Goal: Task Accomplishment & Management: Complete application form

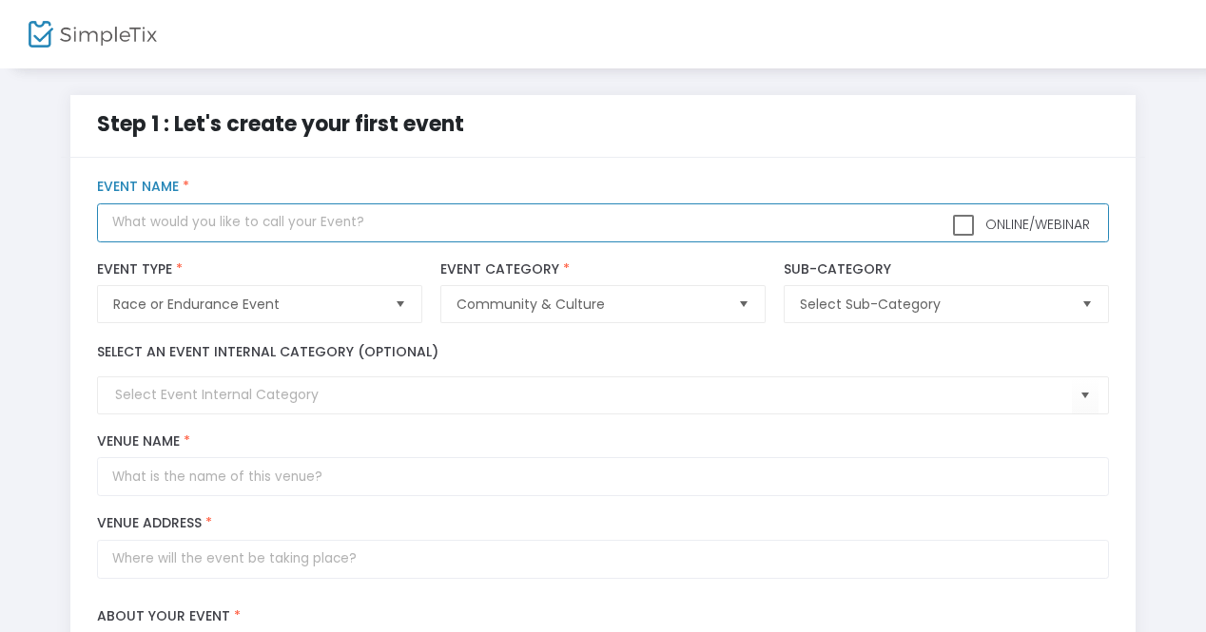
click at [218, 223] on input "text" at bounding box center [602, 222] width 1011 height 39
type input "Kewaskum TRiE-athlon"
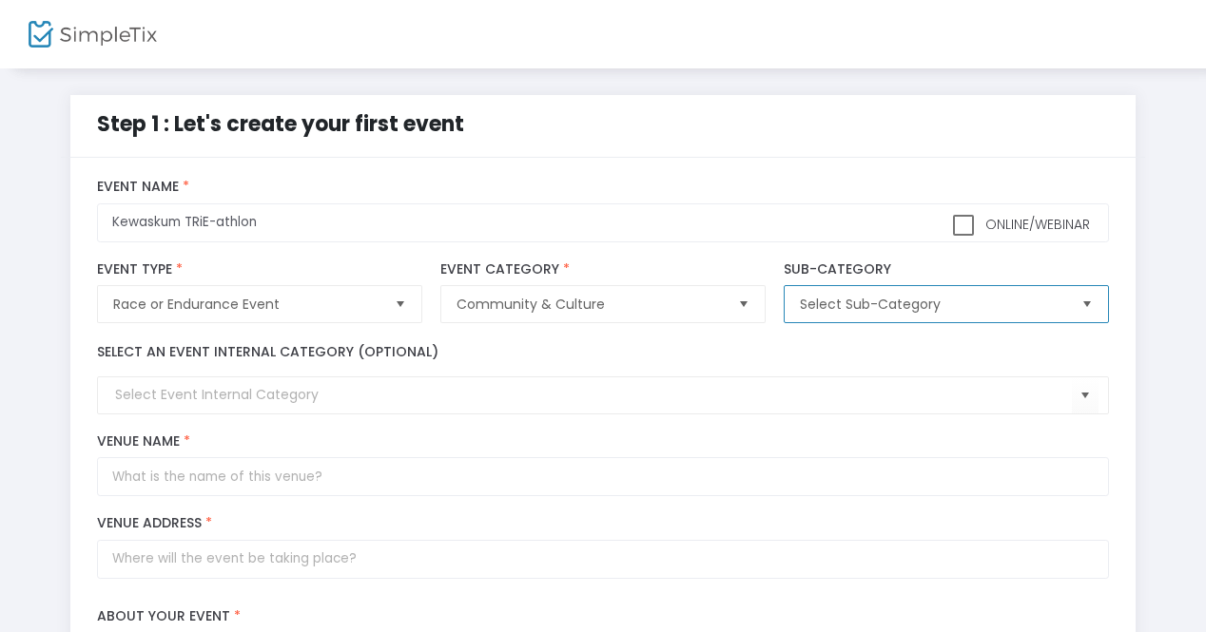
click at [845, 306] on span "Select Sub-Category" at bounding box center [932, 304] width 265 height 19
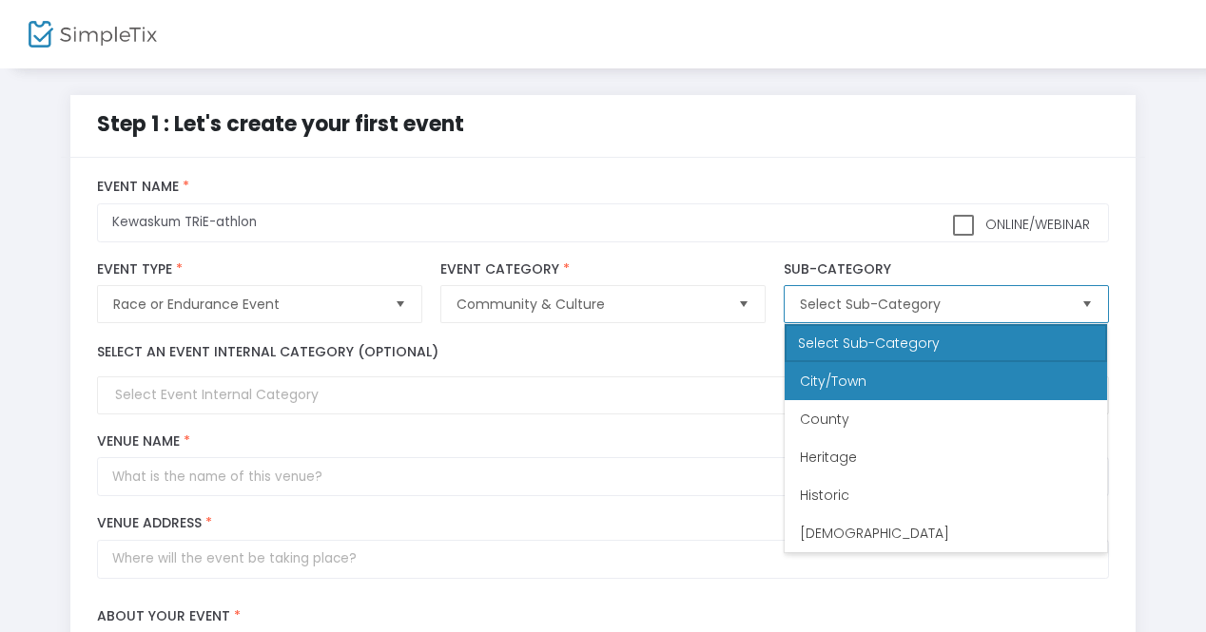
click at [863, 377] on span "City/Town" at bounding box center [833, 381] width 67 height 19
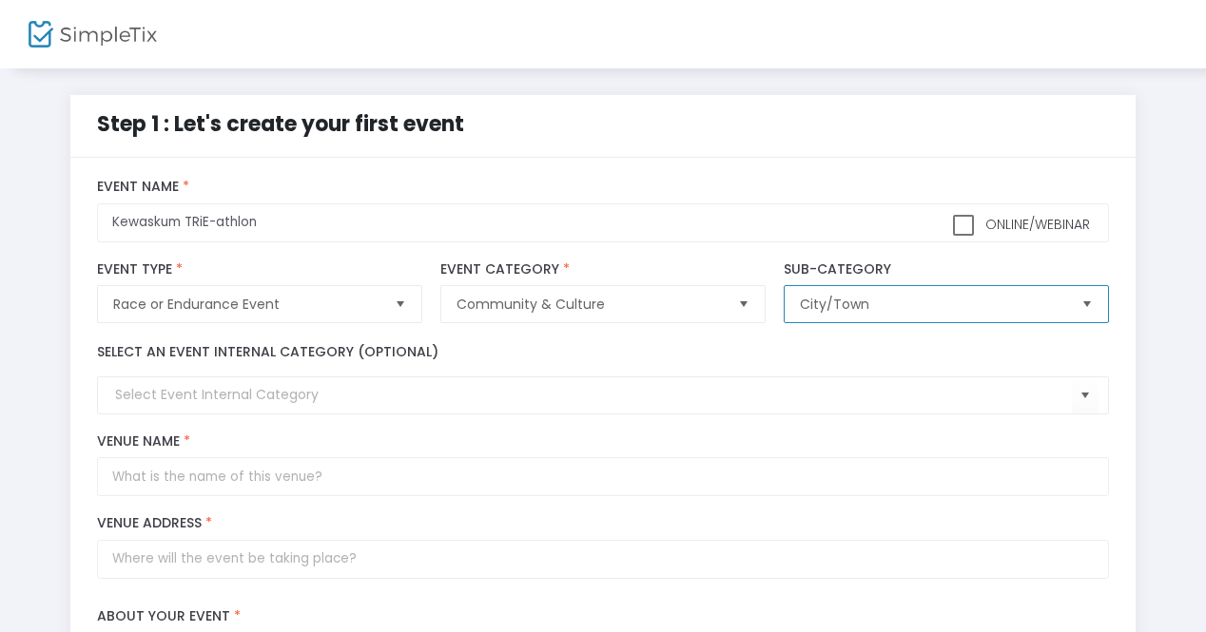
scroll to position [95, 0]
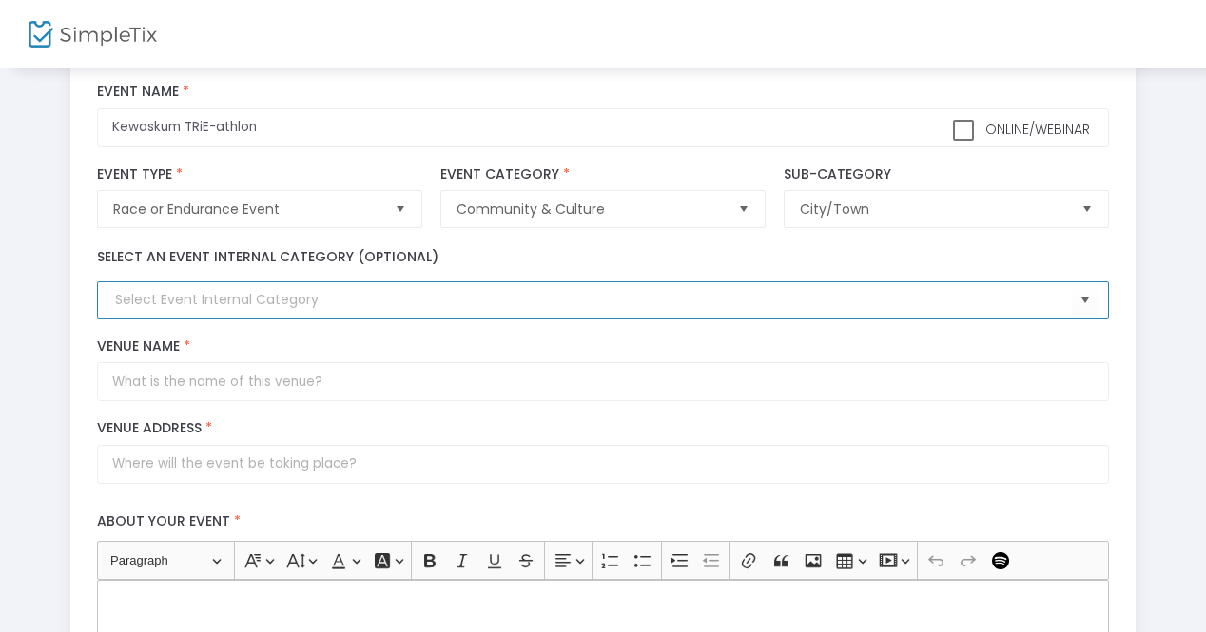
click at [224, 300] on input at bounding box center [593, 300] width 956 height 20
click at [1096, 300] on span "Select" at bounding box center [1084, 300] width 31 height 31
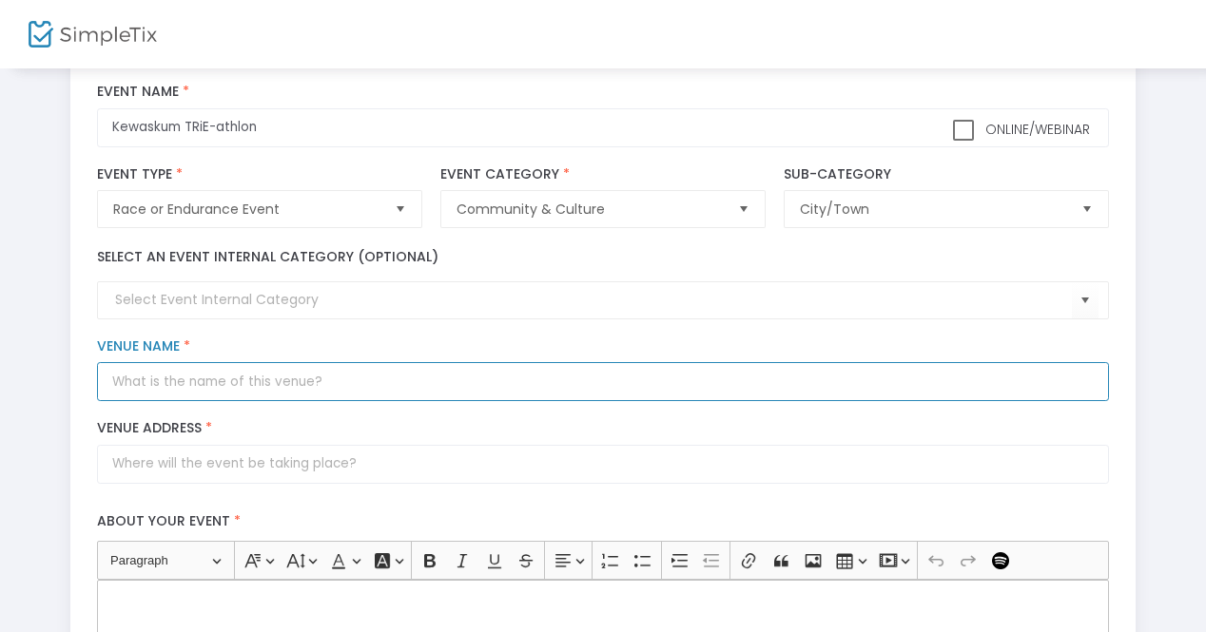
click at [222, 379] on input "Venue Name *" at bounding box center [602, 381] width 1011 height 39
type input "[GEOGRAPHIC_DATA], [GEOGRAPHIC_DATA]"
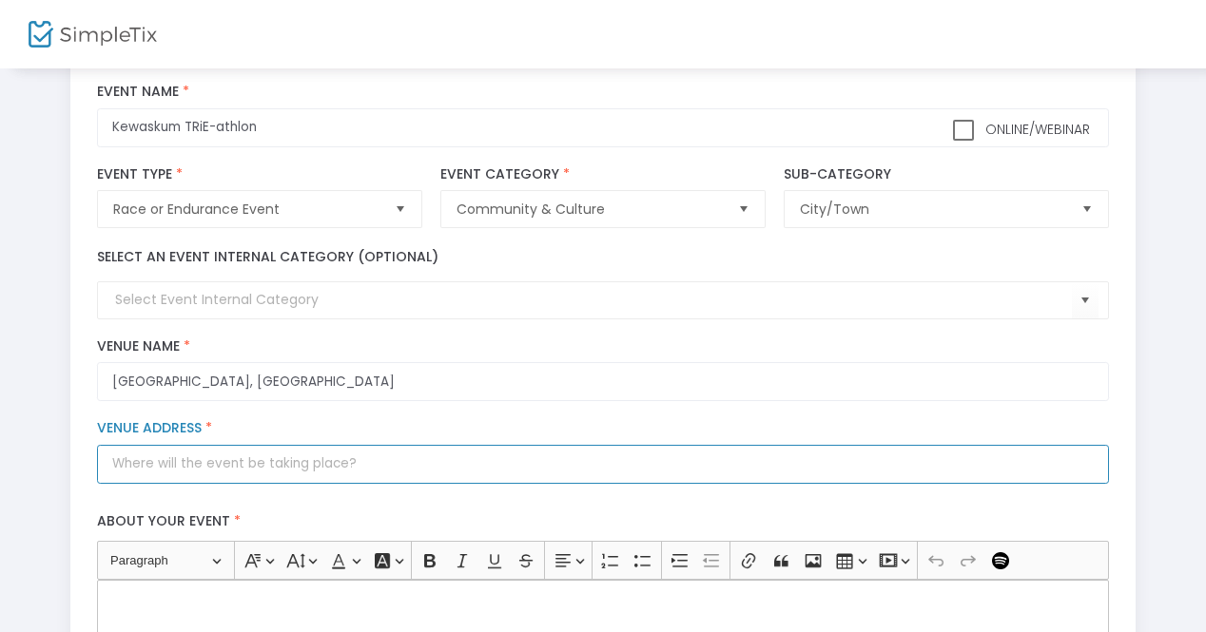
click at [197, 459] on input "Venue Address *" at bounding box center [602, 464] width 1011 height 39
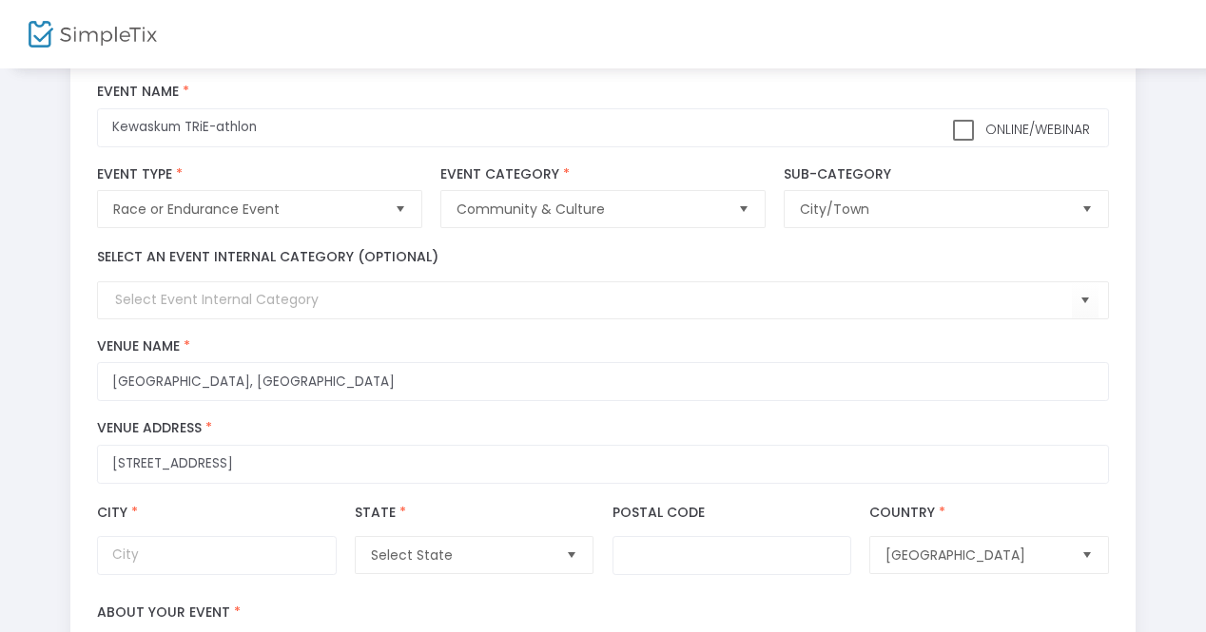
type input "1150 Parkview Drive"
type input "Kewaskum"
type input "53040"
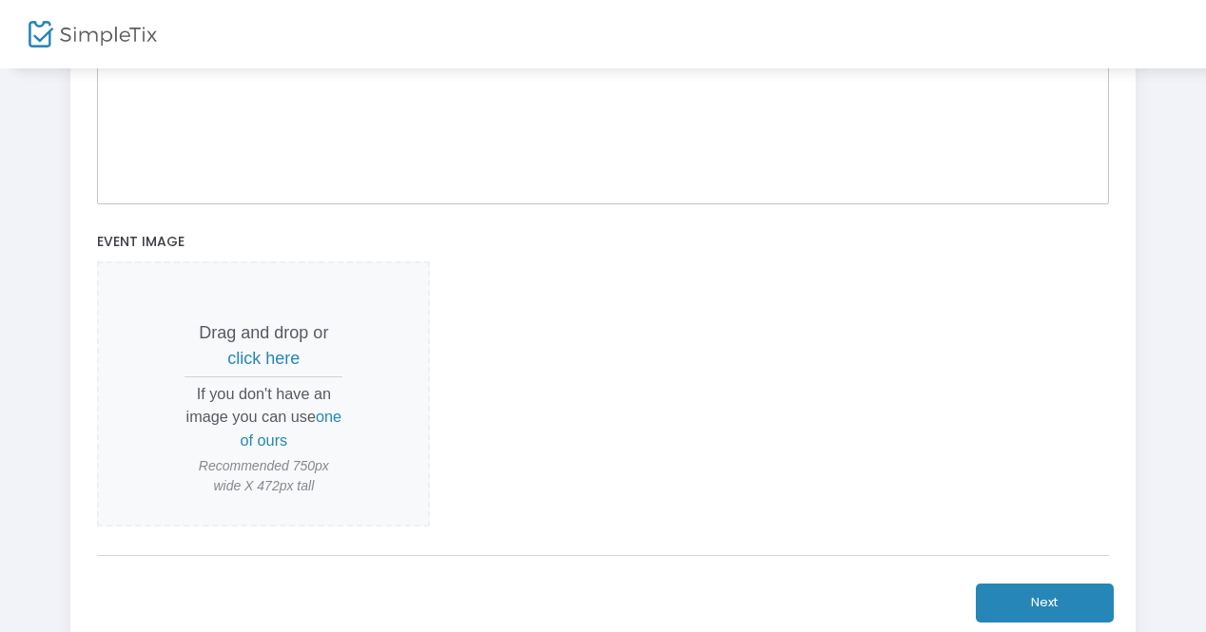
scroll to position [761, 0]
click at [261, 358] on span "click here" at bounding box center [263, 356] width 72 height 19
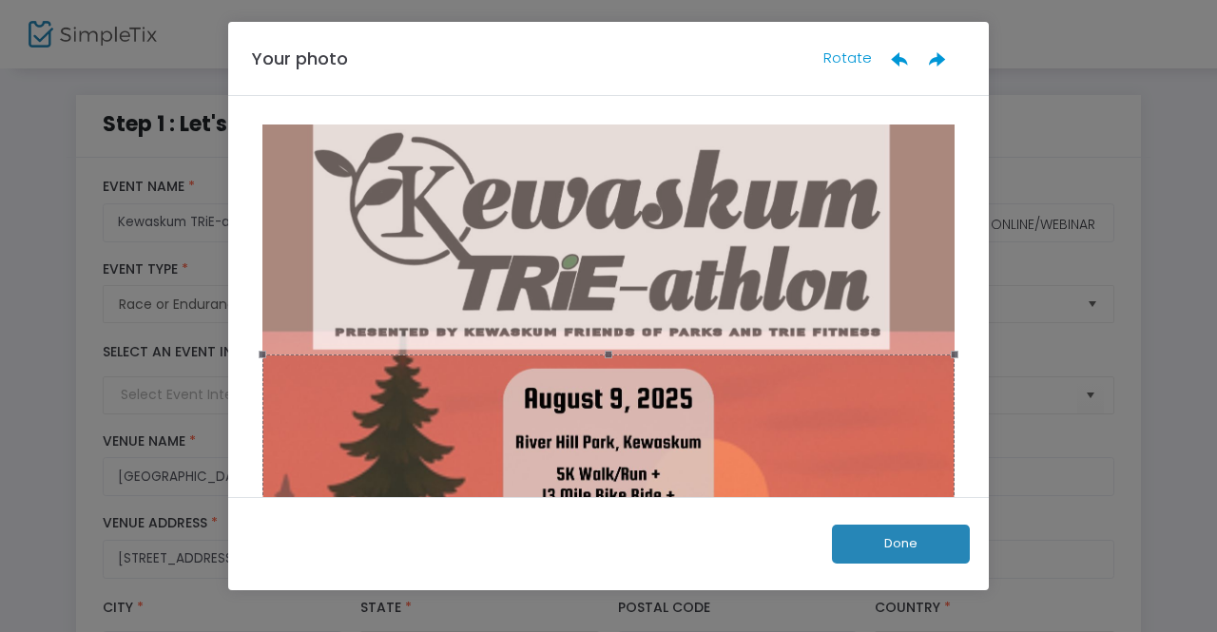
click at [884, 538] on button "Done" at bounding box center [901, 544] width 138 height 39
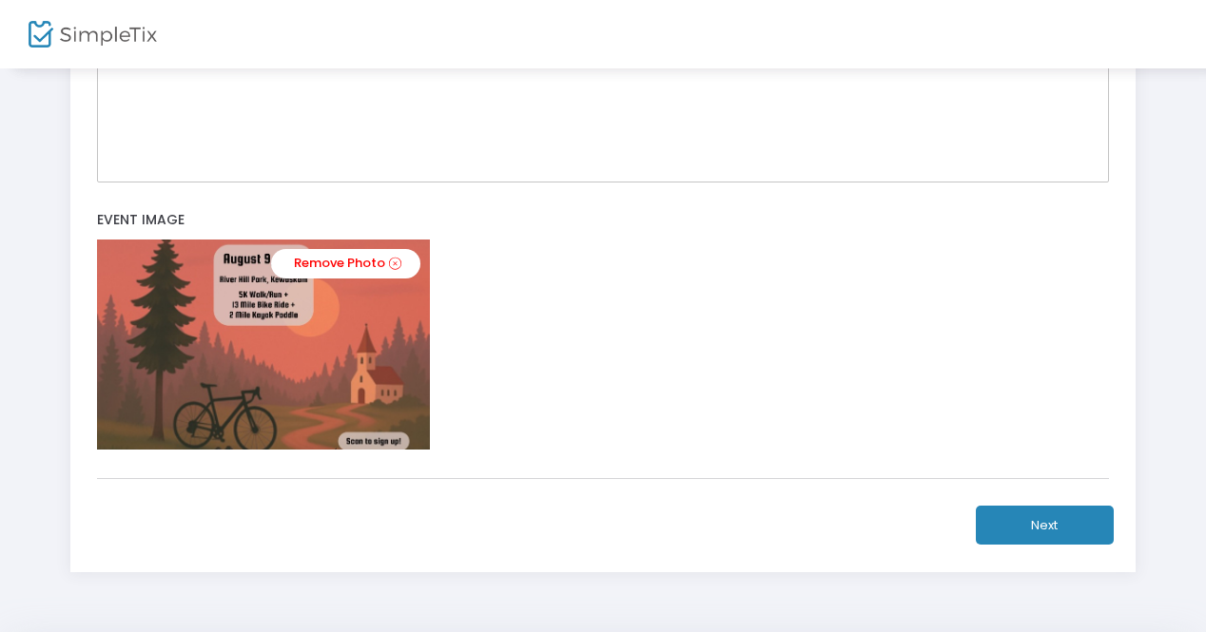
scroll to position [840, 0]
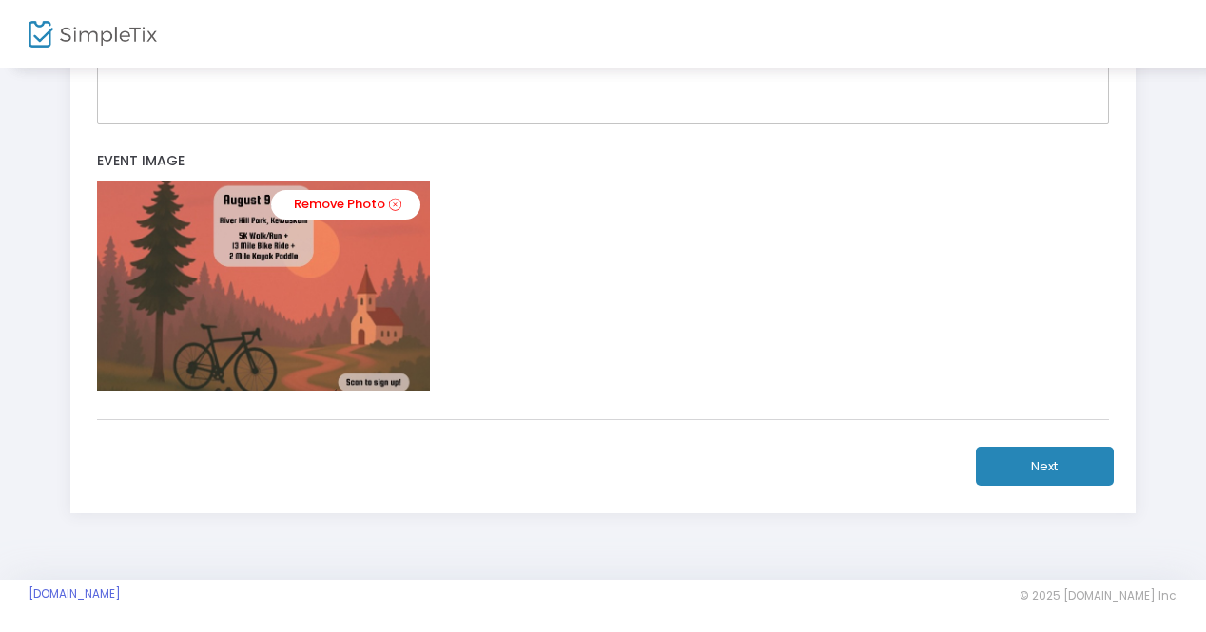
click at [335, 321] on img at bounding box center [263, 285] width 333 height 209
click at [304, 320] on img at bounding box center [263, 285] width 333 height 209
click at [243, 277] on img at bounding box center [263, 285] width 333 height 209
click at [630, 281] on div "Remove Photo" at bounding box center [602, 285] width 1011 height 209
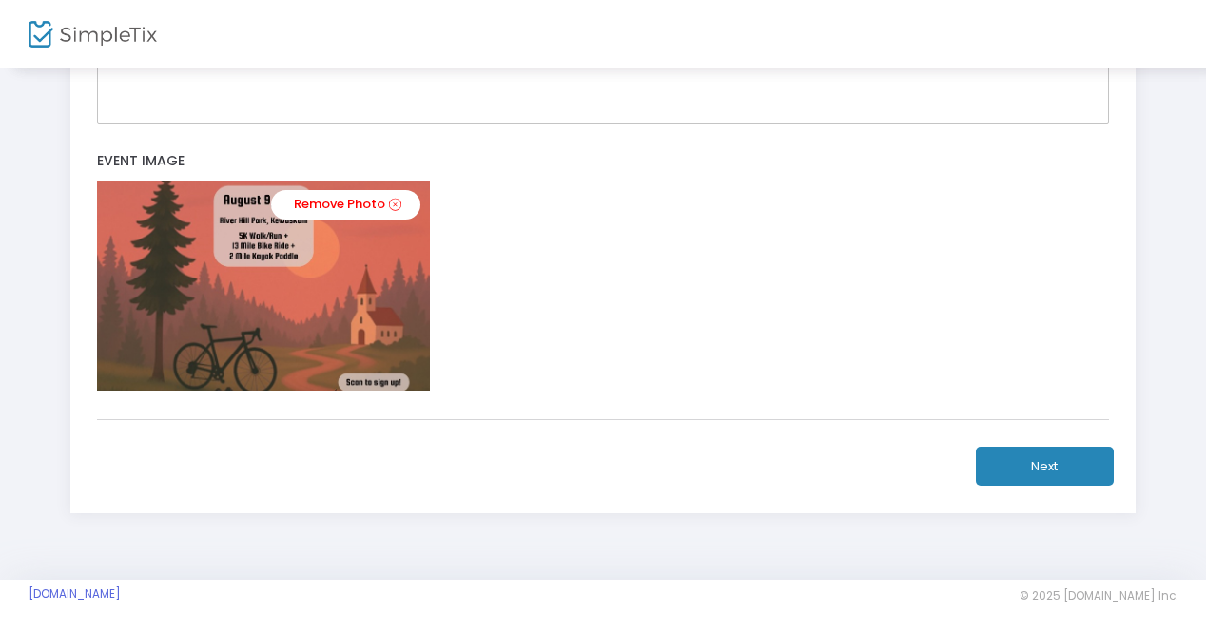
click at [251, 226] on img at bounding box center [263, 285] width 333 height 209
click at [191, 248] on img at bounding box center [263, 285] width 333 height 209
click at [163, 160] on span "Event Image" at bounding box center [140, 160] width 87 height 19
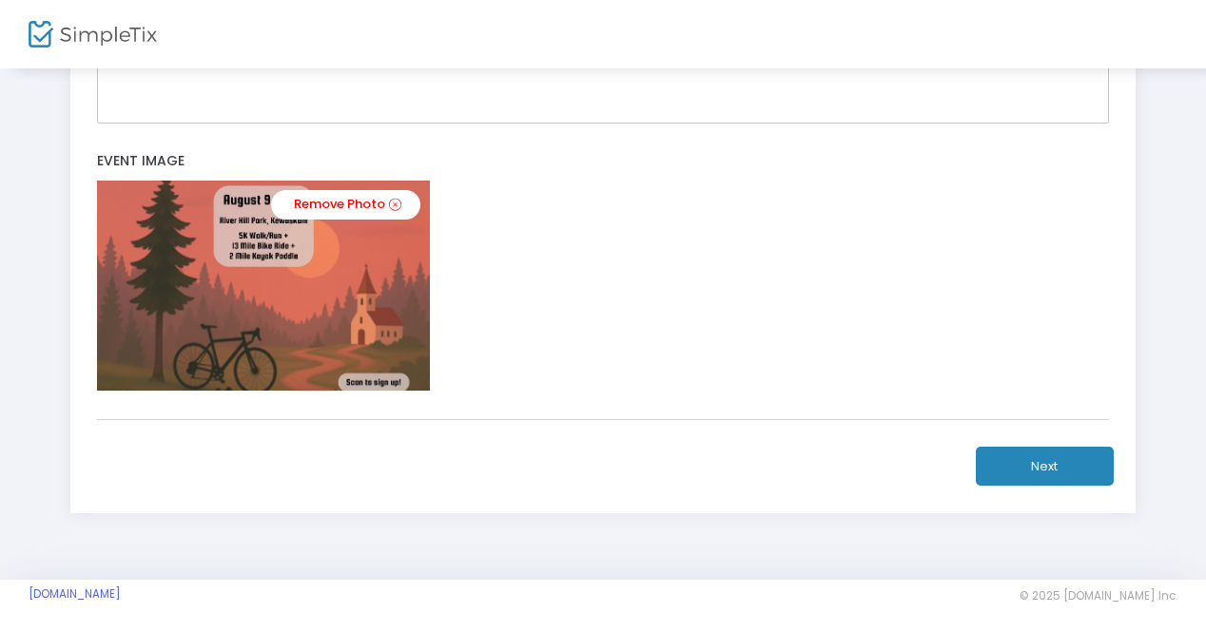
click at [1014, 470] on button "Next" at bounding box center [1045, 466] width 138 height 39
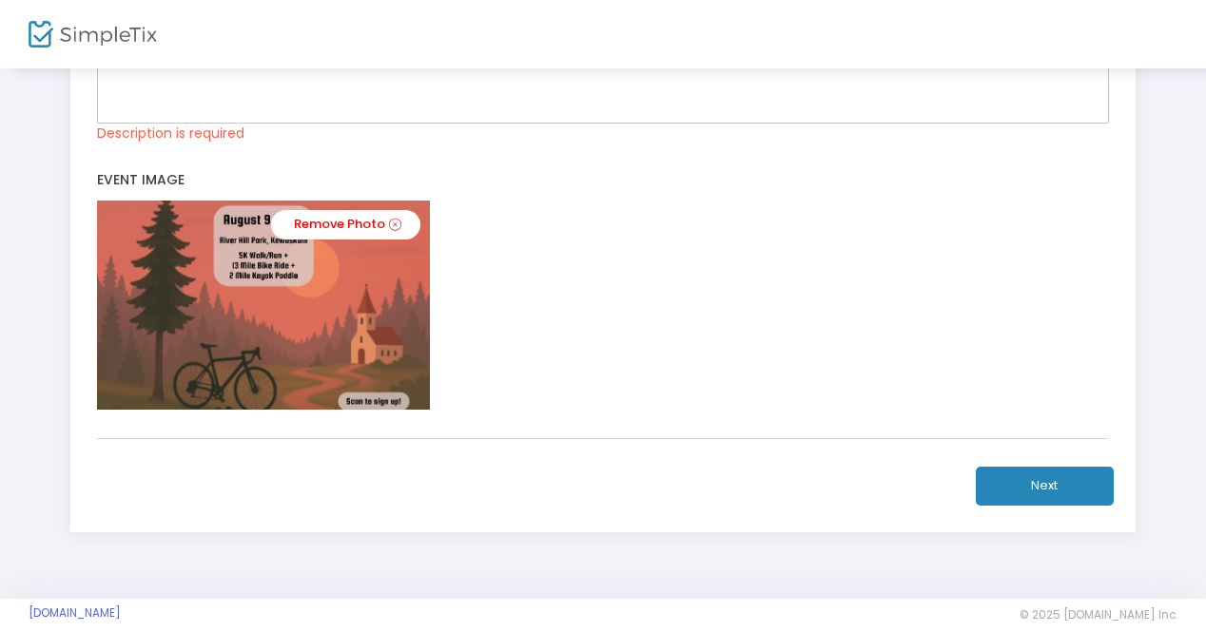
click at [1043, 483] on button "Next" at bounding box center [1045, 486] width 138 height 39
click at [479, 373] on div "Remove Photo" at bounding box center [602, 305] width 1011 height 209
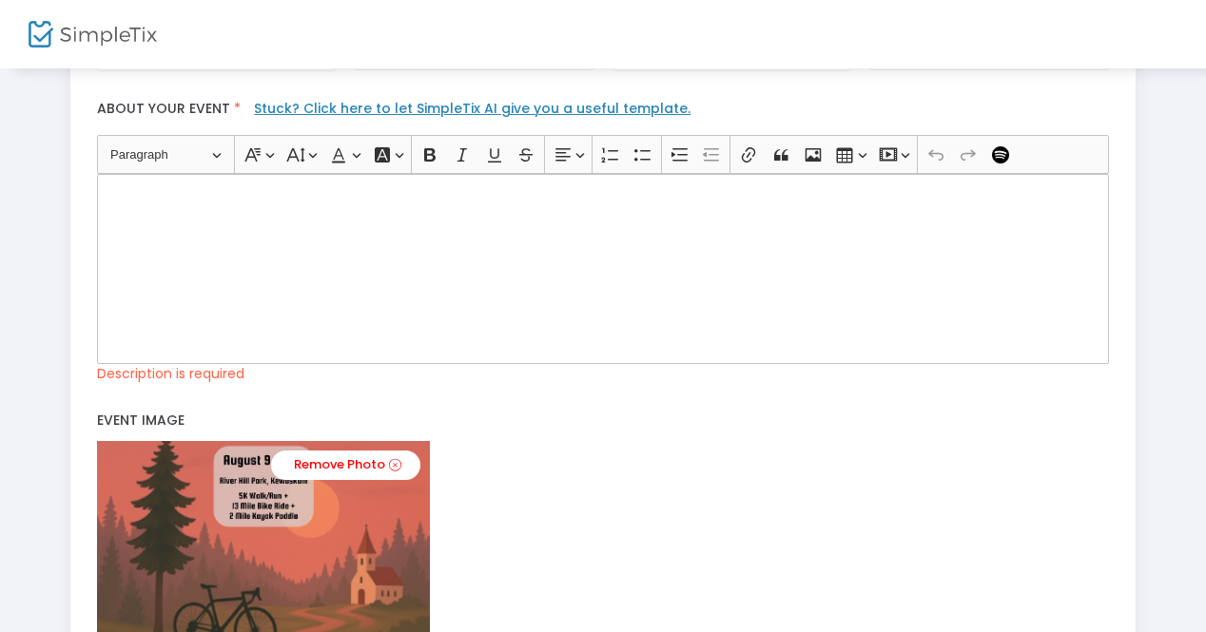
scroll to position [554, 0]
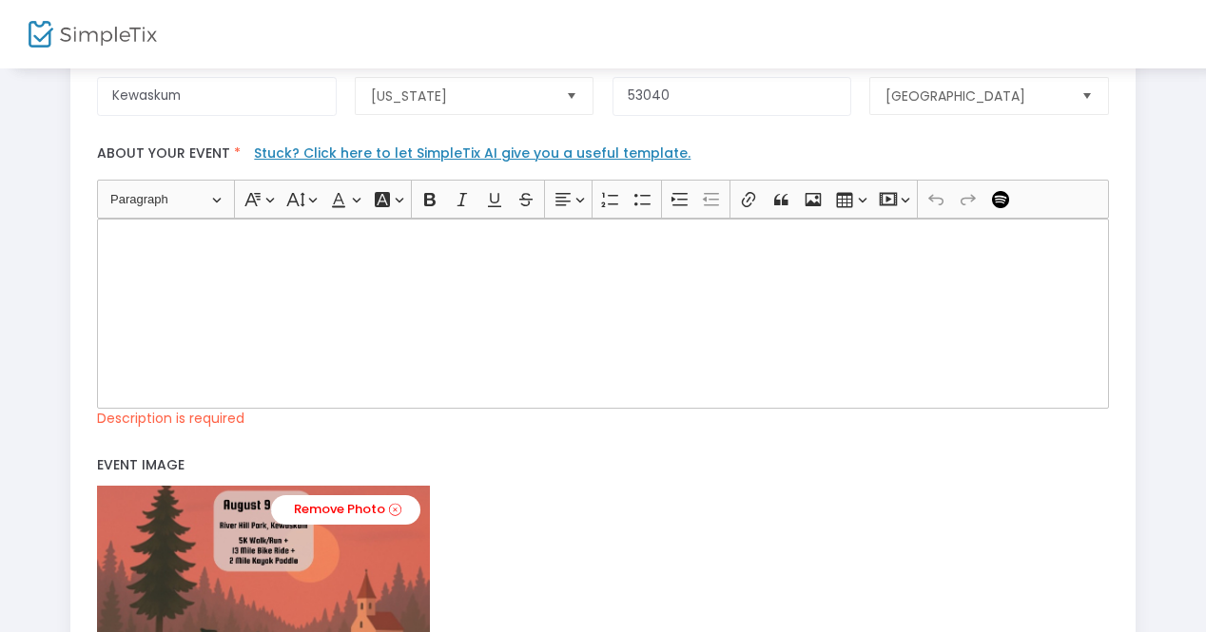
click at [347, 319] on div "Rich Text Editor, main" at bounding box center [602, 314] width 1011 height 190
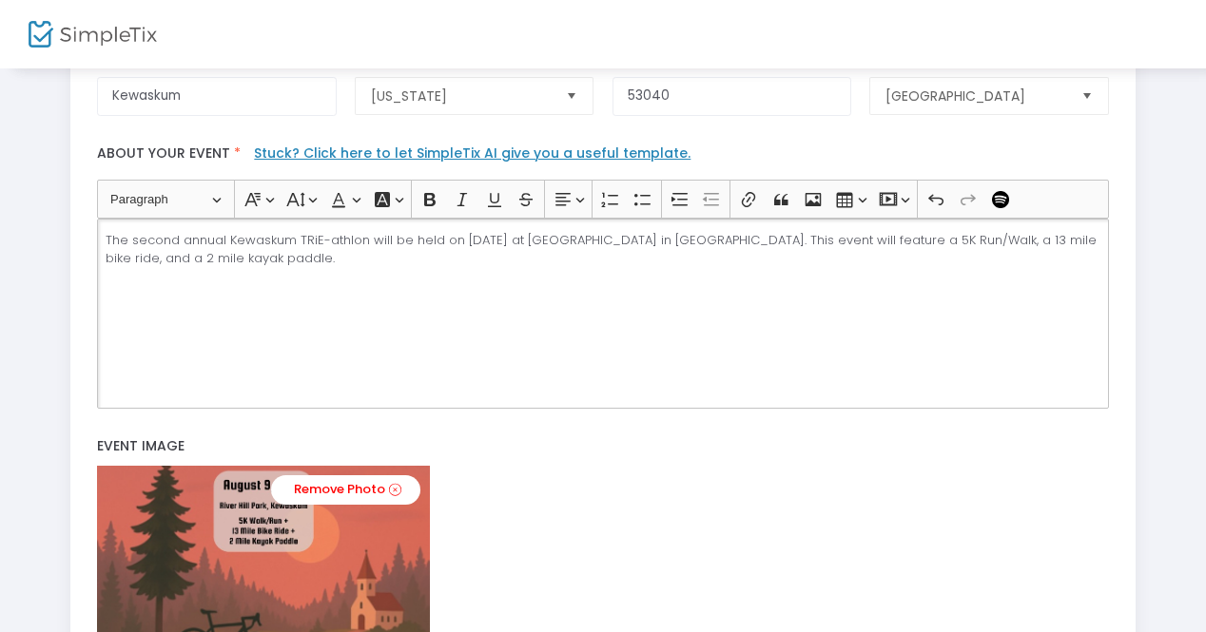
click at [916, 237] on p "The second annual Kewaskum TRiE-athlon will be held on August 8th, 2026 at Rive…" at bounding box center [603, 249] width 995 height 37
click at [941, 235] on p "The second annual Kewaskum TRiE-athlon will be held on August 8th, 2026 at Rive…" at bounding box center [603, 249] width 995 height 37
click at [774, 280] on div "The second annual Kewaskum TRiE-athlon will be held on August 8th, 2026 at Rive…" at bounding box center [602, 314] width 1011 height 190
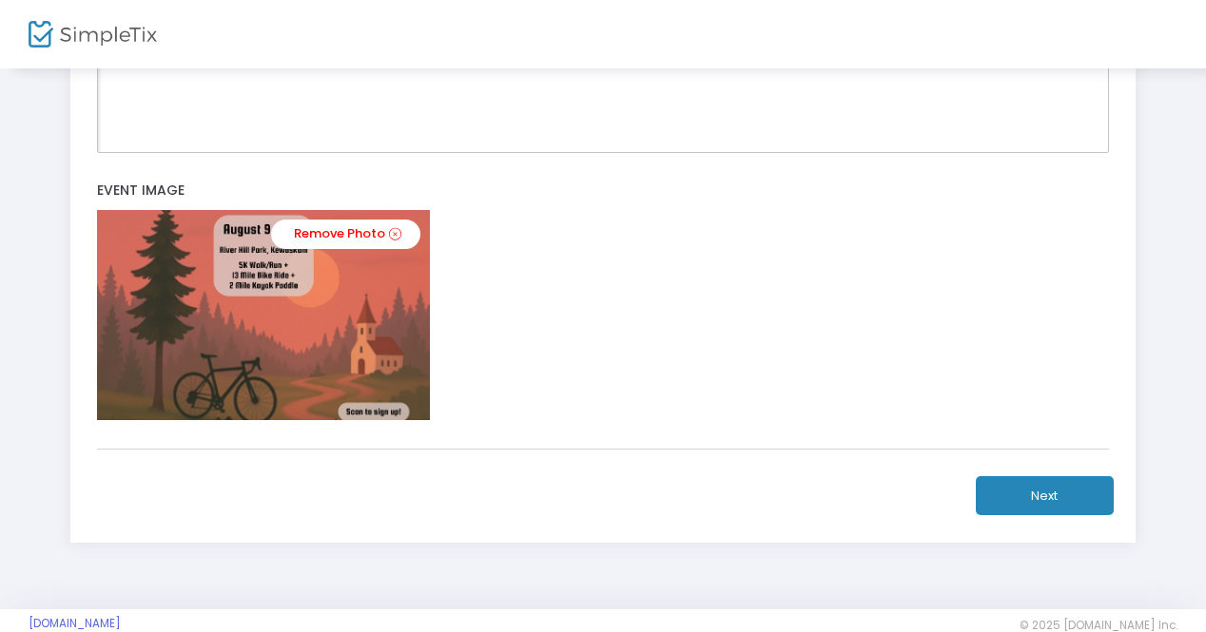
scroll to position [840, 0]
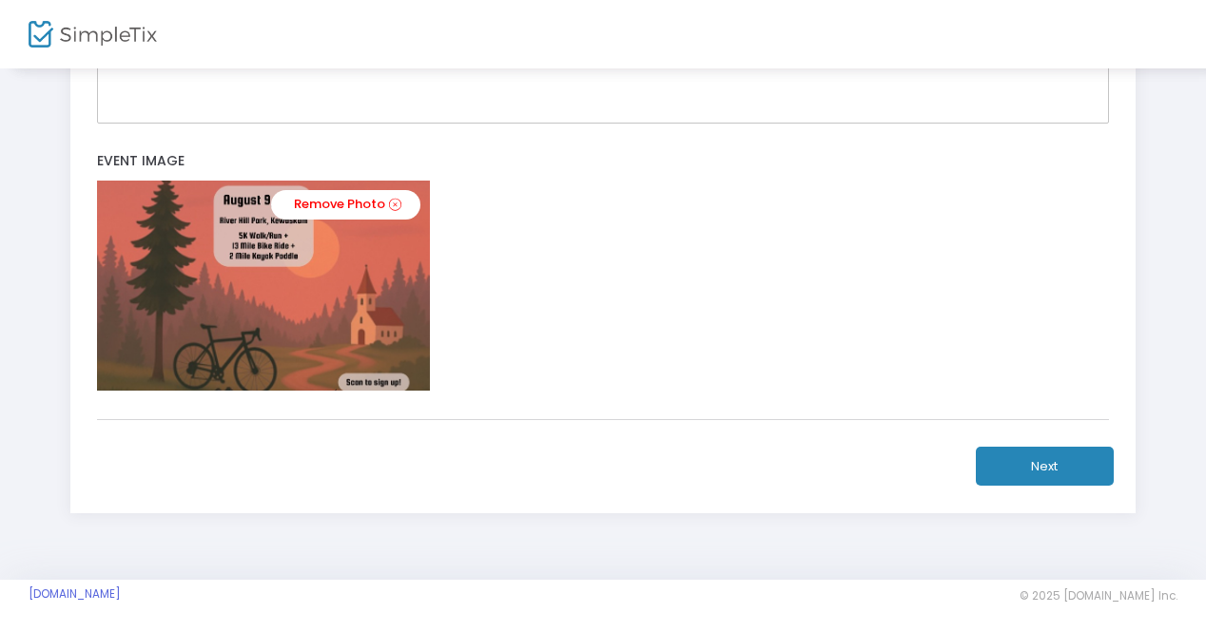
click at [1035, 465] on button "Next" at bounding box center [1045, 466] width 138 height 39
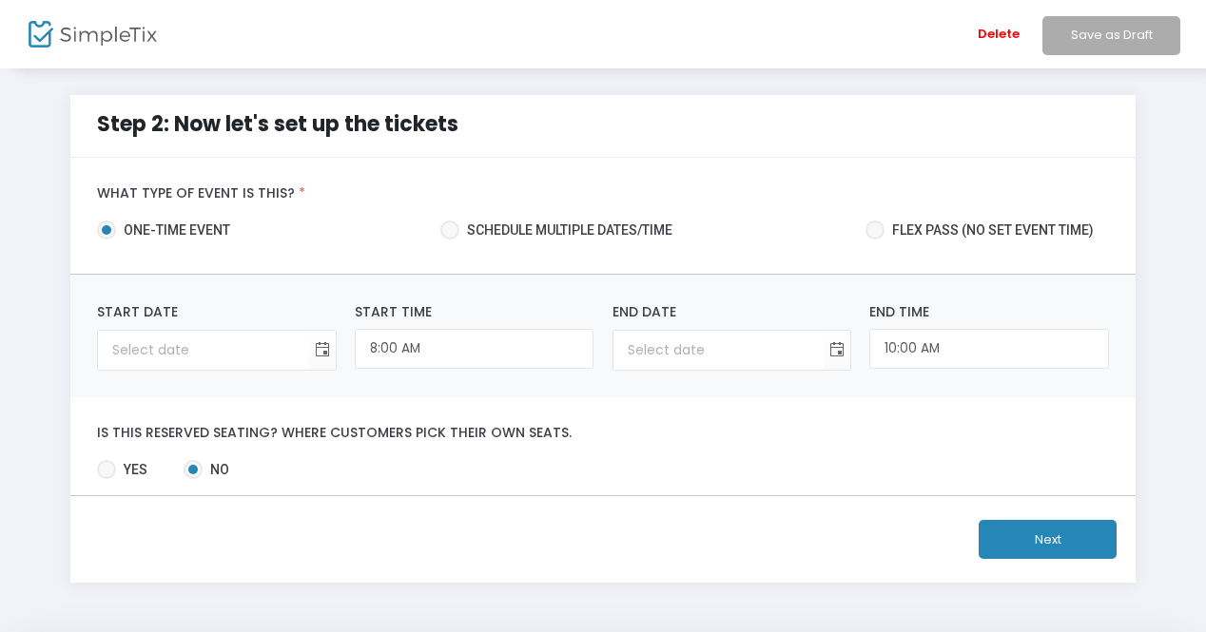
scroll to position [62, 0]
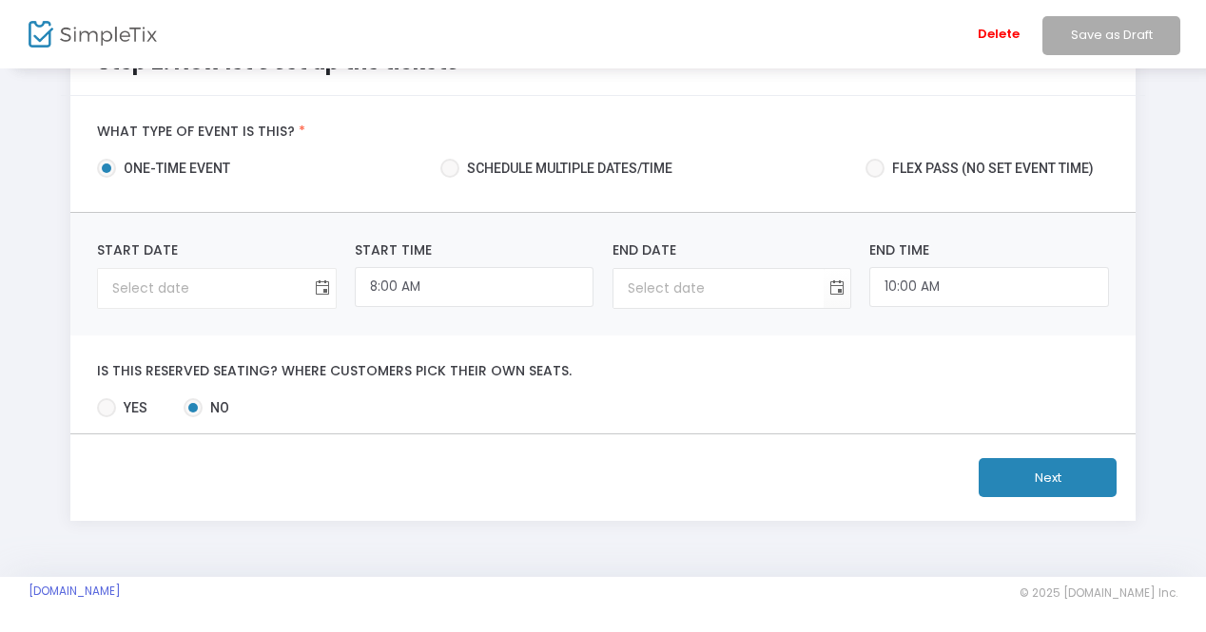
click at [321, 291] on span "Toggle calendar" at bounding box center [321, 288] width 31 height 31
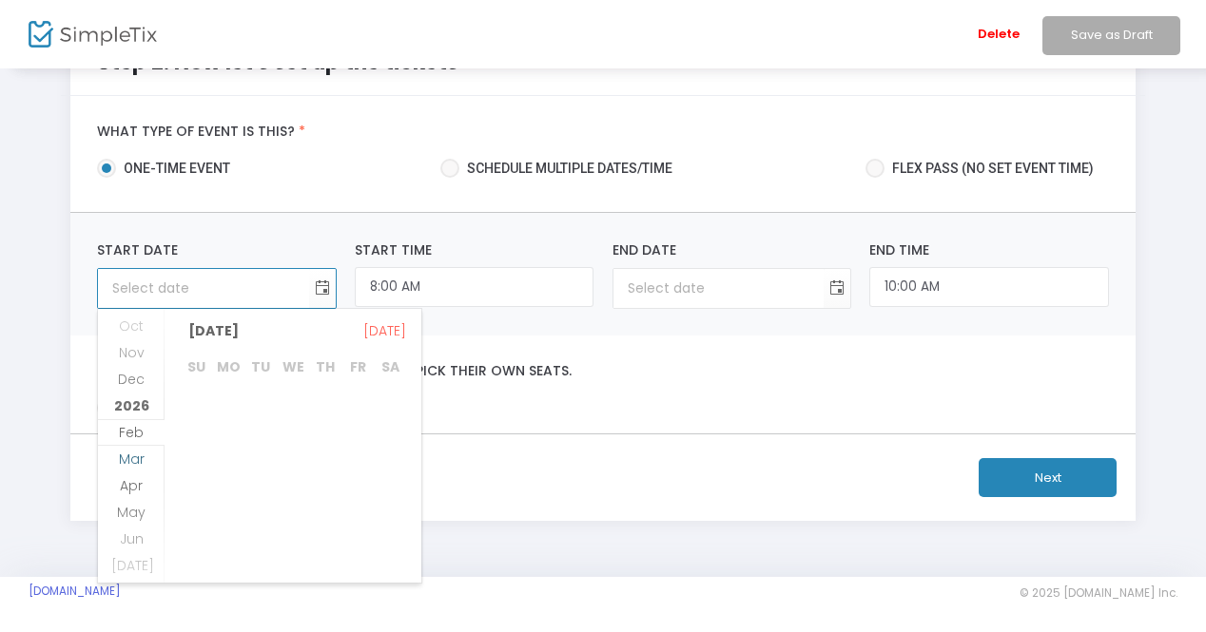
scroll to position [1752, 0]
click at [136, 556] on span "Aug" at bounding box center [131, 561] width 27 height 19
click at [386, 435] on span "8" at bounding box center [390, 431] width 32 height 32
type input "8/8/2026"
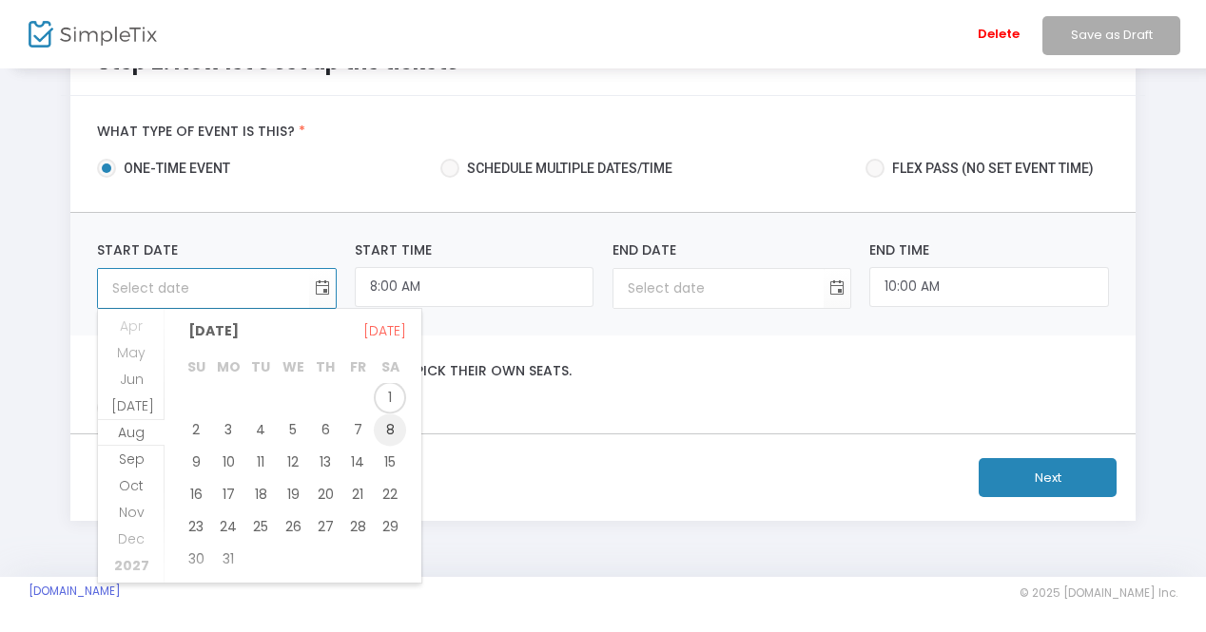
type input "8/8/2026"
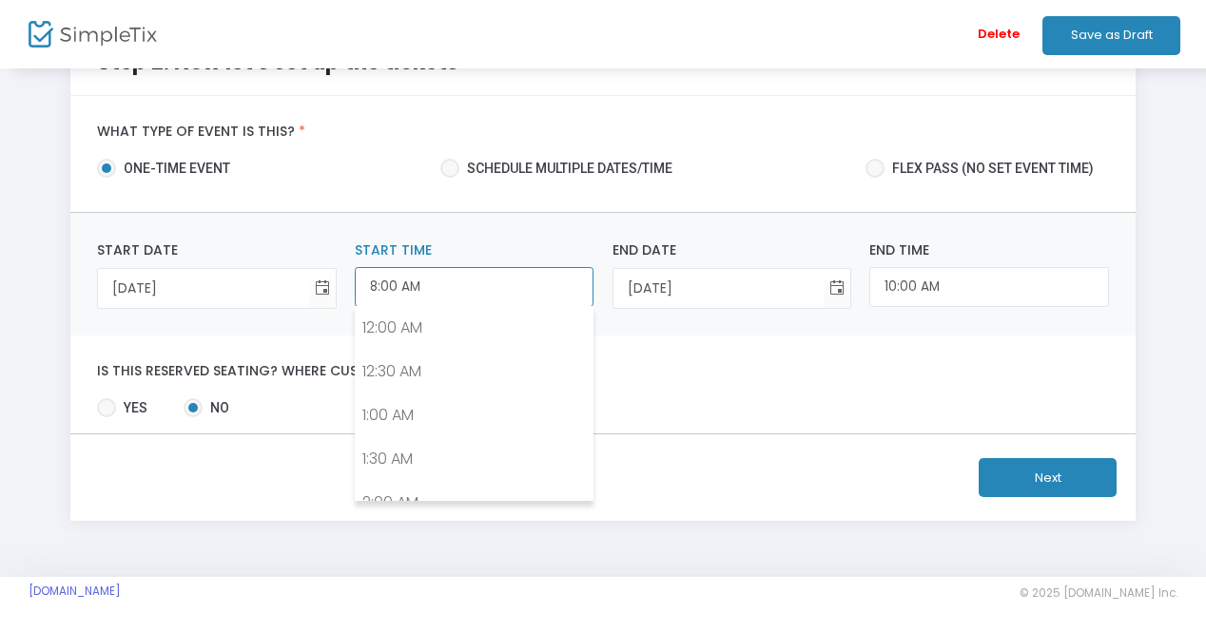
scroll to position [614, 0]
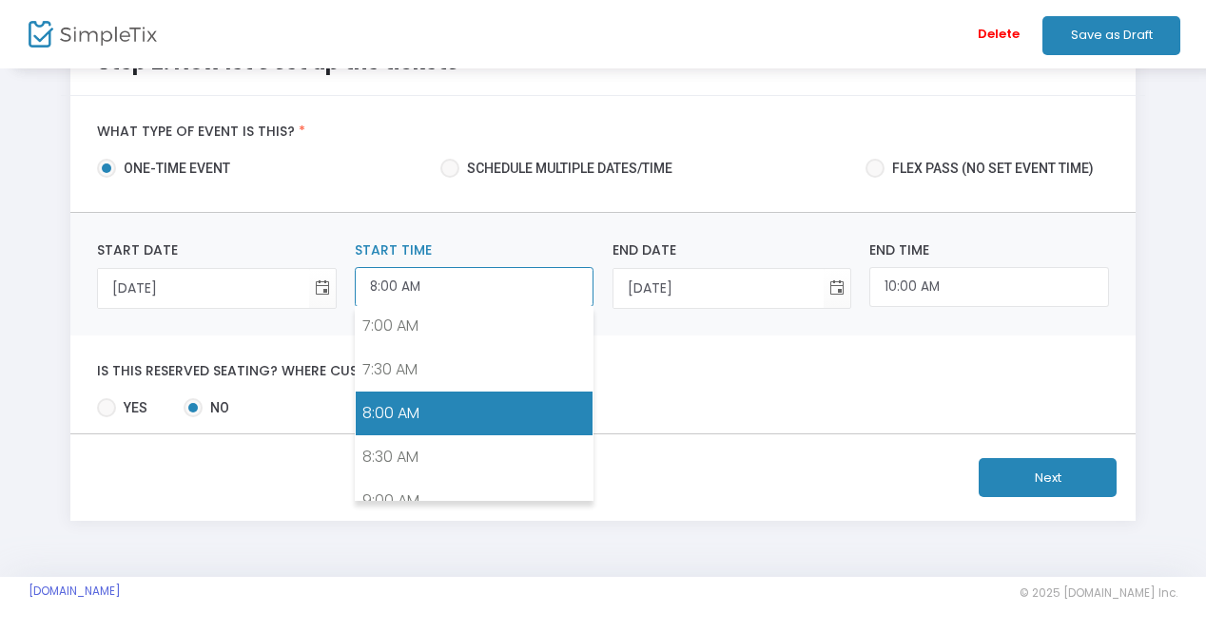
click at [377, 288] on input "8:00 AM" at bounding box center [474, 287] width 239 height 41
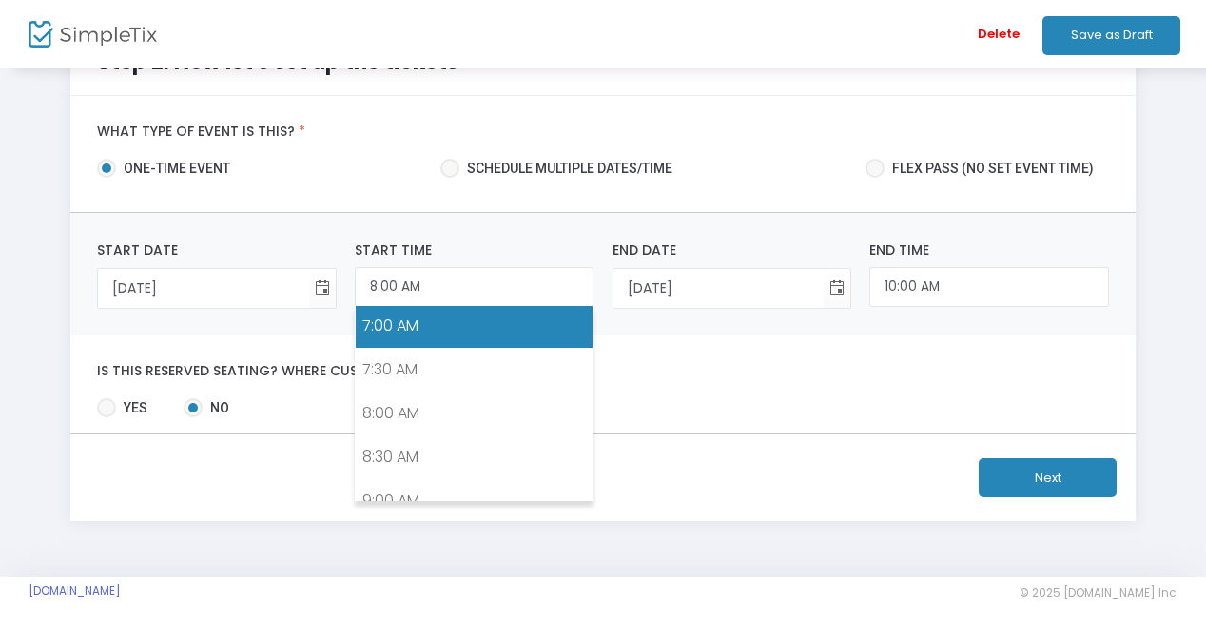
click at [386, 322] on link "7:00 AM" at bounding box center [474, 326] width 237 height 44
type input "7:00 AM"
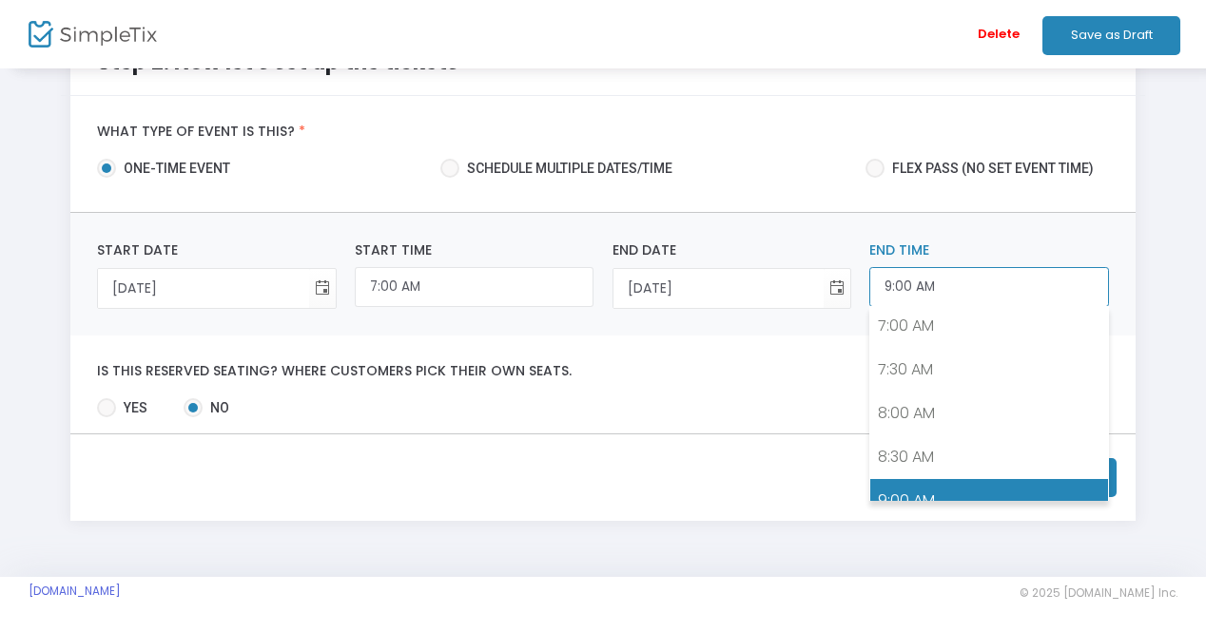
click at [896, 290] on input "9:00 AM" at bounding box center [988, 287] width 239 height 41
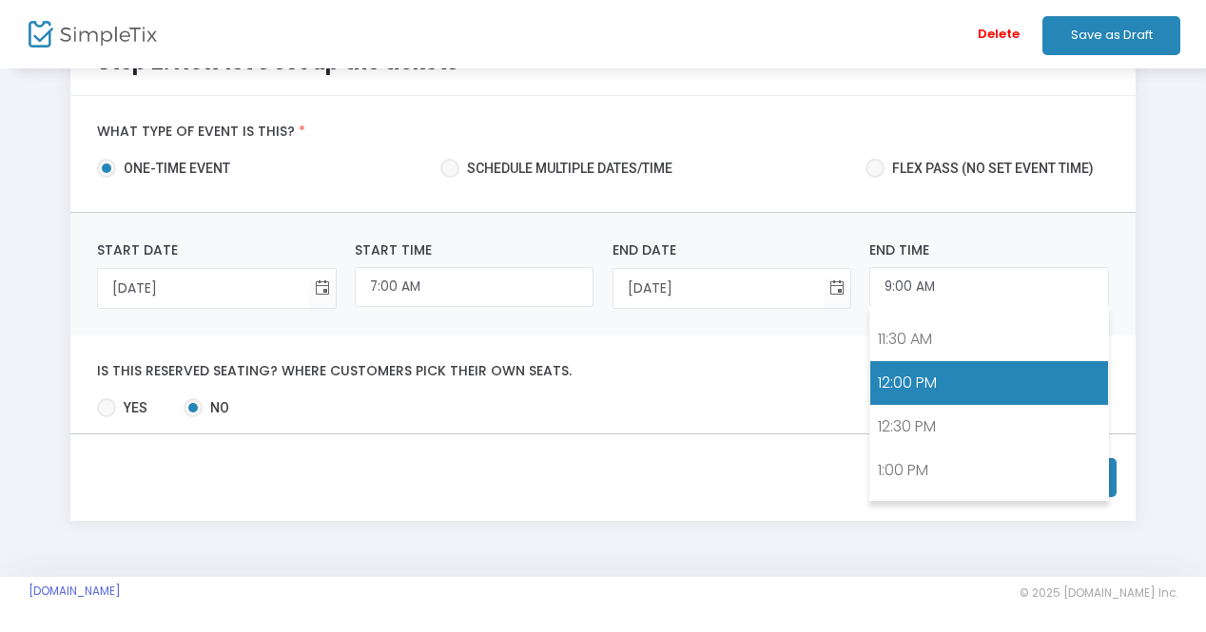
click at [912, 372] on link "12:00 PM" at bounding box center [988, 383] width 237 height 44
type input "12:00 PM"
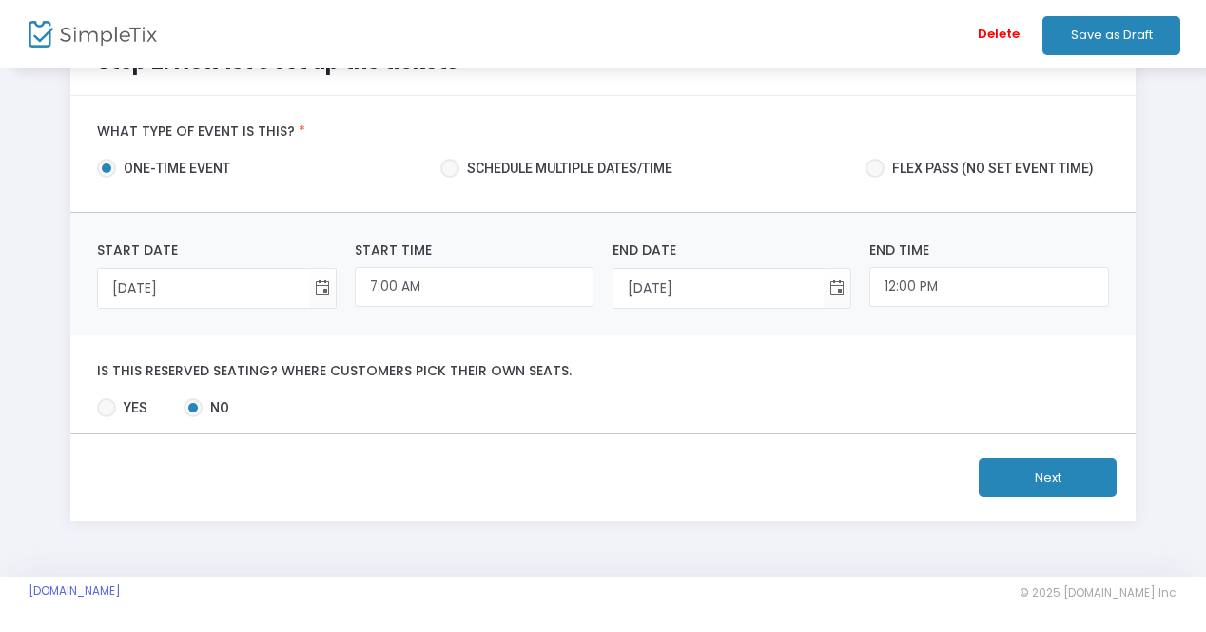
click at [848, 365] on label "Is this reserved seating? Where customers pick their own seats." at bounding box center [602, 371] width 1011 height 17
click at [1036, 478] on button "Next" at bounding box center [1047, 477] width 138 height 39
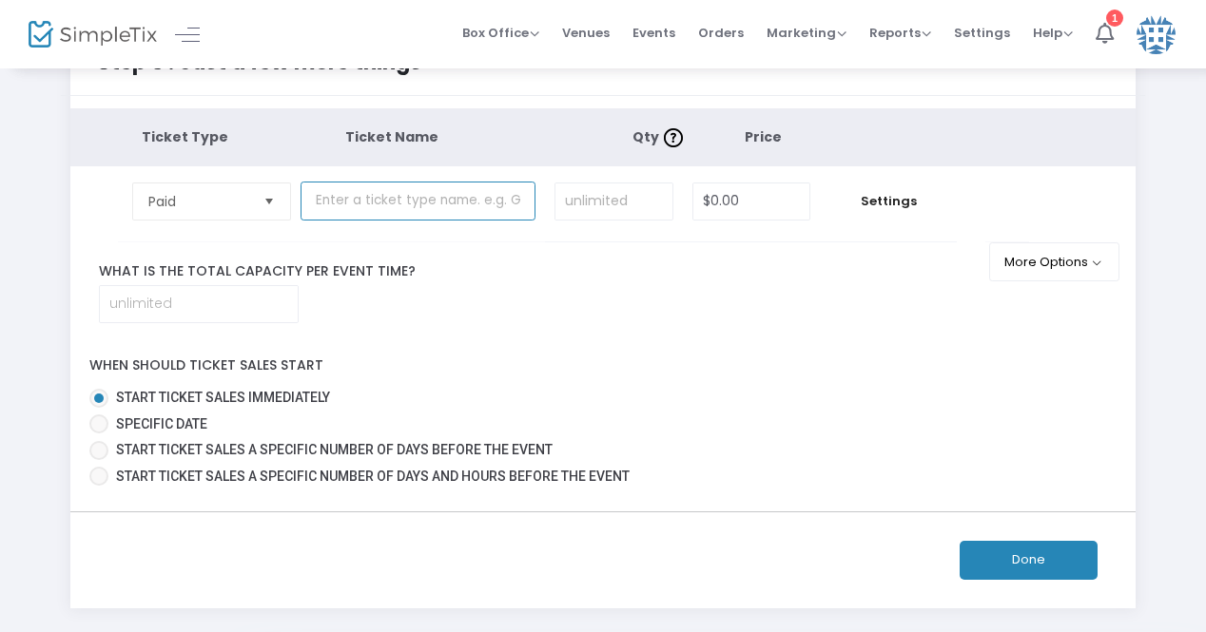
click at [390, 211] on input "text" at bounding box center [417, 201] width 235 height 39
click at [162, 419] on span "Specific Date" at bounding box center [161, 423] width 91 height 15
click at [99, 434] on input "Specific Date" at bounding box center [98, 434] width 1 height 1
radio input "true"
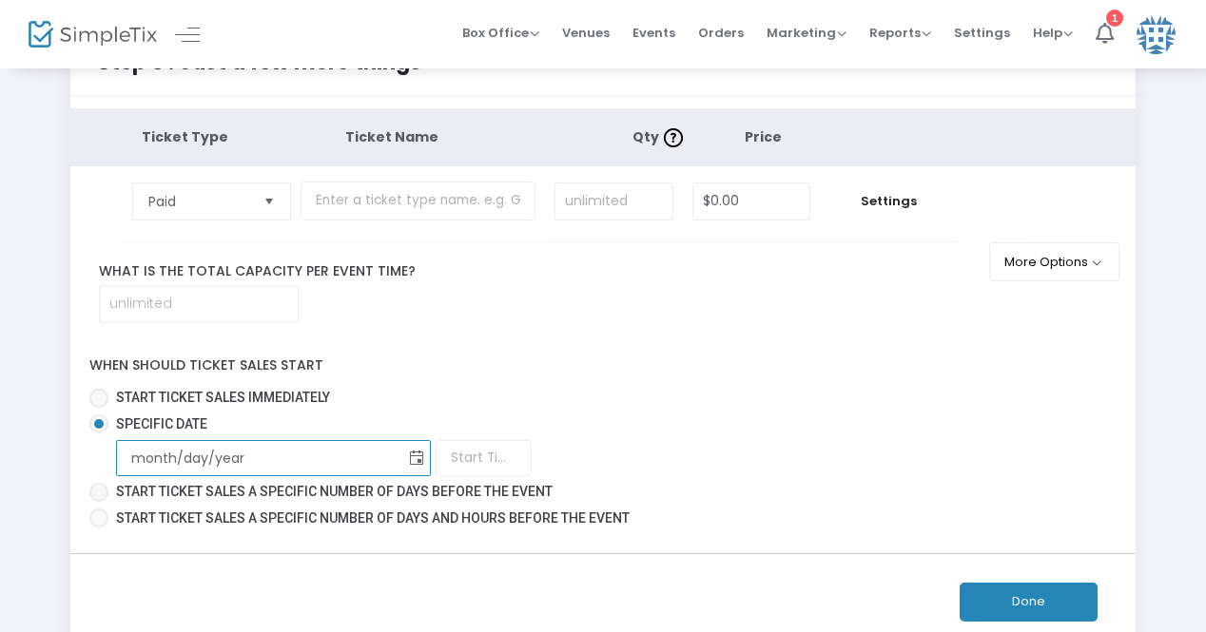
click at [206, 461] on input "month/day/year" at bounding box center [260, 458] width 286 height 39
click at [303, 464] on input "month/day/year" at bounding box center [260, 458] width 286 height 39
click at [144, 457] on input "month/day/year" at bounding box center [260, 458] width 286 height 39
type input "1/1/2025"
type input "1:00 AM"
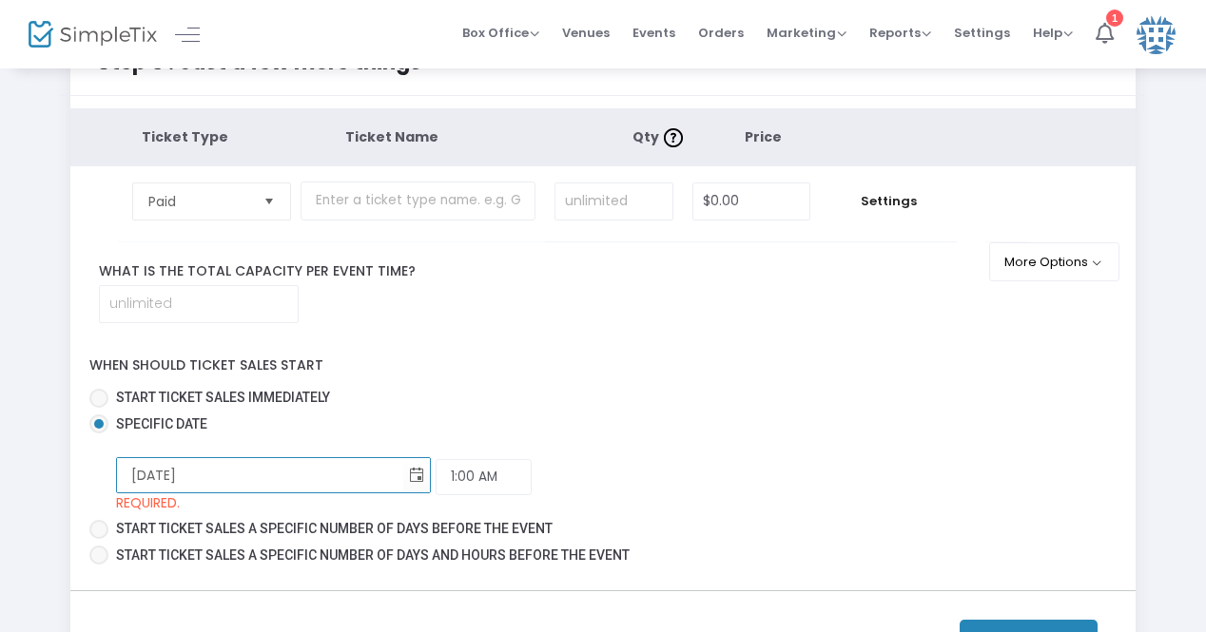
click at [198, 473] on input "1/1/2025" at bounding box center [260, 475] width 286 height 39
type input "1/1/2024"
type input "12:00 AM"
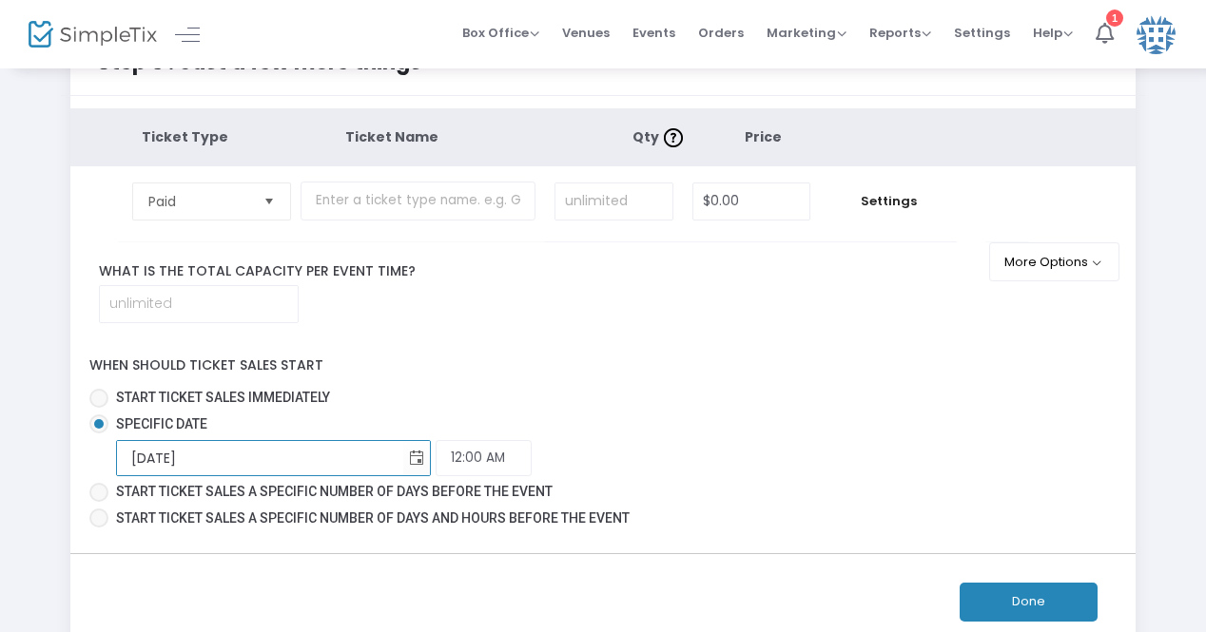
type input "1/1/2026"
click at [508, 456] on div "1/1/2026 Required. 12:00 AM Required." at bounding box center [616, 458] width 1000 height 36
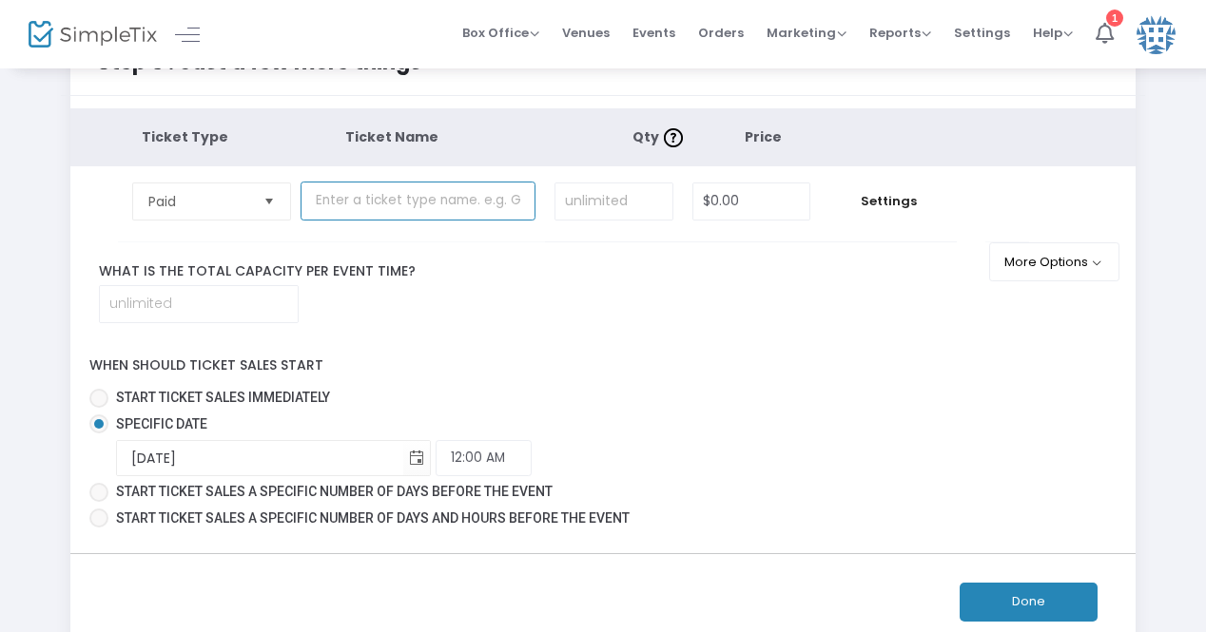
click at [419, 201] on input "text" at bounding box center [417, 201] width 235 height 39
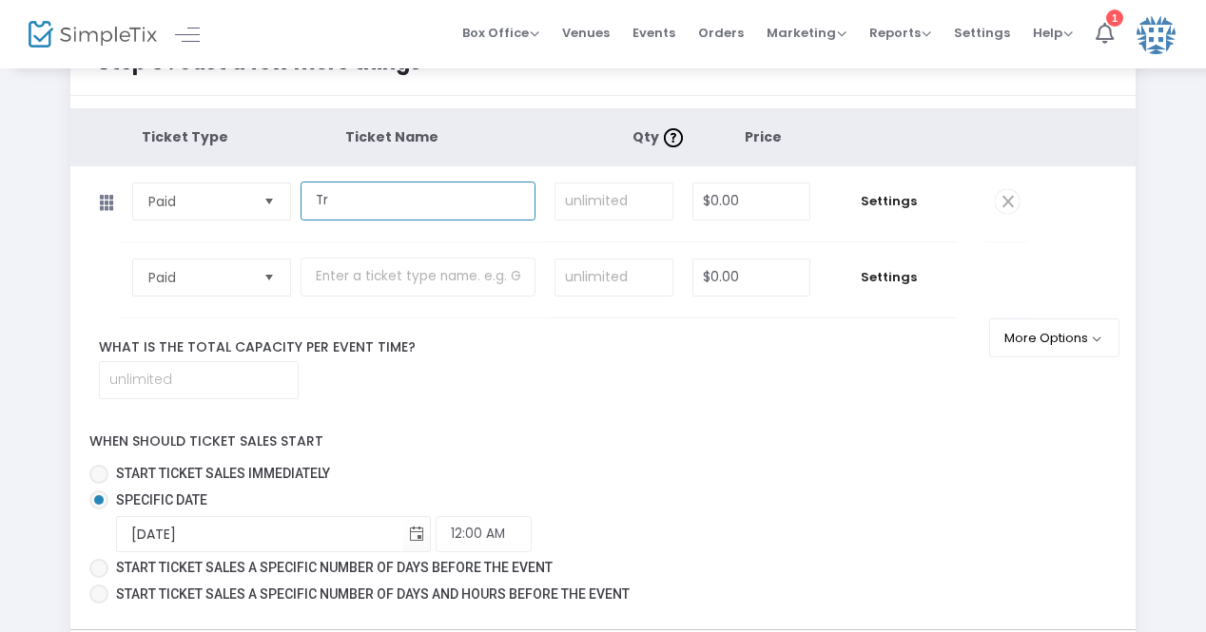
type input "T"
click at [310, 198] on input "Adult TRiE-athlon Participation" at bounding box center [417, 201] width 235 height 39
type input "Single Adult TRiE-athlon Participation"
click at [619, 206] on input at bounding box center [613, 202] width 117 height 36
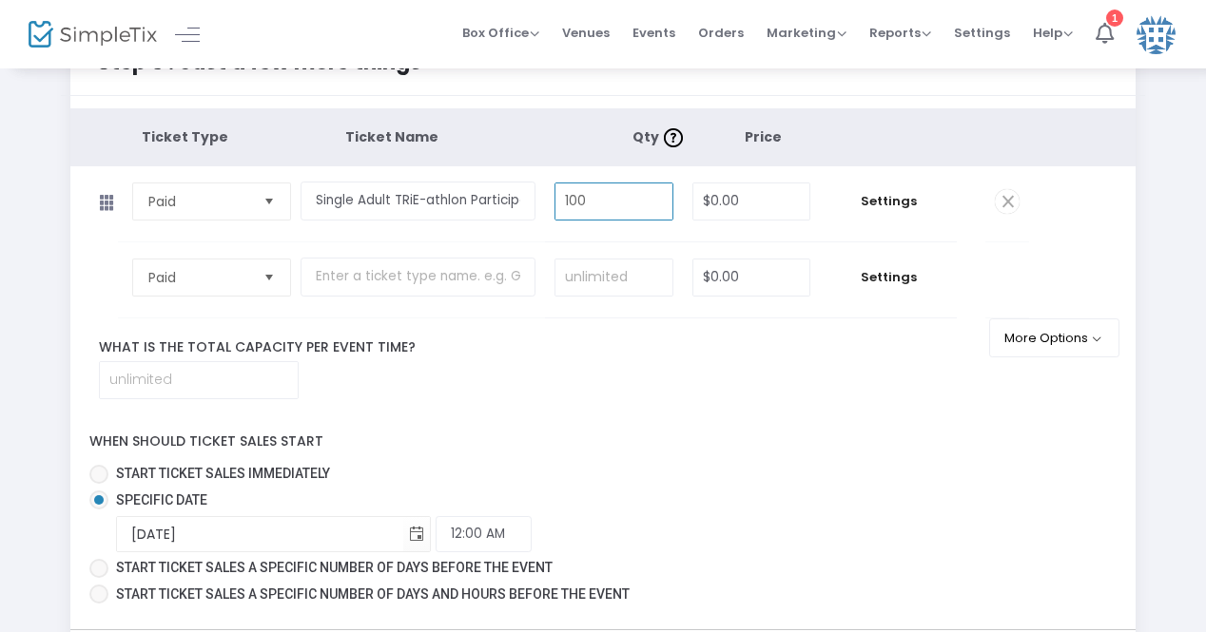
type input "100"
click at [714, 201] on input "0" at bounding box center [751, 202] width 117 height 36
type input "$40.00"
click at [691, 315] on td "$0.00" at bounding box center [752, 279] width 138 height 75
click at [875, 218] on td "Settings" at bounding box center [888, 203] width 137 height 75
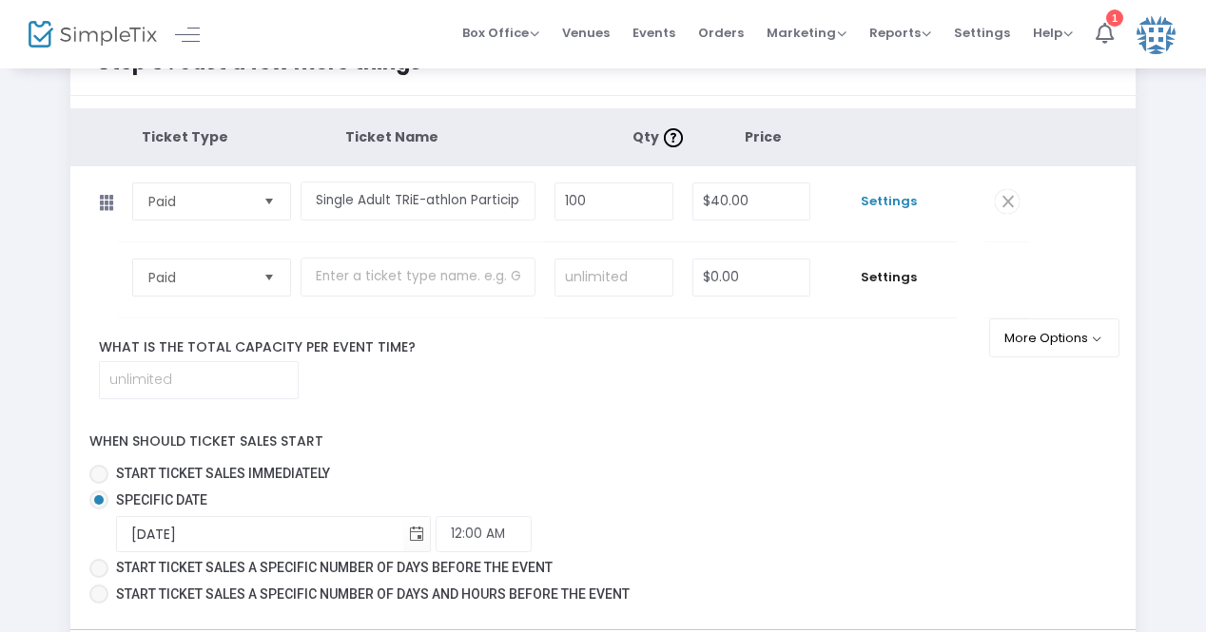
click at [881, 205] on span "Settings" at bounding box center [888, 201] width 118 height 19
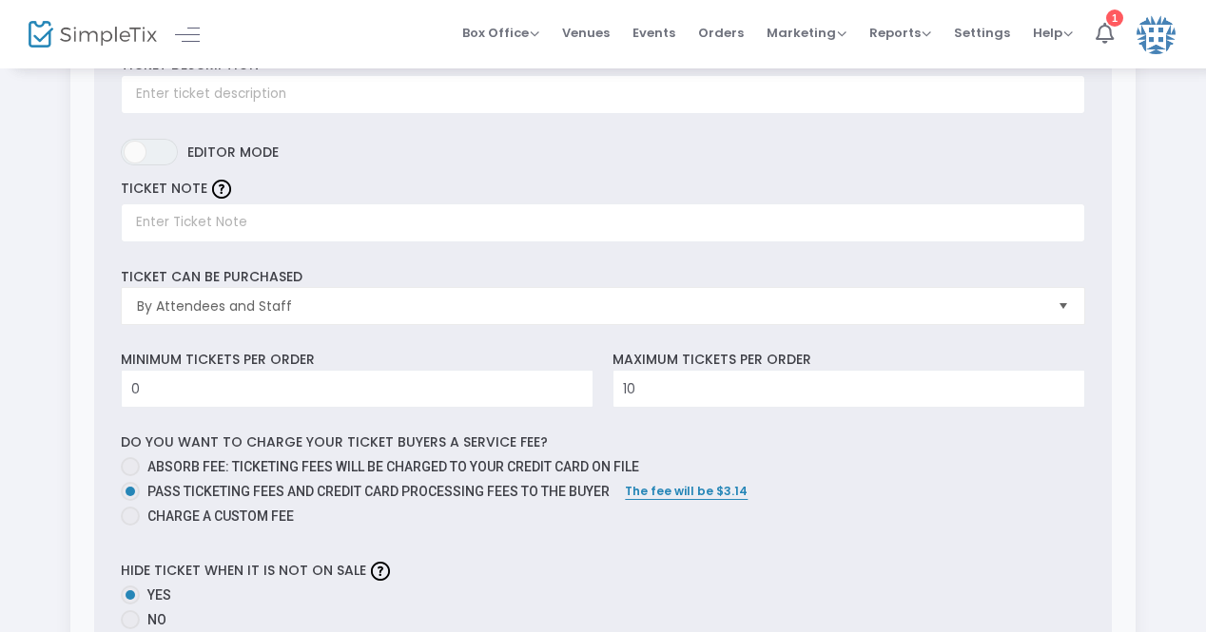
scroll to position [252, 0]
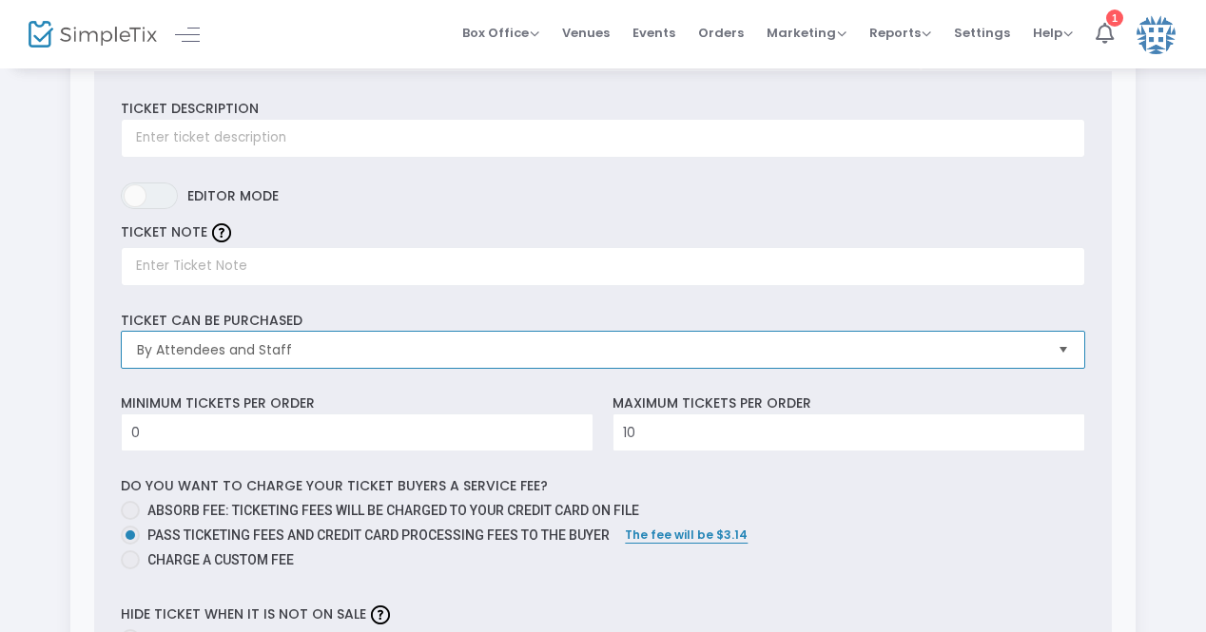
click at [411, 359] on span "By Attendees and Staff" at bounding box center [588, 350] width 919 height 36
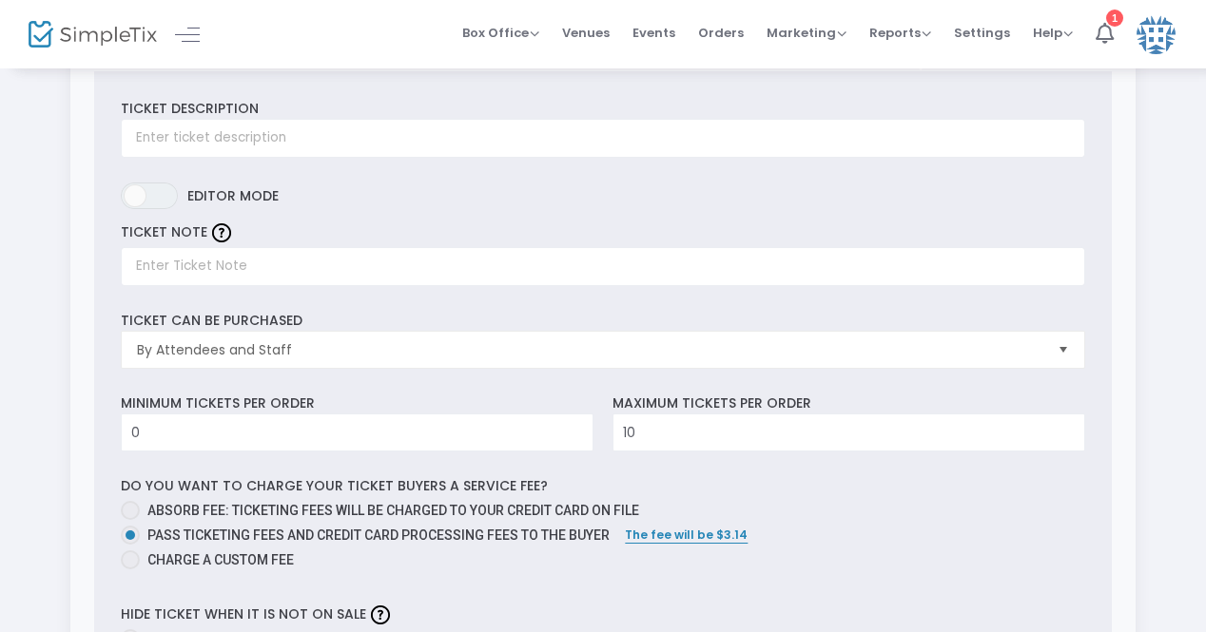
click at [397, 307] on div "Ticket Description Required. ON OFF Editor mode TICKET NOTE Ticket can be purch…" at bounding box center [603, 449] width 1018 height 757
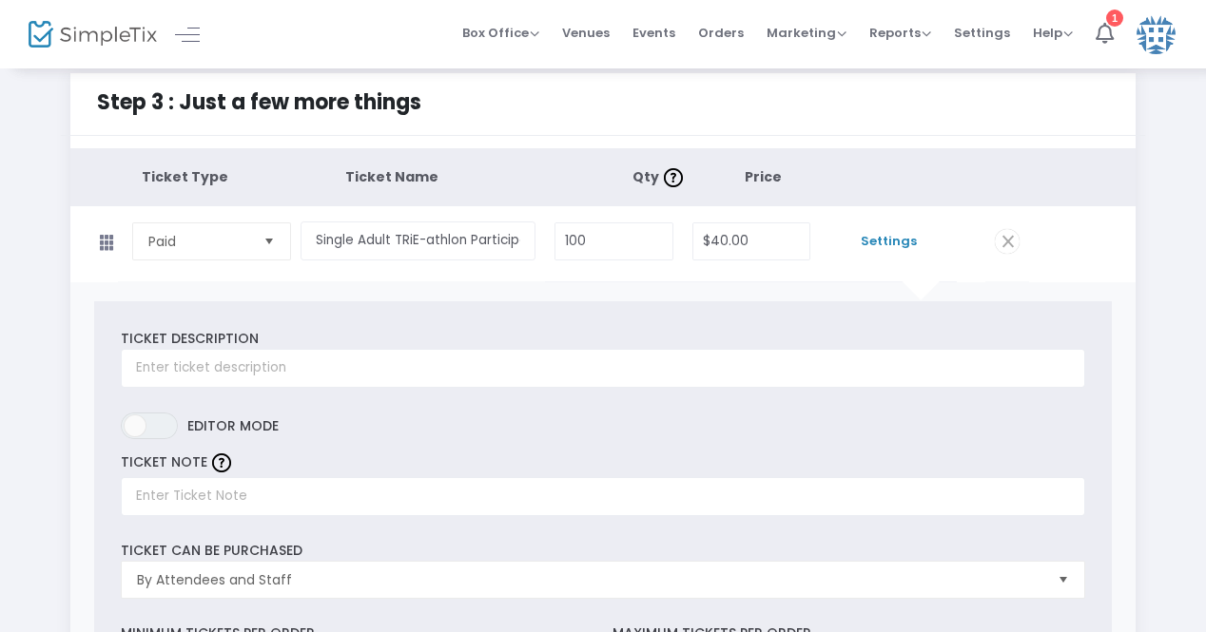
scroll to position [0, 0]
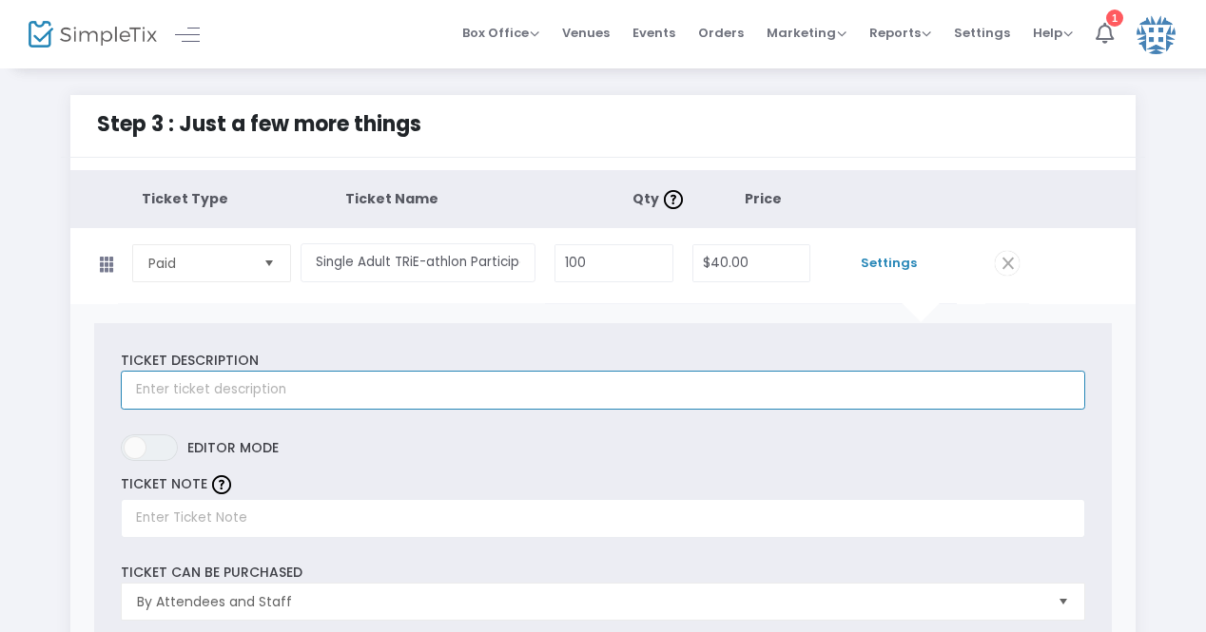
click at [357, 372] on input "text" at bounding box center [602, 390] width 963 height 39
type input "T"
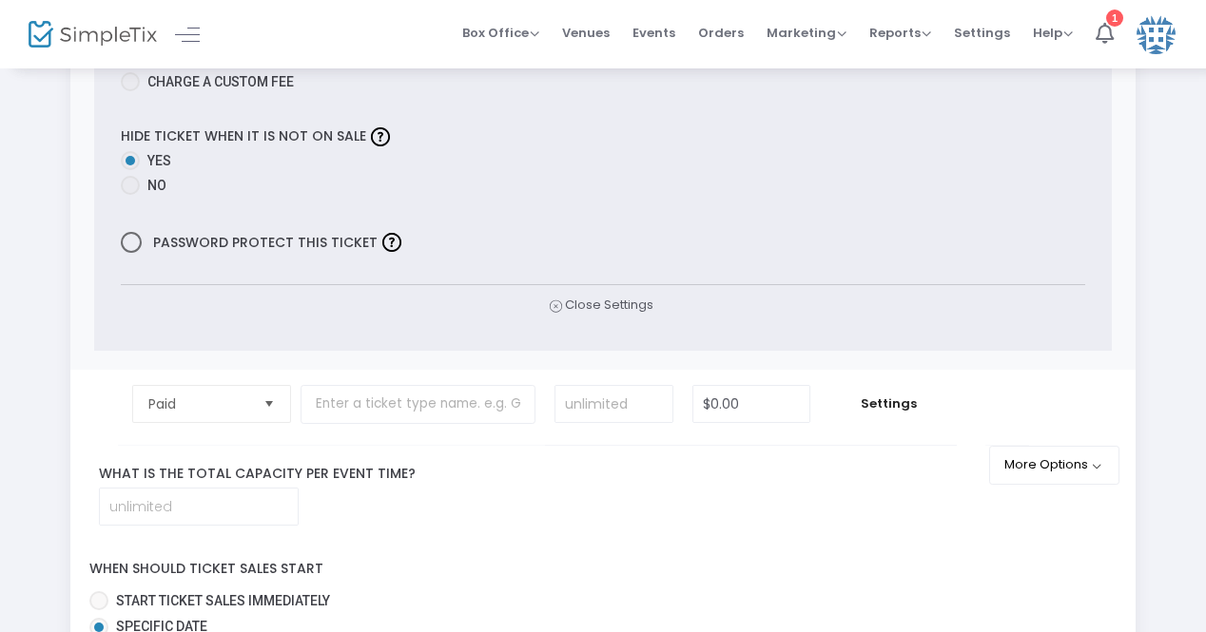
scroll to position [761, 0]
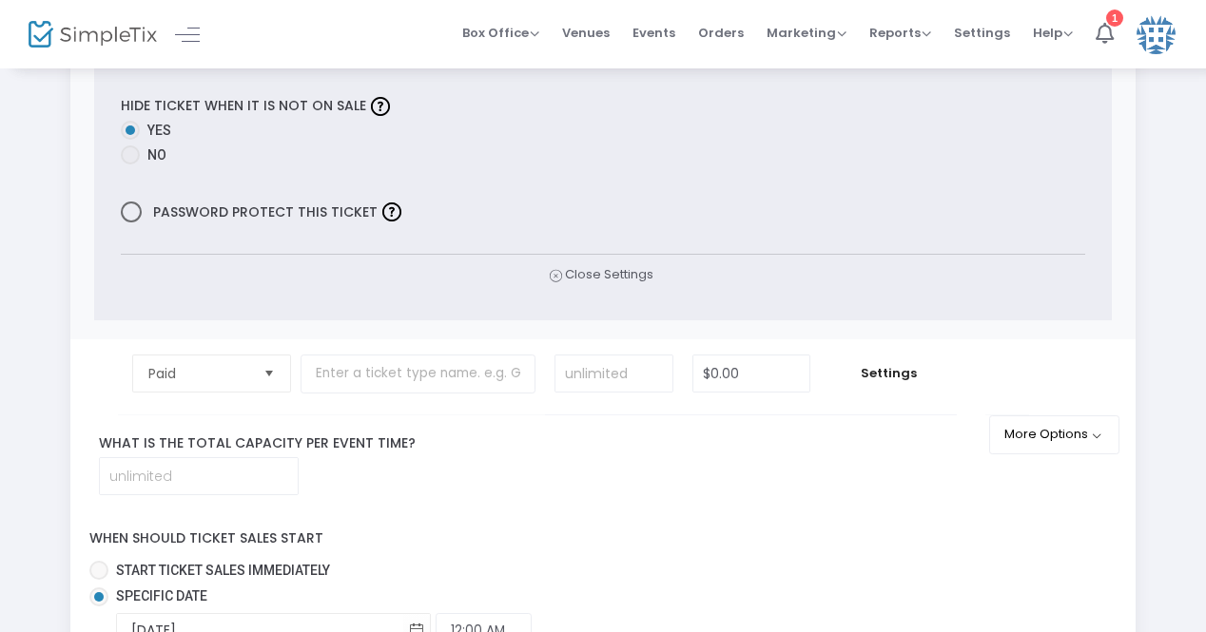
type input "Purchasing this ticket allows (1) adult to participate in the full TRiE-athlon …"
click at [369, 366] on input "text" at bounding box center [417, 374] width 235 height 39
click at [560, 279] on div "Close Settings" at bounding box center [602, 274] width 963 height 19
click at [555, 275] on icon at bounding box center [554, 276] width 12 height 18
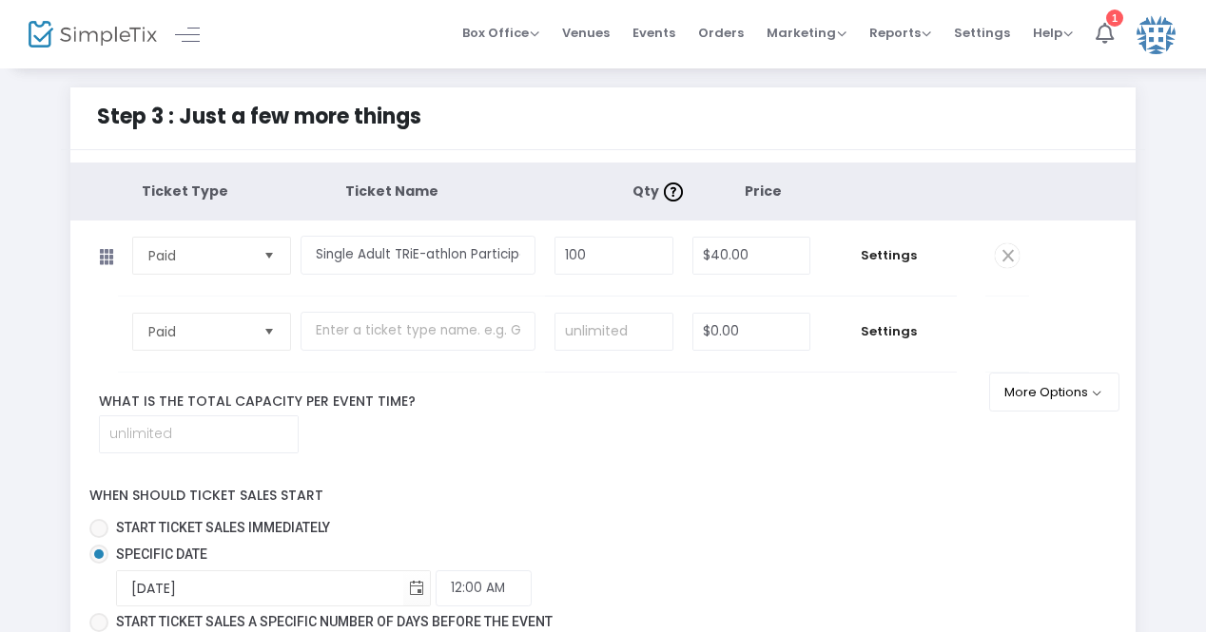
scroll to position [0, 0]
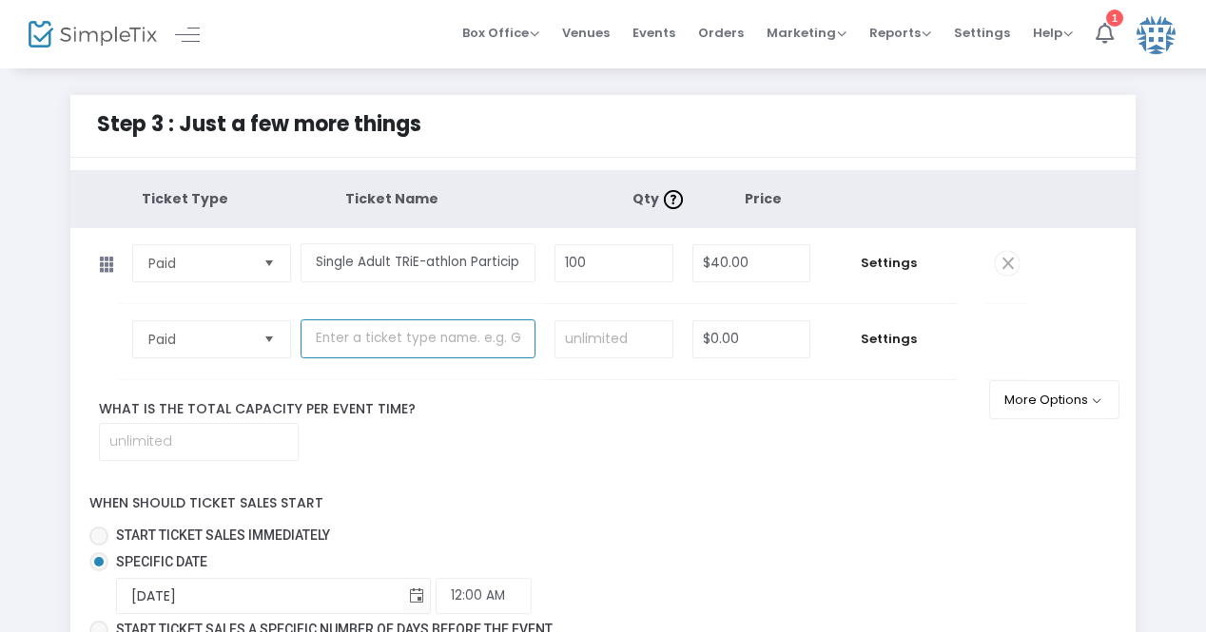
click at [345, 338] on input "text" at bounding box center [417, 338] width 235 height 39
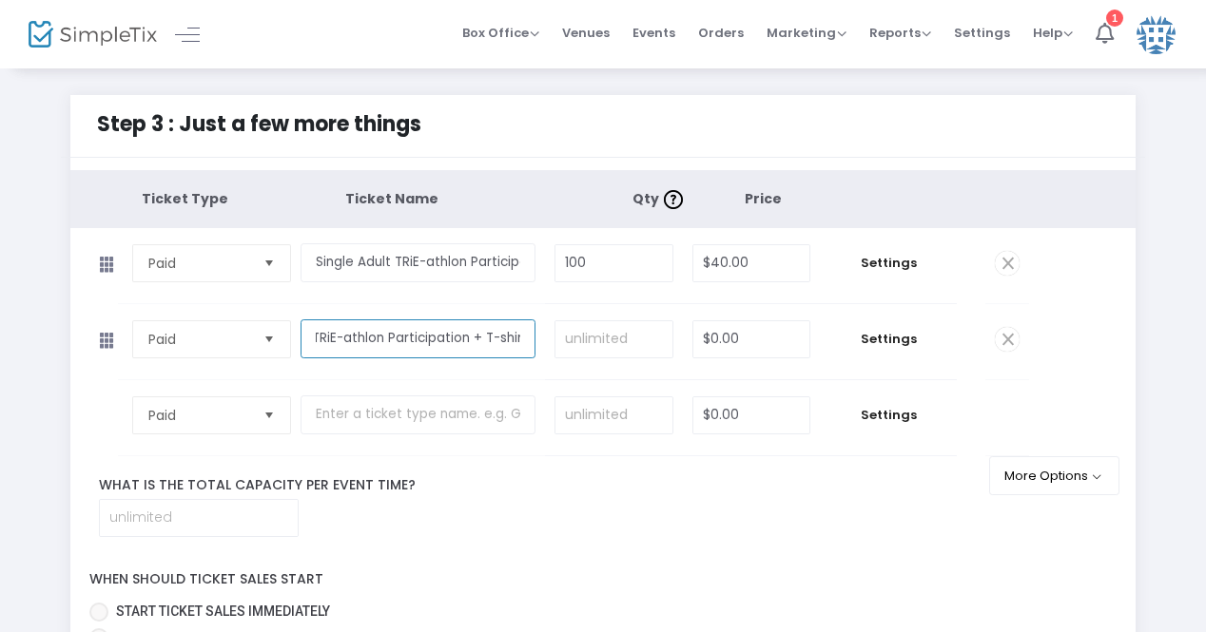
scroll to position [0, 91]
type input "Single Youth TRiE-athlon Participation + T-shirt"
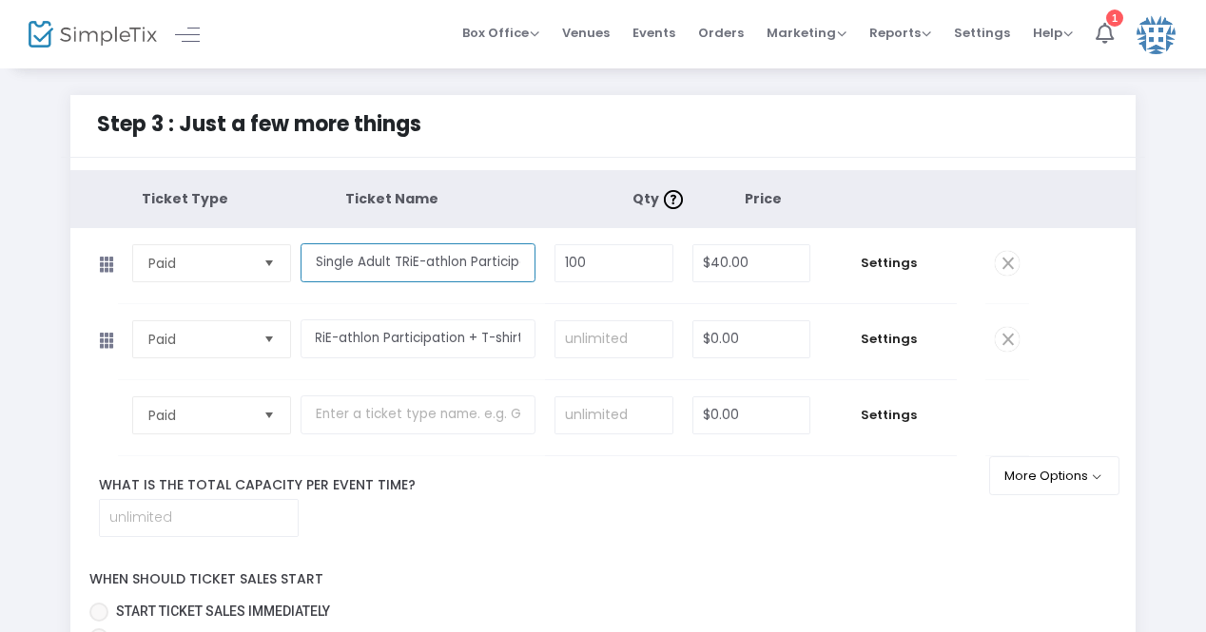
click at [487, 262] on input "Single Adult TRiE-athlon Participation" at bounding box center [417, 262] width 235 height 39
click at [521, 267] on input "Single Adult TRiE-athlon Participation" at bounding box center [417, 262] width 235 height 39
type input "Single Adult TRiE-athlon Participation + T-Shirt"
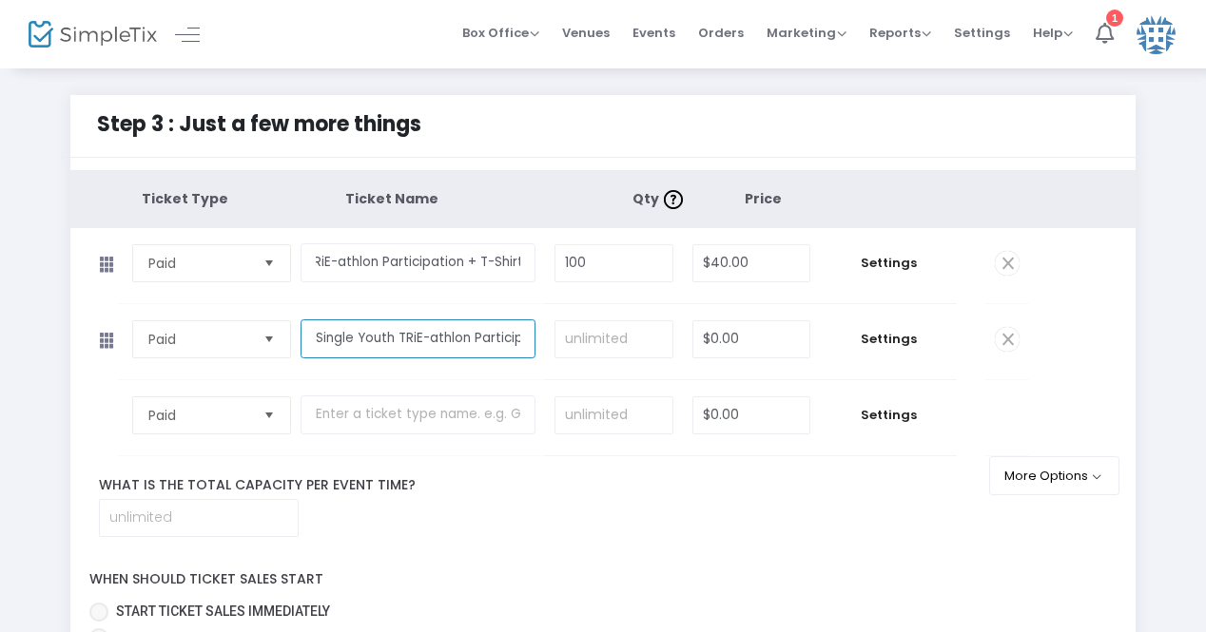
click at [507, 339] on input "Single Youth TRiE-athlon Participation + T-shirt" at bounding box center [417, 338] width 235 height 39
type input "Single Youth TRiE-athlon Participation + T-Shirt"
click at [624, 337] on input at bounding box center [613, 339] width 117 height 36
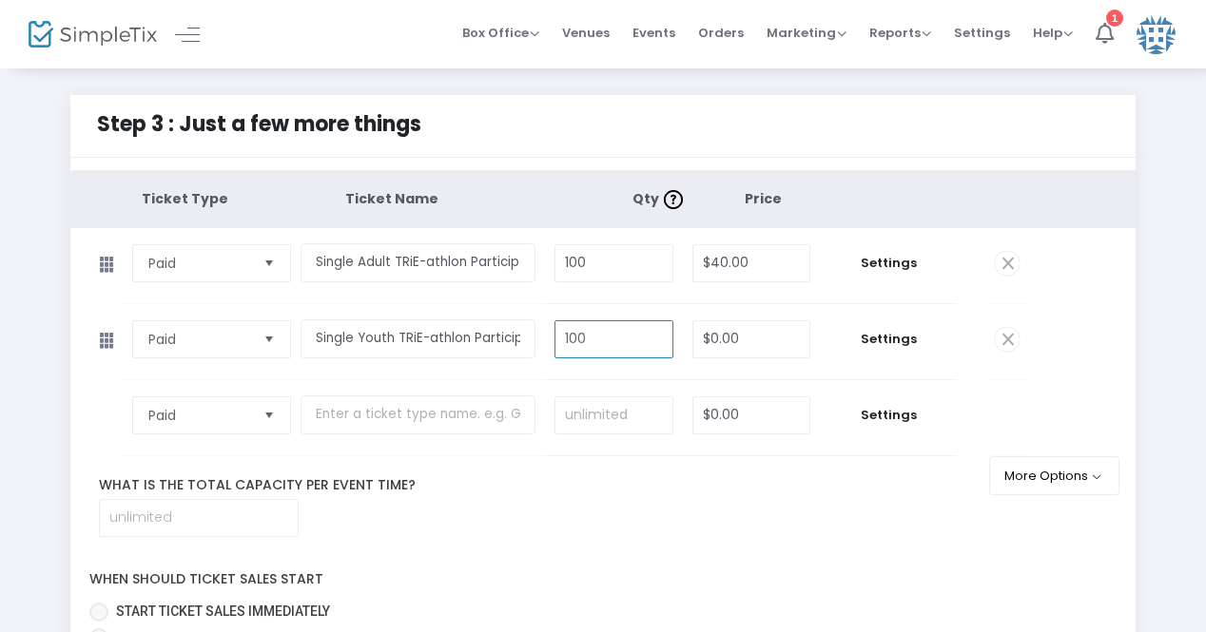
type input "100"
click at [707, 332] on input "0" at bounding box center [751, 339] width 117 height 36
type input "$20.00"
click at [599, 475] on label "What is the total capacity per event time?" at bounding box center [541, 485] width 912 height 20
click at [387, 408] on input "text" at bounding box center [417, 415] width 235 height 39
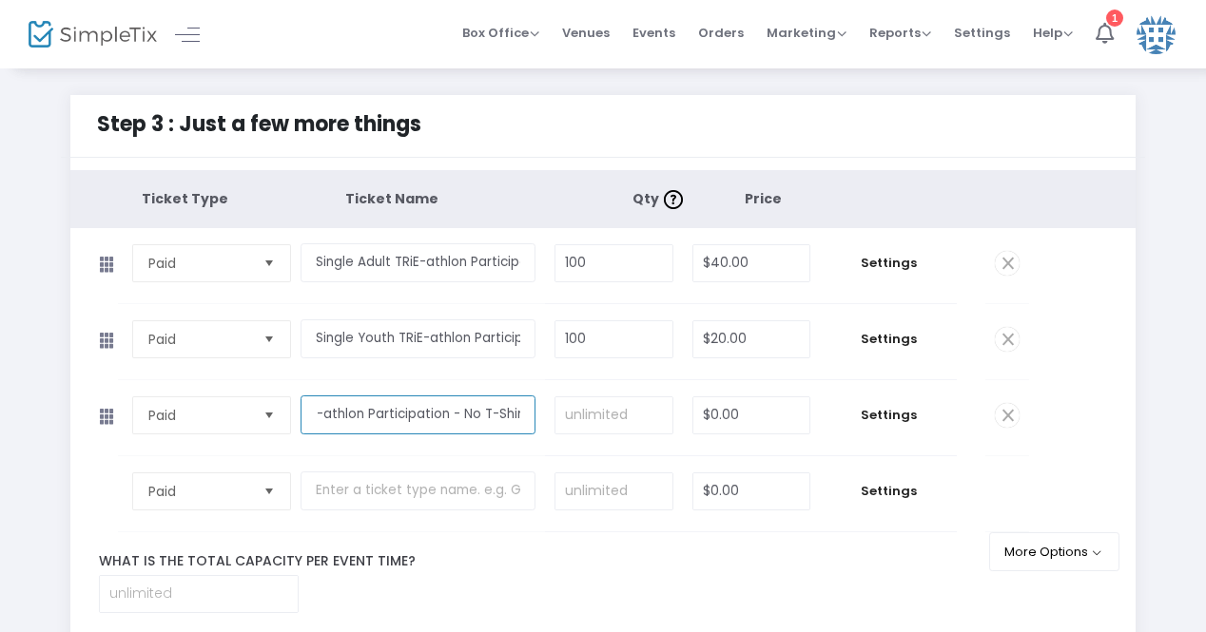
scroll to position [0, 107]
type input "Single Adult TRiE-athlon Participation - No T-Shirt"
click at [559, 408] on input at bounding box center [613, 415] width 117 height 36
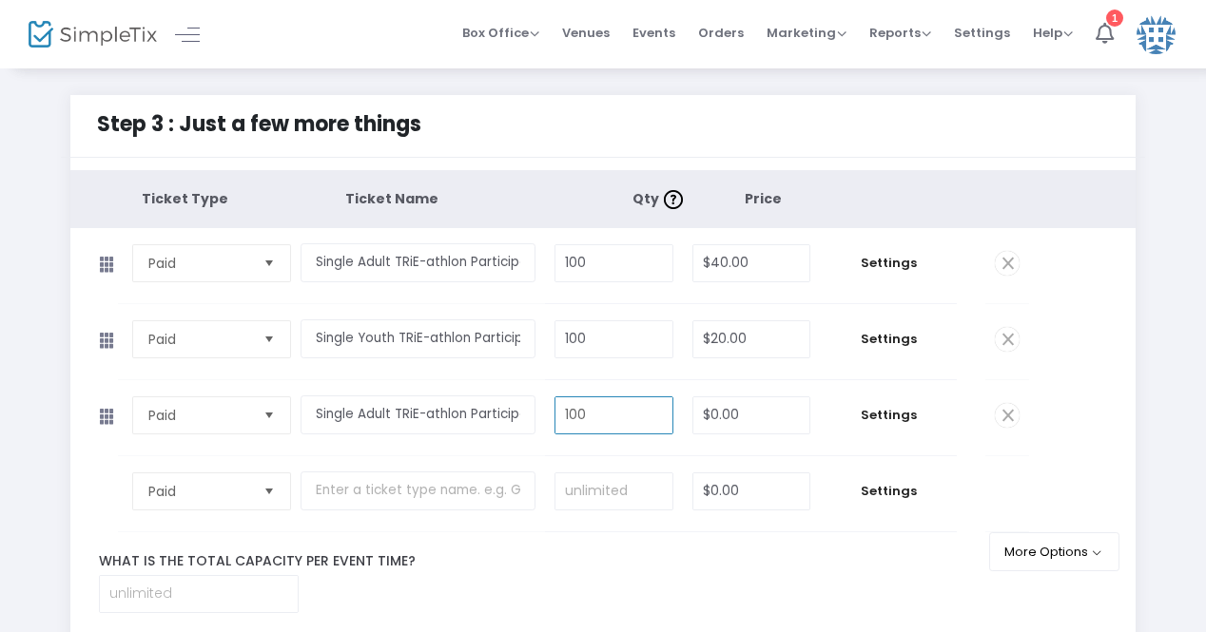
type input "100"
click at [719, 414] on input "0" at bounding box center [751, 415] width 117 height 36
type input "2"
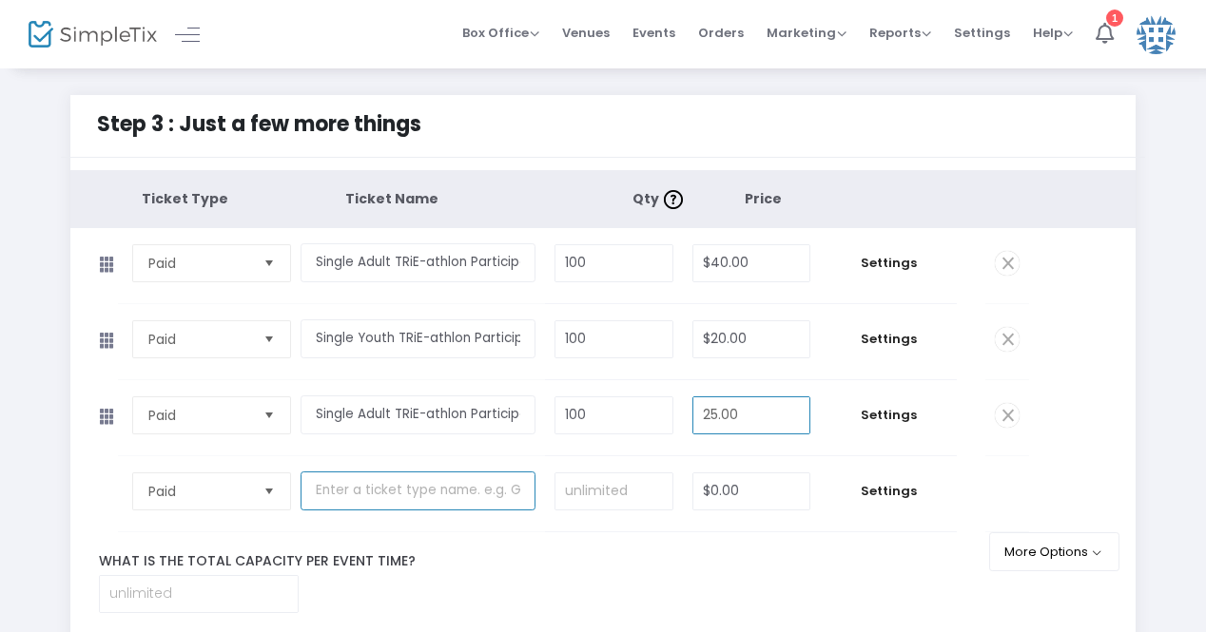
type input "$25.00"
click at [403, 481] on input "text" at bounding box center [417, 491] width 235 height 39
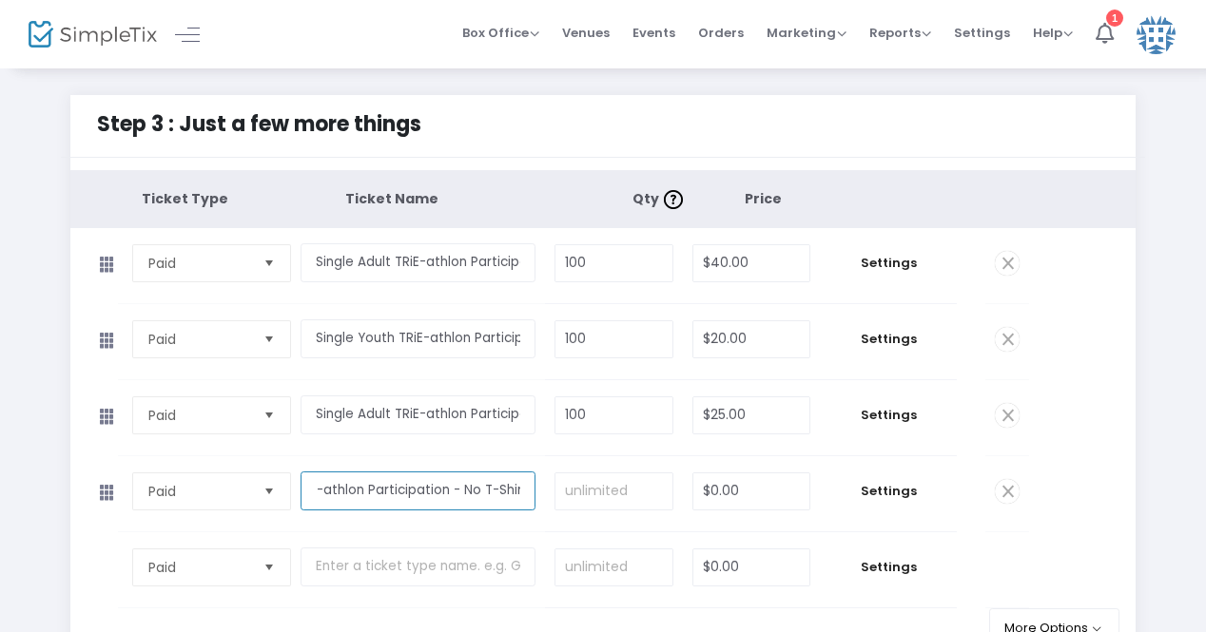
scroll to position [0, 111]
type input "Single Youth TRiE-athlon Participation - No T-Shirt"
click at [713, 492] on input "0" at bounding box center [751, 492] width 117 height 36
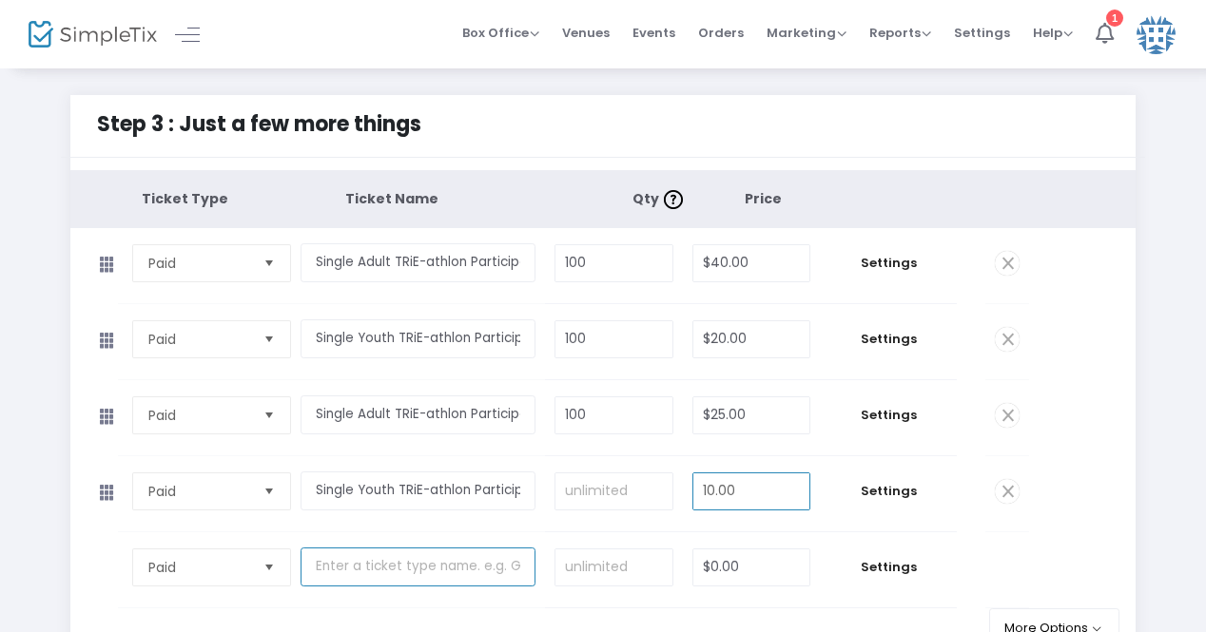
type input "$10.00"
click at [486, 556] on input "text" at bounding box center [417, 567] width 235 height 39
type input "Adult Relay Team - Up to 3 People - No T-Shirts"
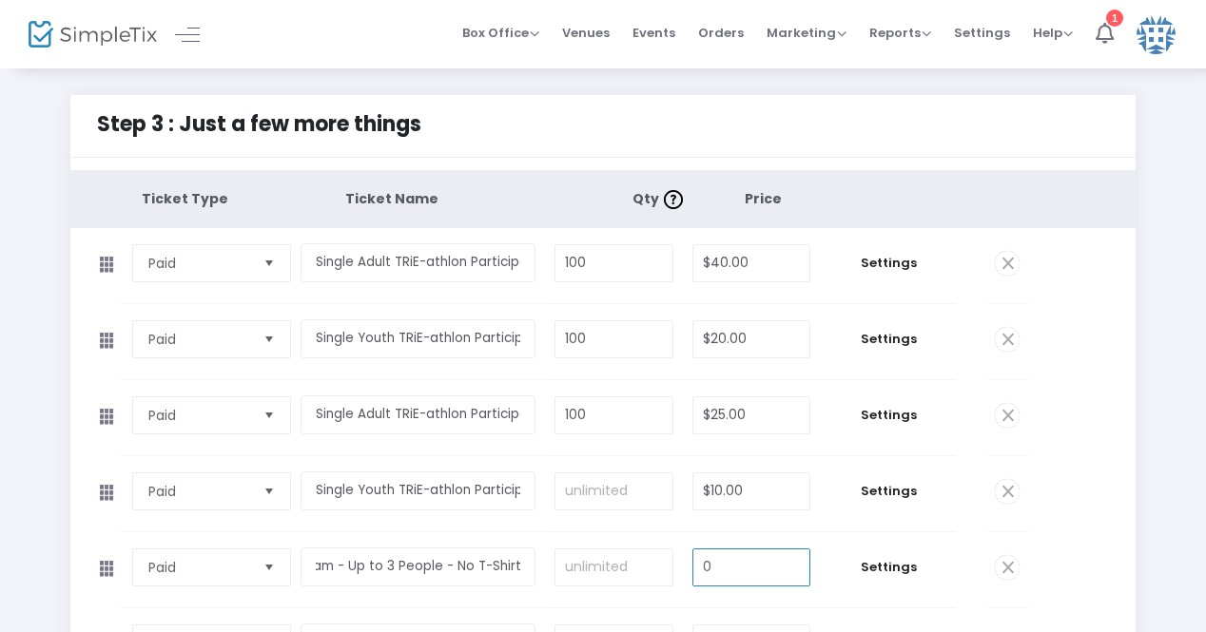
scroll to position [0, 0]
click at [721, 562] on input "0" at bounding box center [751, 568] width 117 height 36
type input "7"
type input "$60.00"
click at [586, 602] on td "Required." at bounding box center [614, 569] width 138 height 75
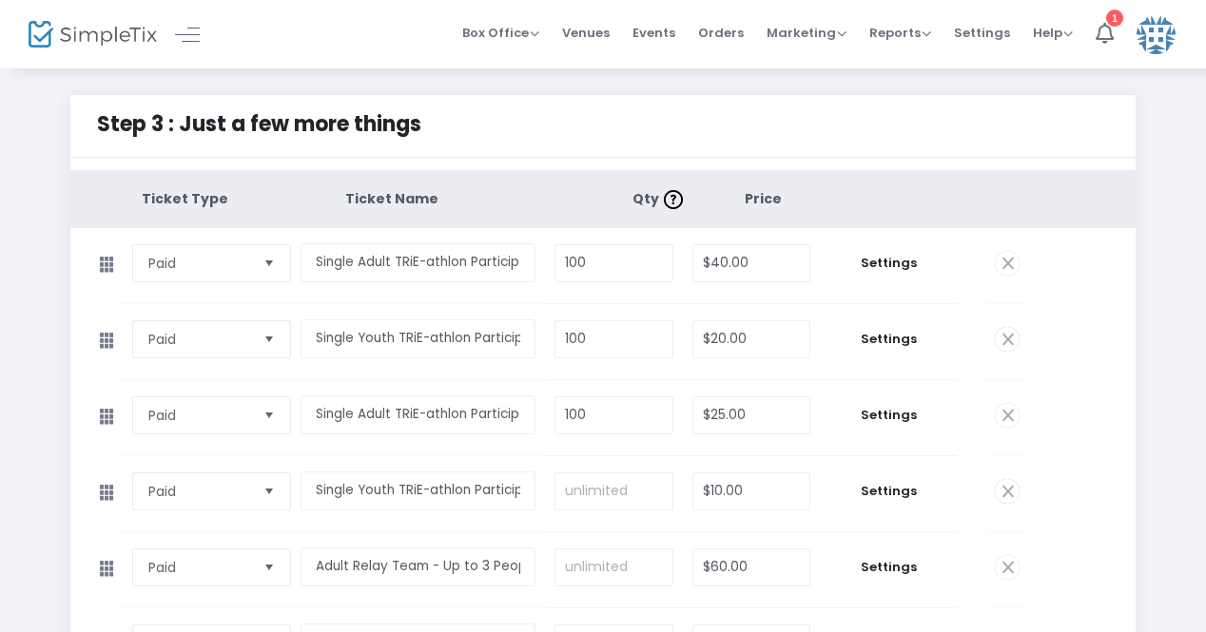
scroll to position [95, 0]
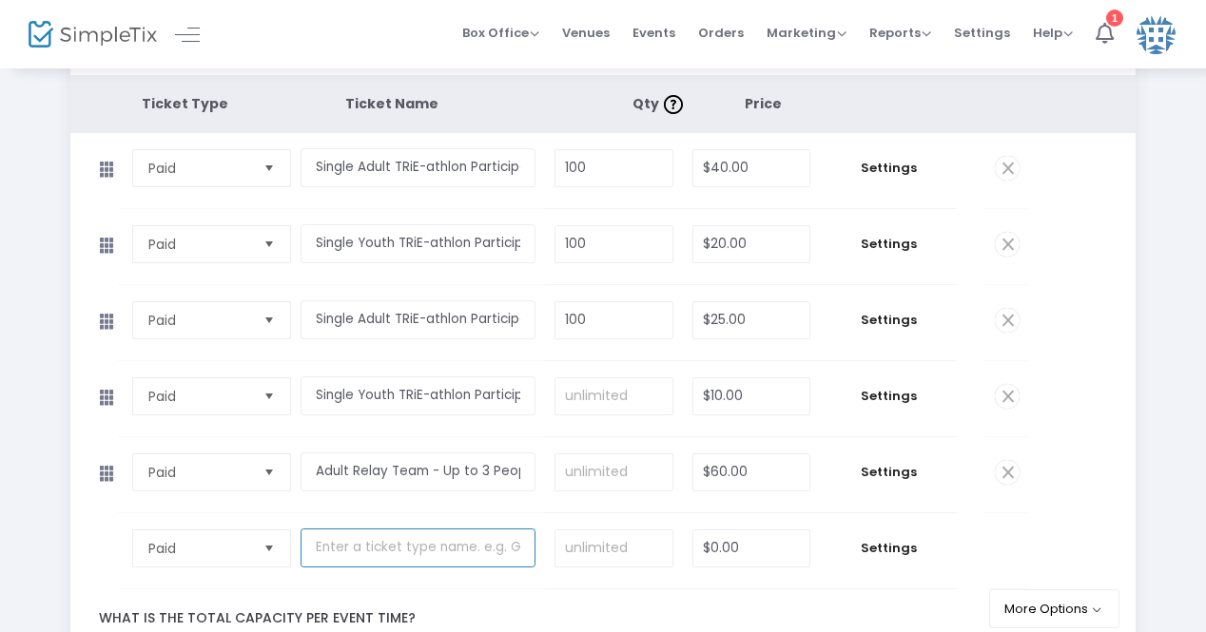
click at [415, 530] on input "text" at bounding box center [417, 548] width 235 height 39
click at [578, 394] on input at bounding box center [613, 396] width 117 height 36
type input "100"
click at [606, 469] on input at bounding box center [613, 473] width 117 height 36
type input "100"
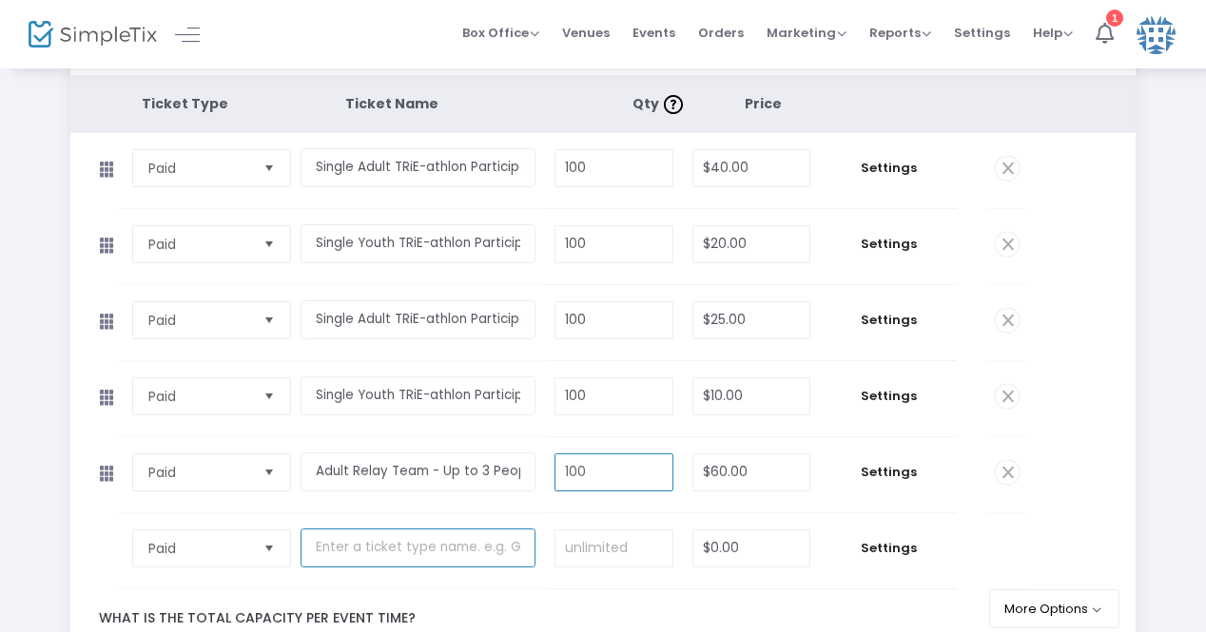
click at [444, 549] on input "text" at bounding box center [417, 548] width 235 height 39
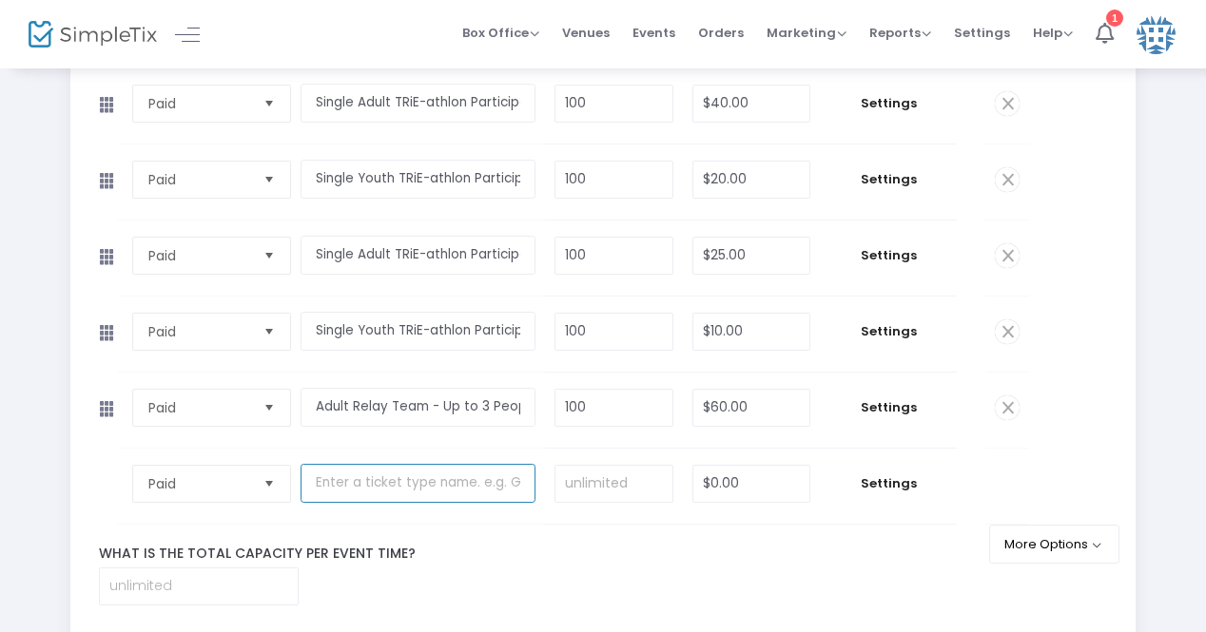
scroll to position [190, 0]
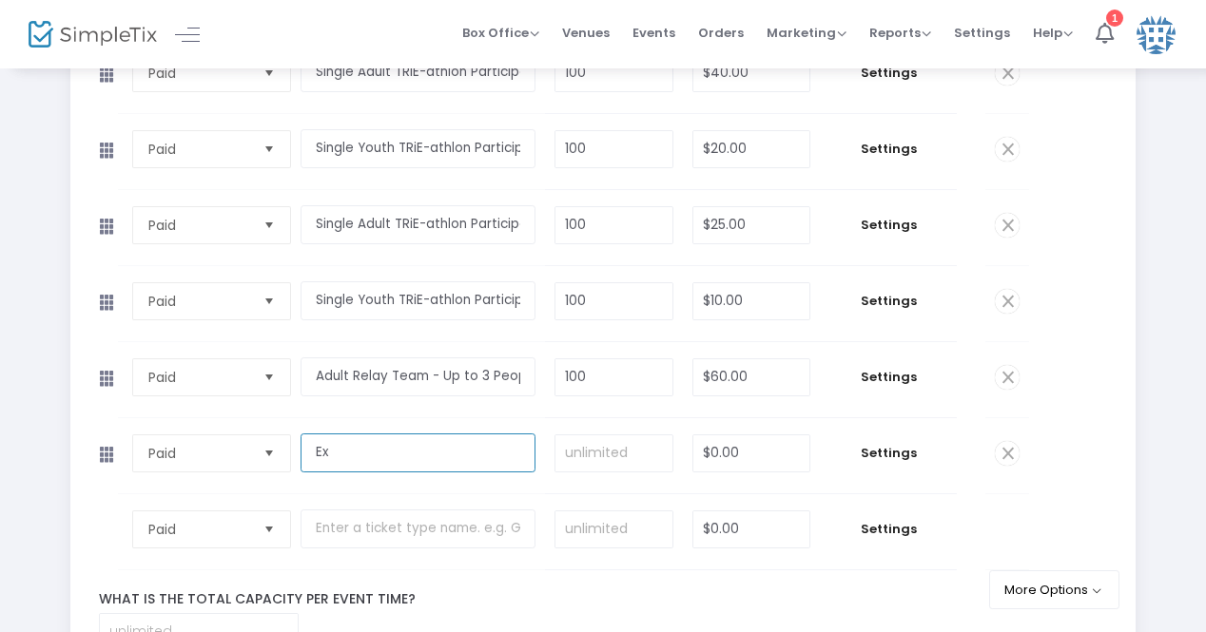
type input "E"
type input "Kayak Rental"
click at [566, 445] on input at bounding box center [613, 453] width 117 height 36
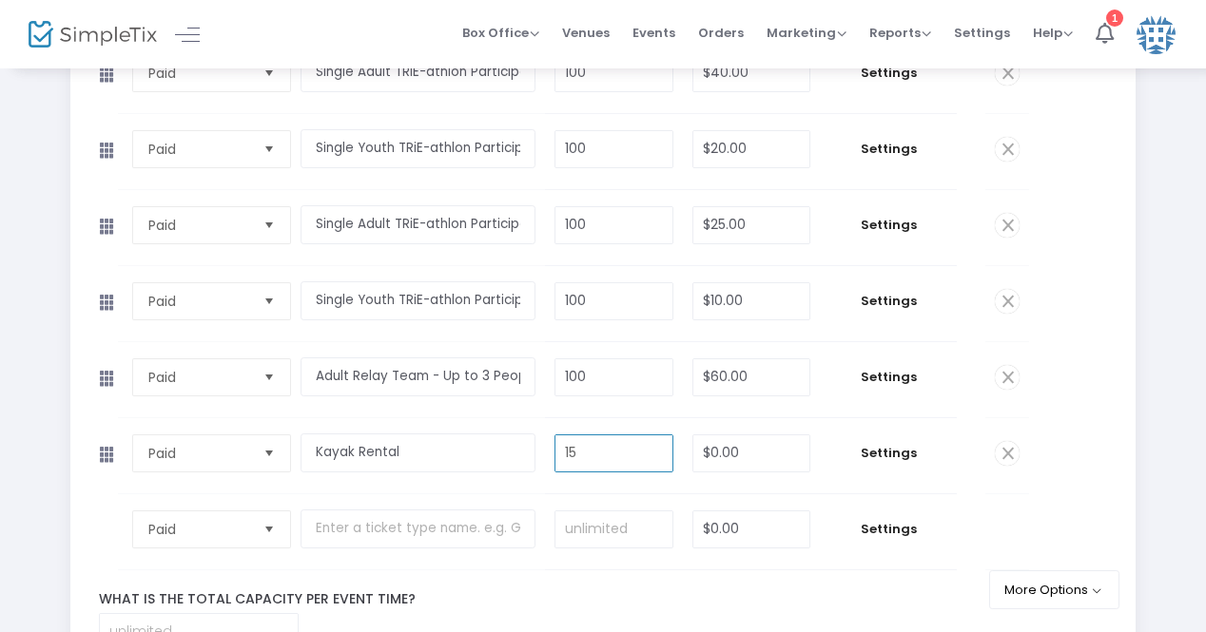
type input "15"
click at [707, 449] on input "0" at bounding box center [751, 453] width 117 height 36
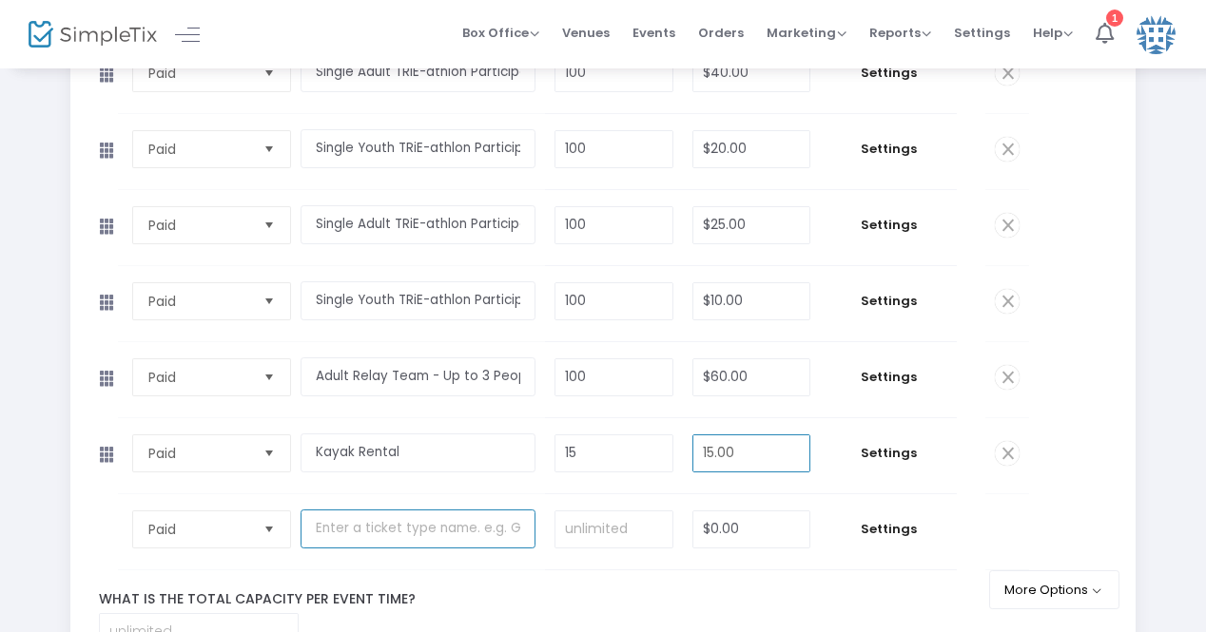
type input "$15.00"
click at [449, 523] on input "text" at bounding box center [417, 529] width 235 height 39
click at [490, 558] on td at bounding box center [422, 531] width 244 height 75
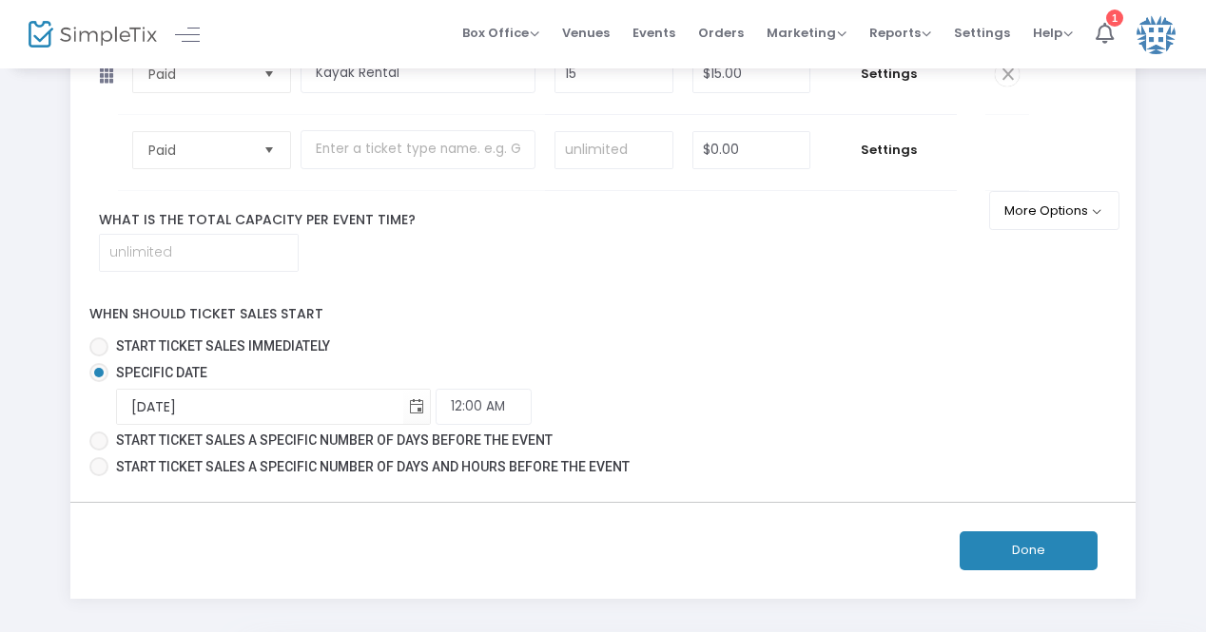
scroll to position [571, 0]
click at [1003, 548] on button "Done" at bounding box center [1028, 550] width 138 height 39
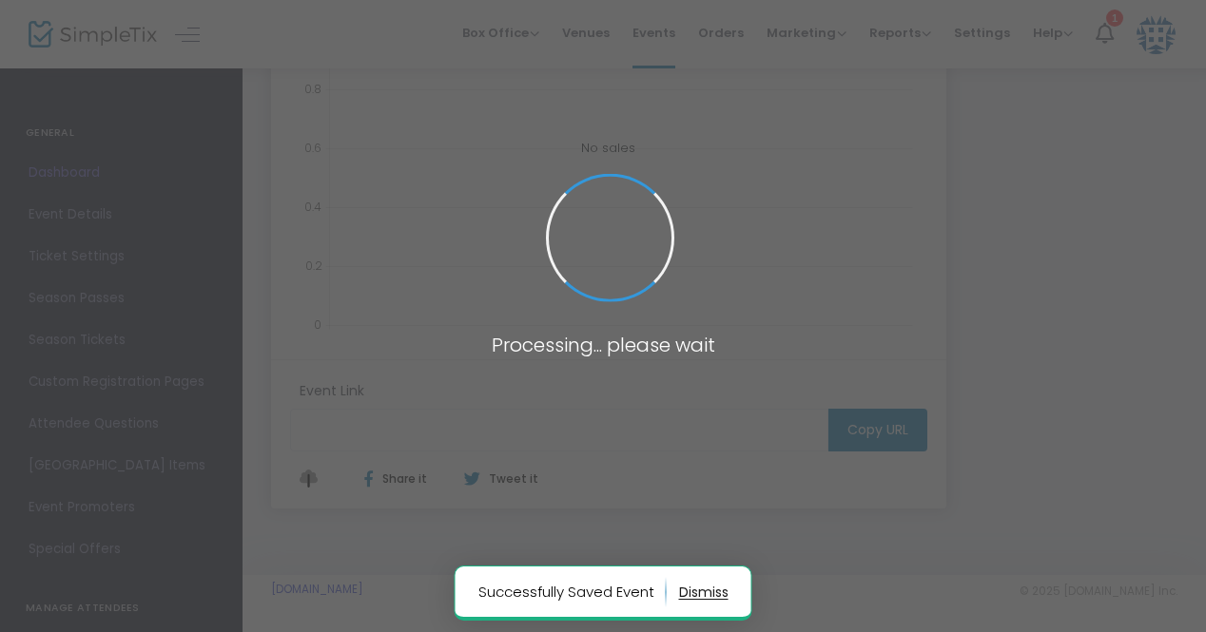
scroll to position [441, 0]
type input "https://www.simpletix.com/e/kewaskum-trie-athlon-tickets-232199"
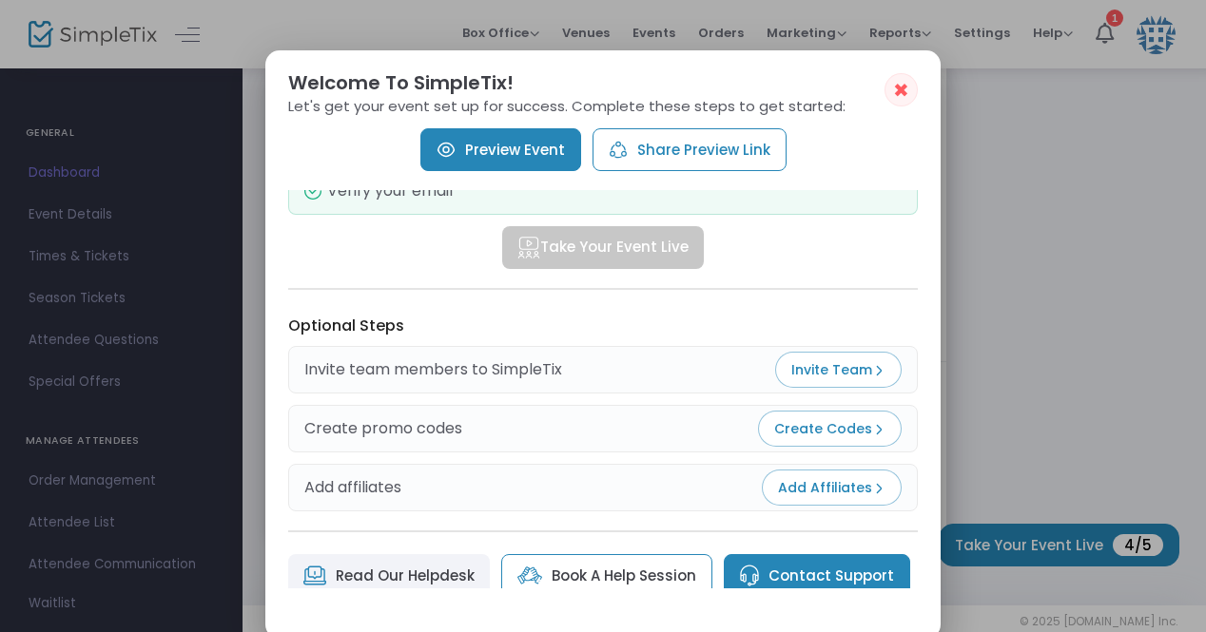
scroll to position [285, 0]
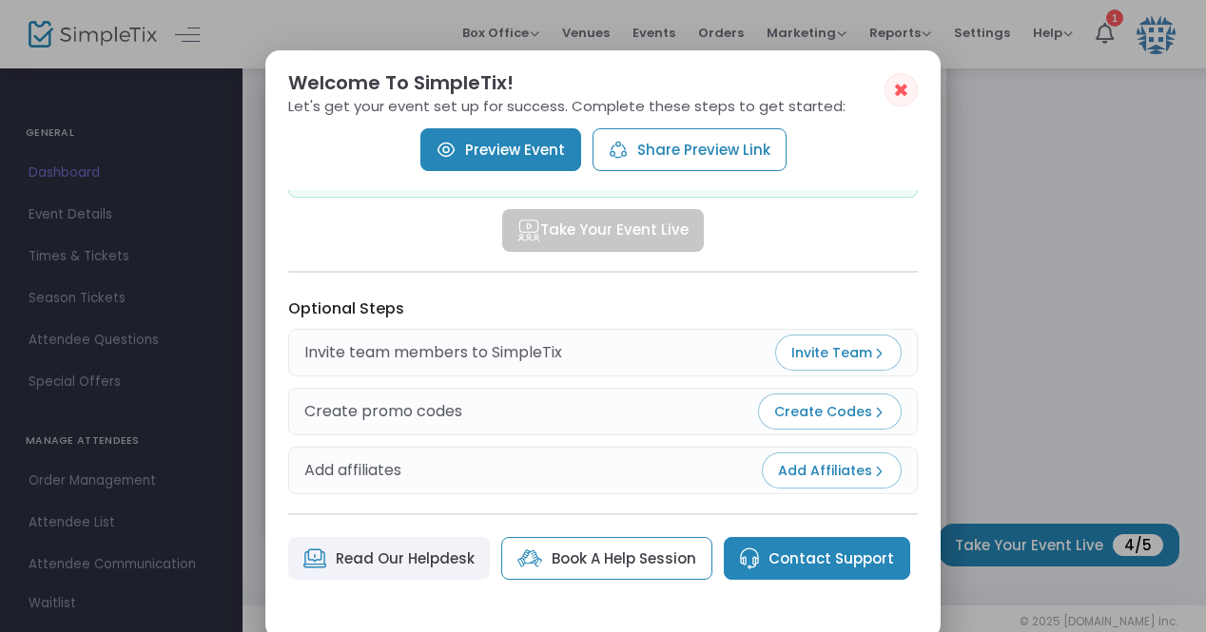
click at [534, 153] on link "Preview Event" at bounding box center [500, 149] width 161 height 43
click at [895, 92] on span "✖" at bounding box center [901, 90] width 16 height 23
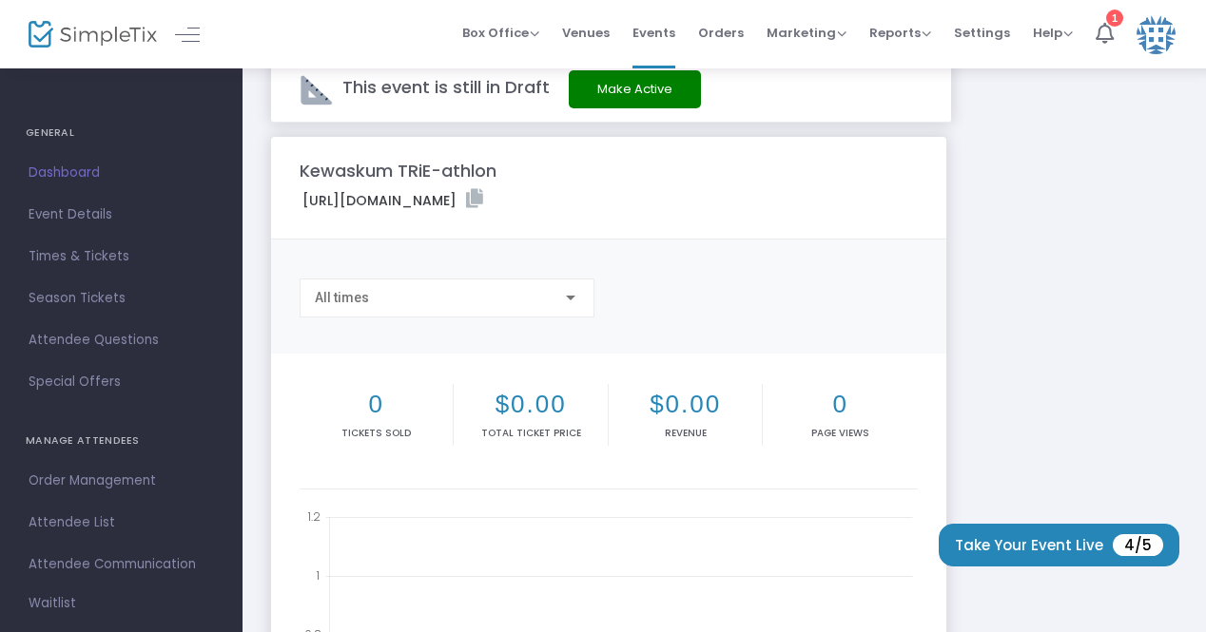
scroll to position [0, 0]
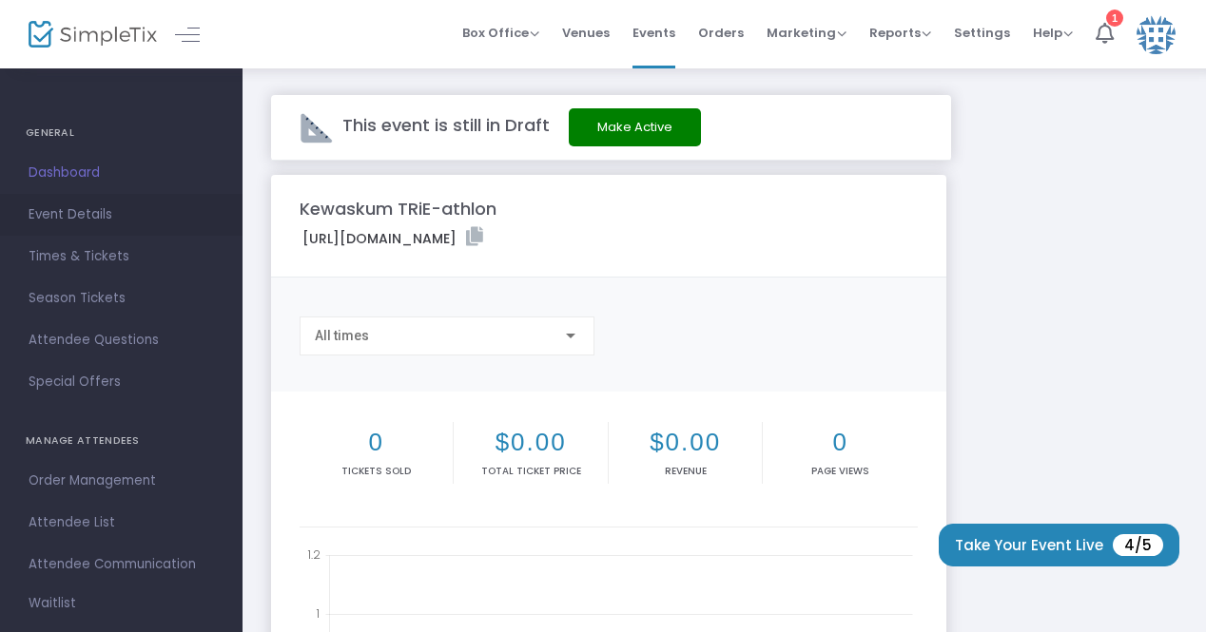
click at [84, 218] on span "Event Details" at bounding box center [121, 215] width 185 height 25
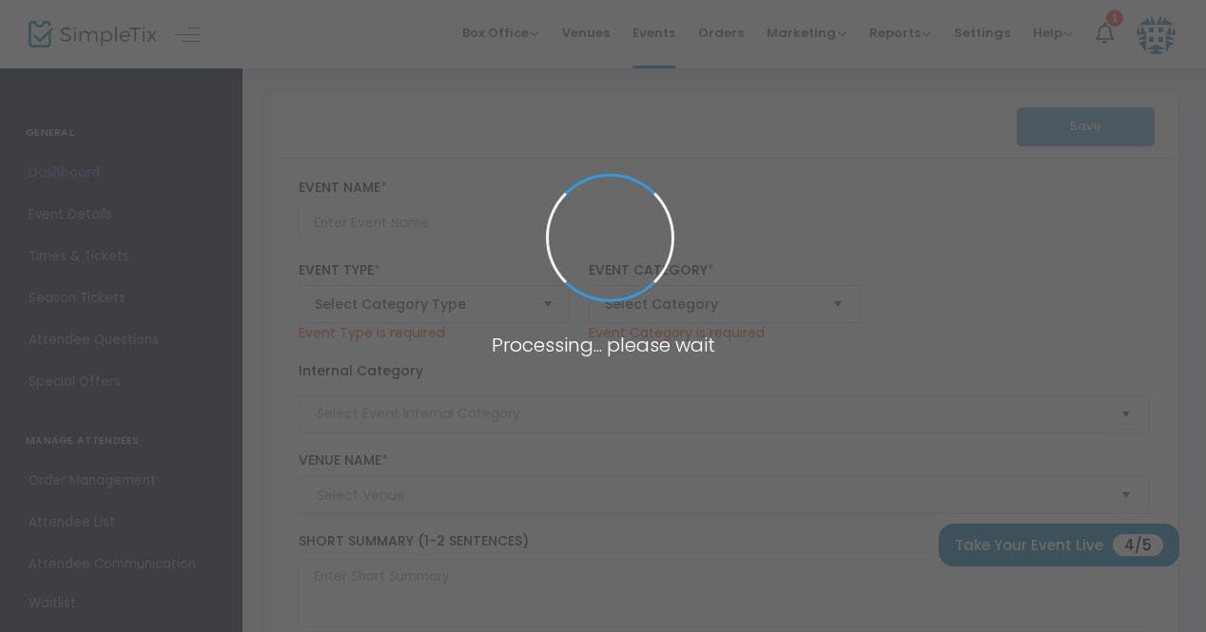
type input "Kewaskum TRiE-athlon"
type textarea "The second annual Kewaskum TRiE-athlon will be held on August 8th, 2026 at Rive…"
type input "Register Now"
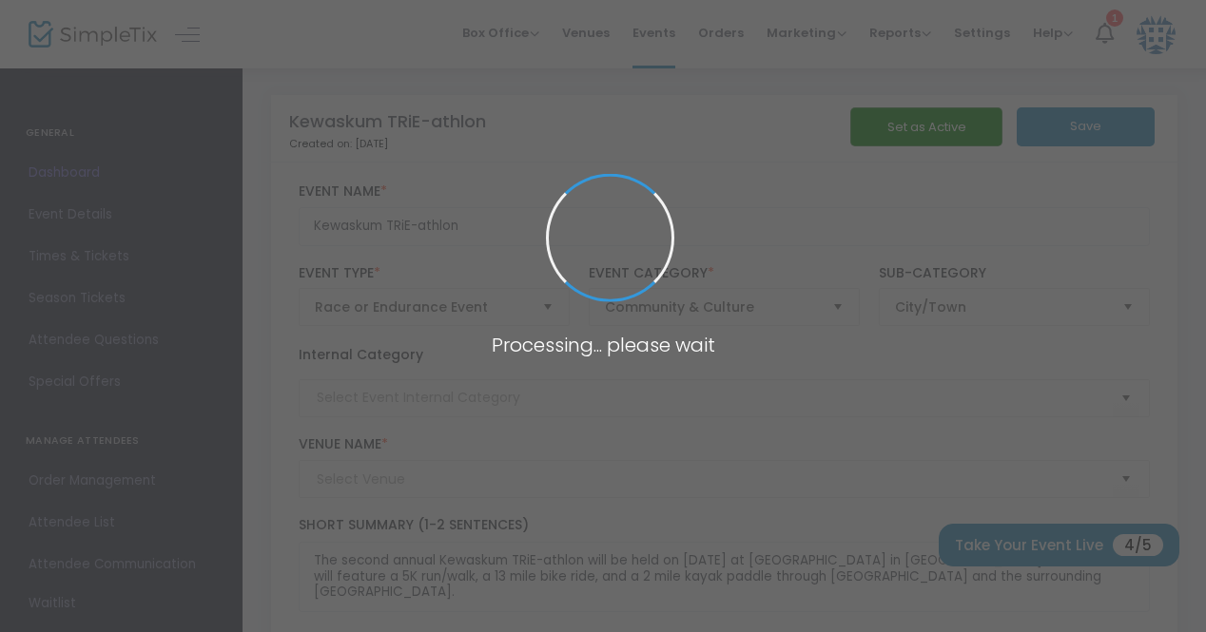
type input "[GEOGRAPHIC_DATA], [GEOGRAPHIC_DATA]"
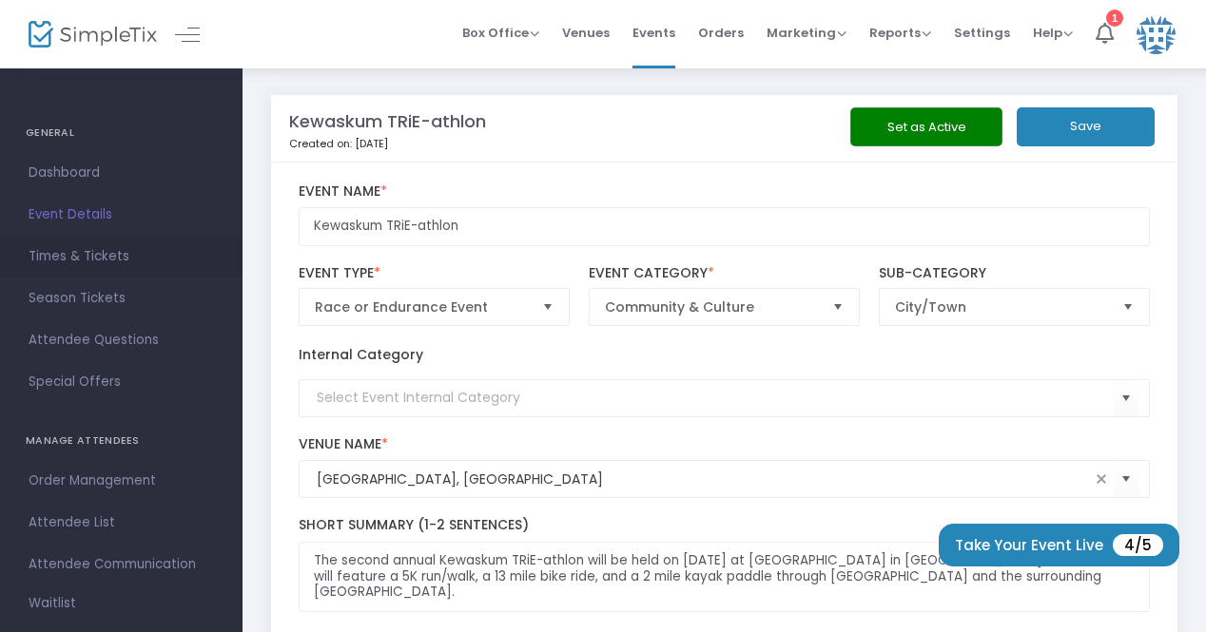
click at [91, 253] on span "Times & Tickets" at bounding box center [121, 256] width 185 height 25
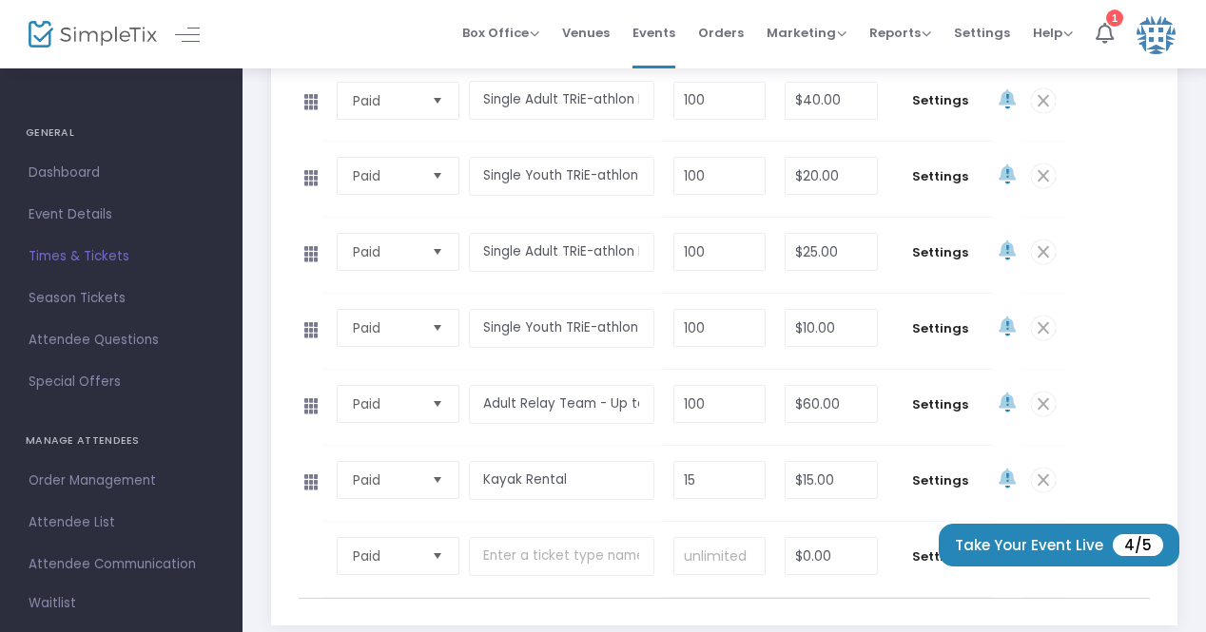
scroll to position [380, 0]
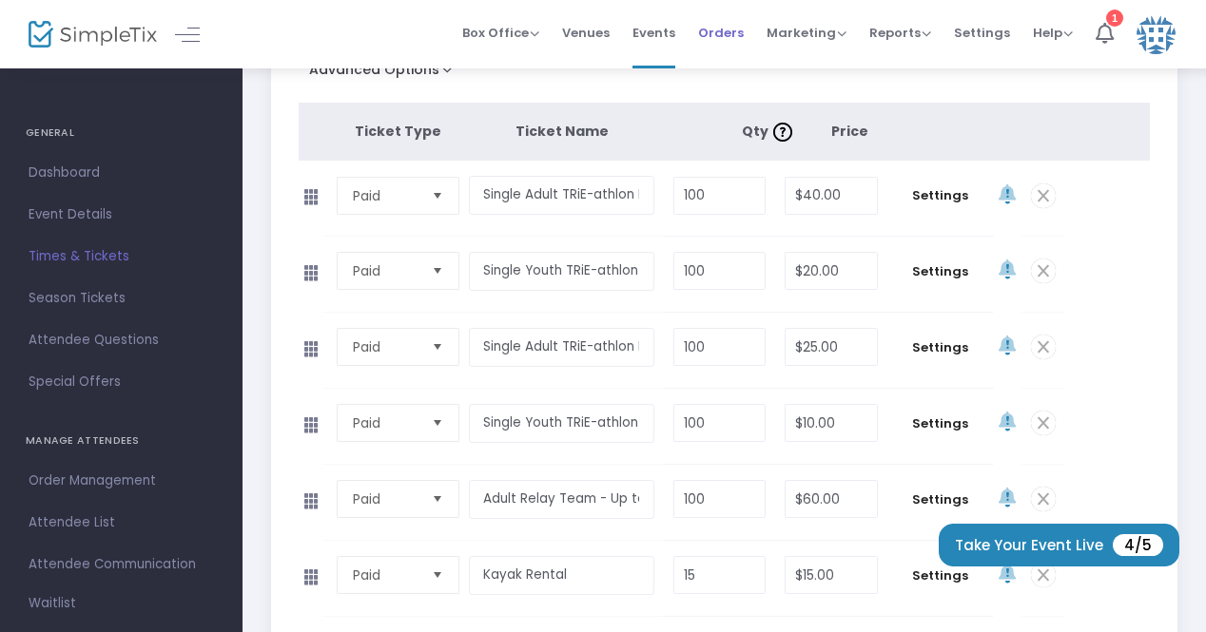
click at [726, 32] on span "Orders" at bounding box center [721, 33] width 46 height 48
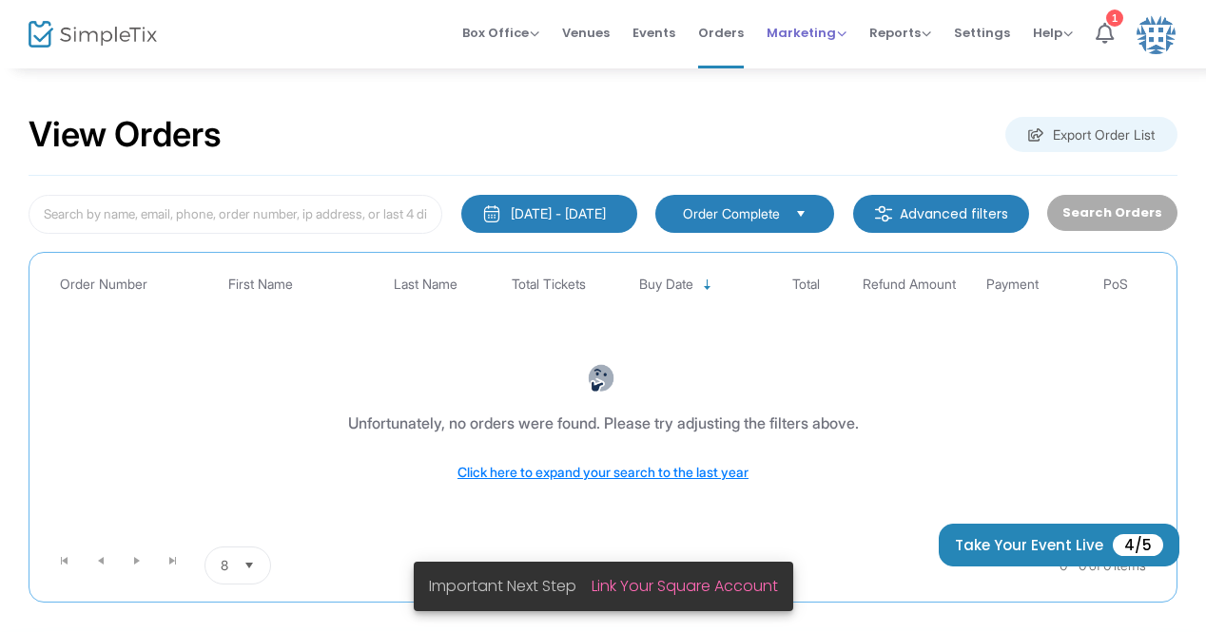
click at [792, 41] on span "Marketing" at bounding box center [806, 33] width 80 height 18
click at [878, 38] on span "Reports" at bounding box center [900, 33] width 62 height 18
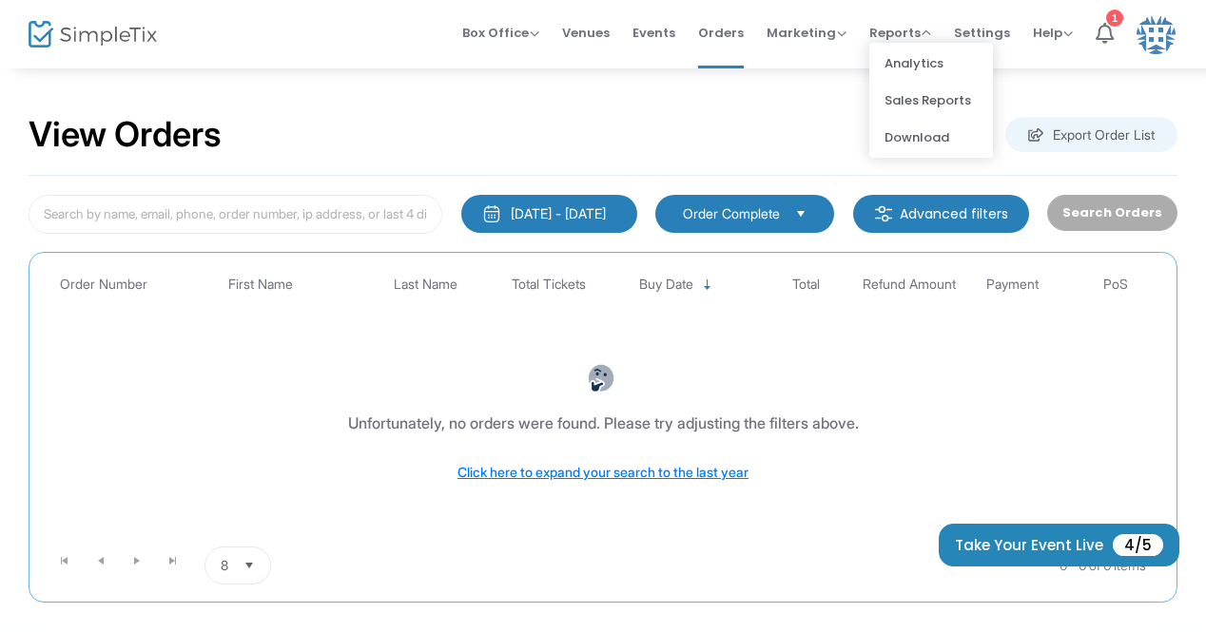
click at [98, 37] on img at bounding box center [93, 35] width 128 height 28
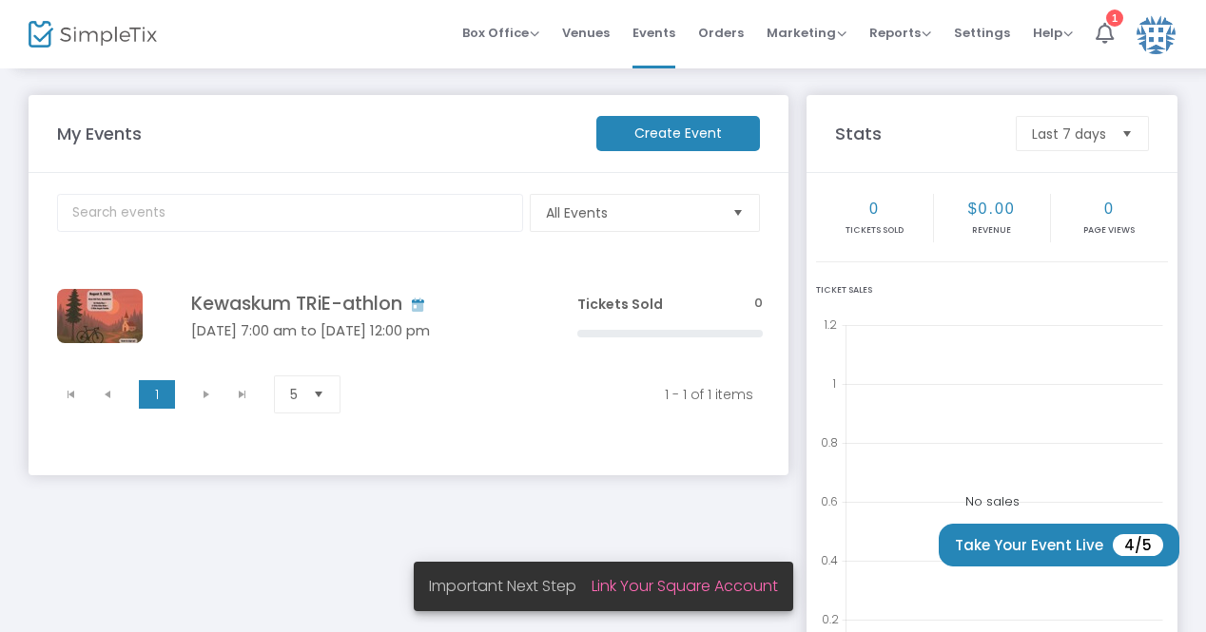
click at [1147, 44] on img at bounding box center [1155, 34] width 39 height 39
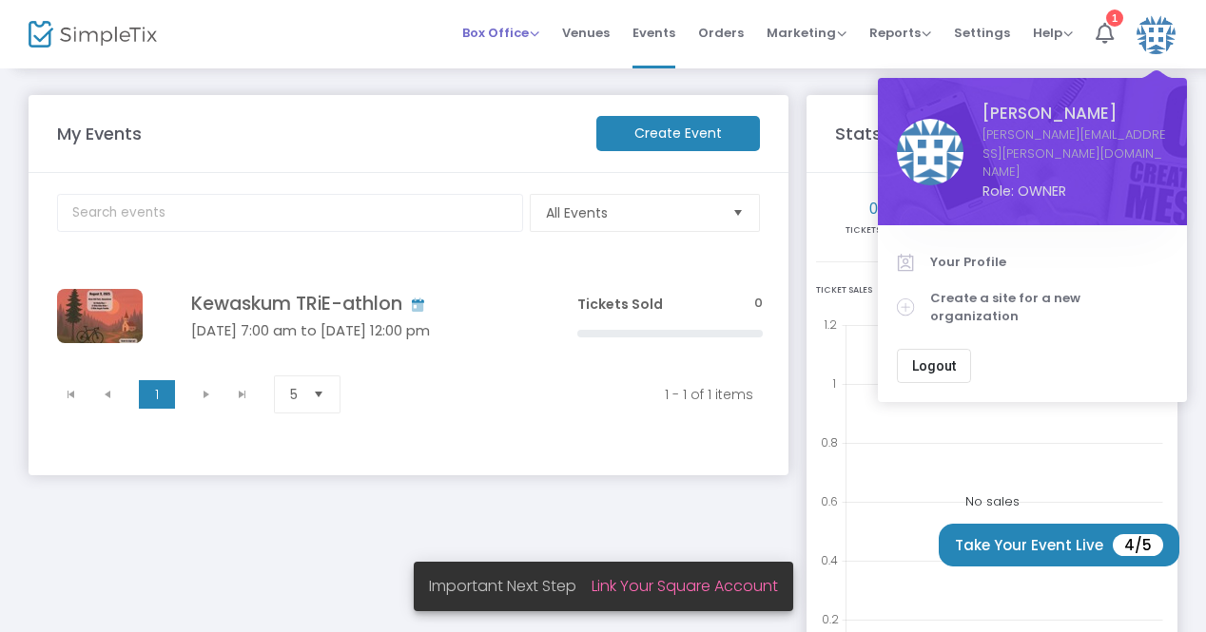
click at [525, 34] on span "Box Office" at bounding box center [500, 33] width 77 height 18
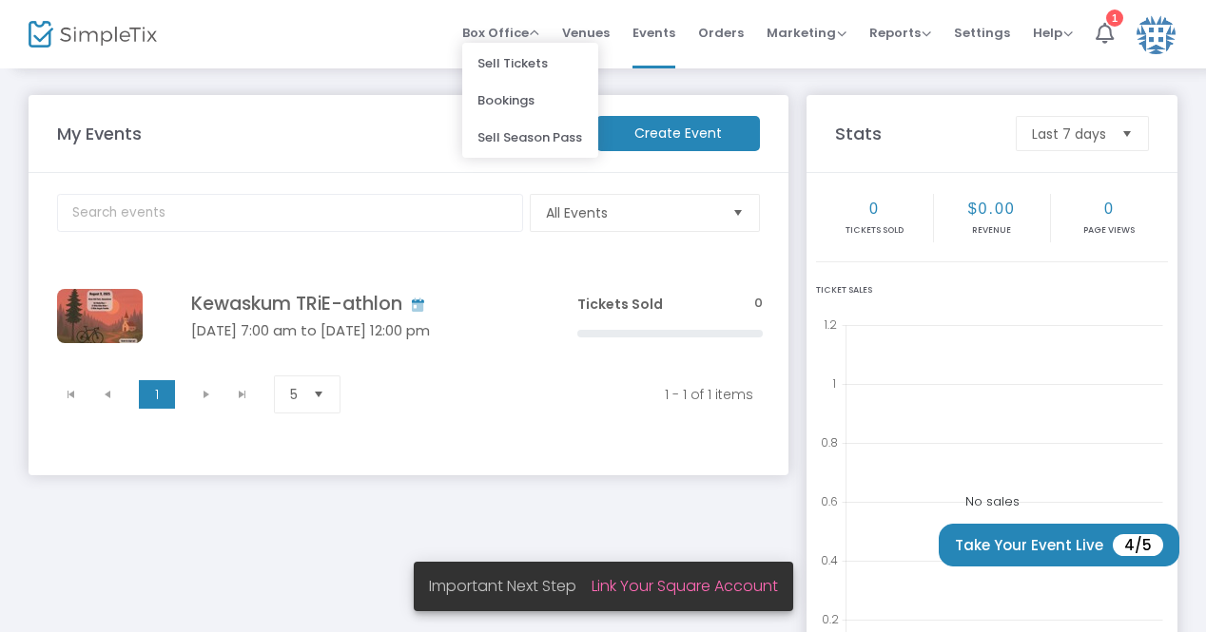
click at [51, 31] on img at bounding box center [93, 35] width 128 height 28
click at [652, 138] on m-button "Create Event" at bounding box center [678, 133] width 164 height 35
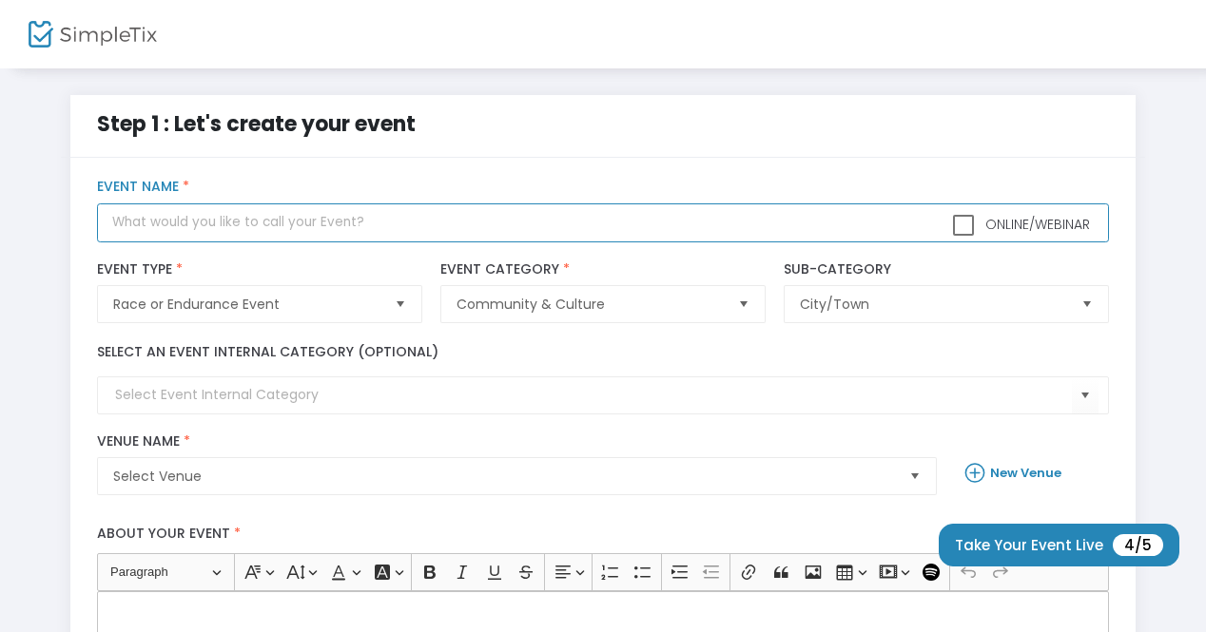
click at [286, 220] on input "text" at bounding box center [602, 222] width 1011 height 39
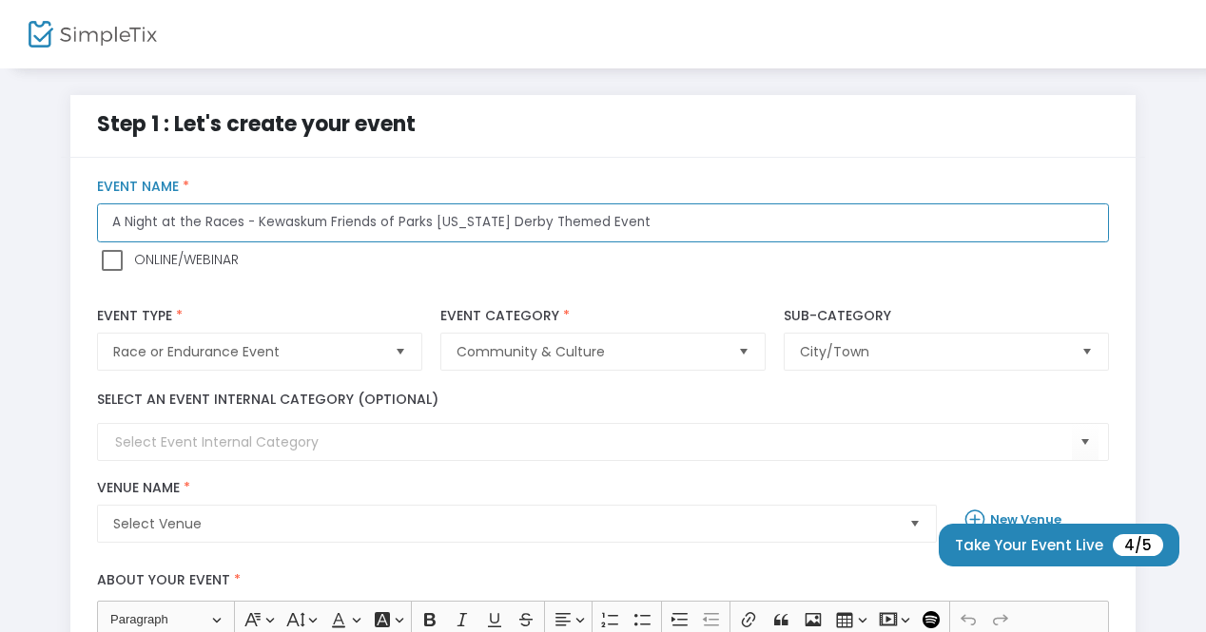
scroll to position [95, 0]
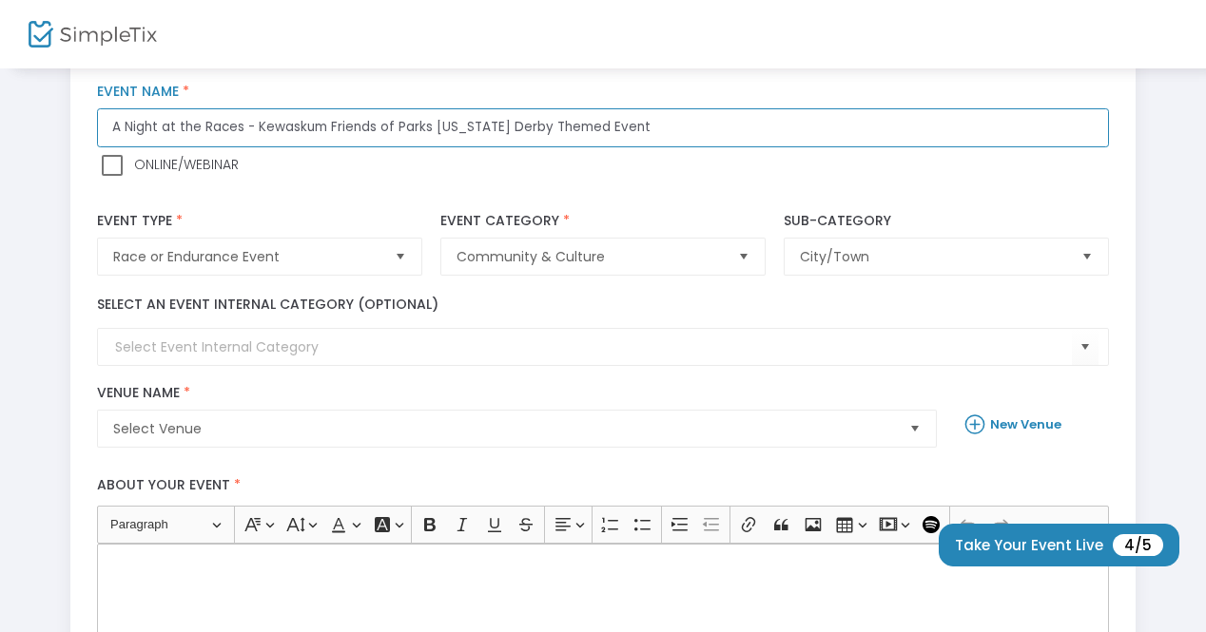
click at [399, 260] on span "Select" at bounding box center [399, 257] width 31 height 31
type input "A Night at the Races - Kewaskum Friends of Parks [US_STATE] Derby Themed Event"
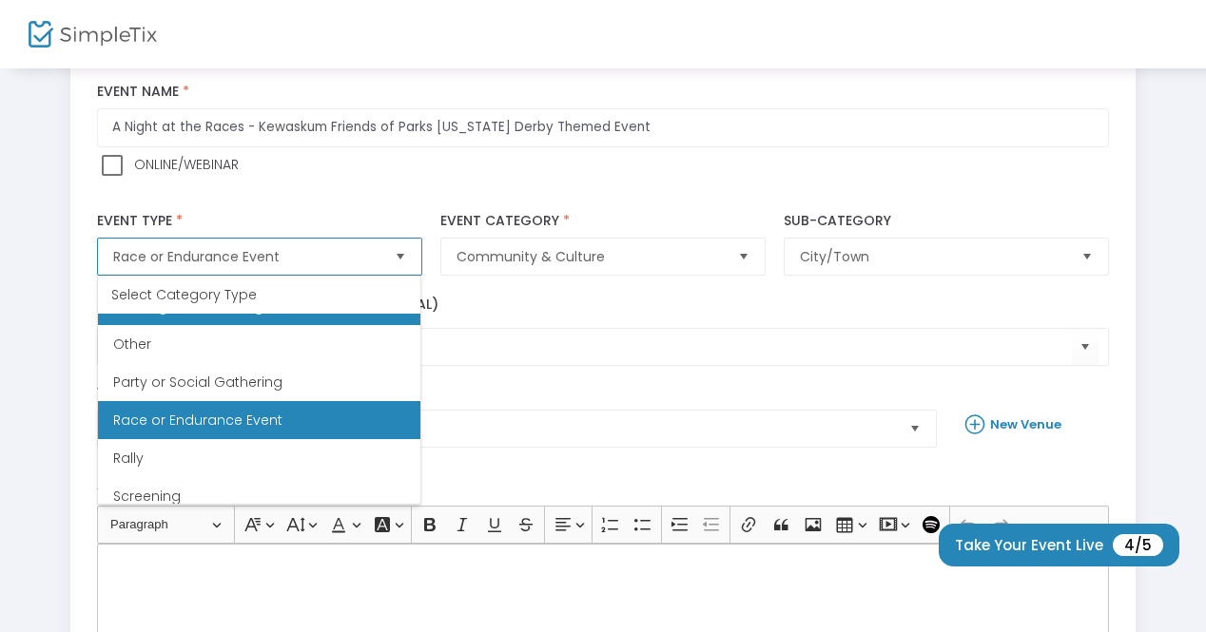
scroll to position [437, 0]
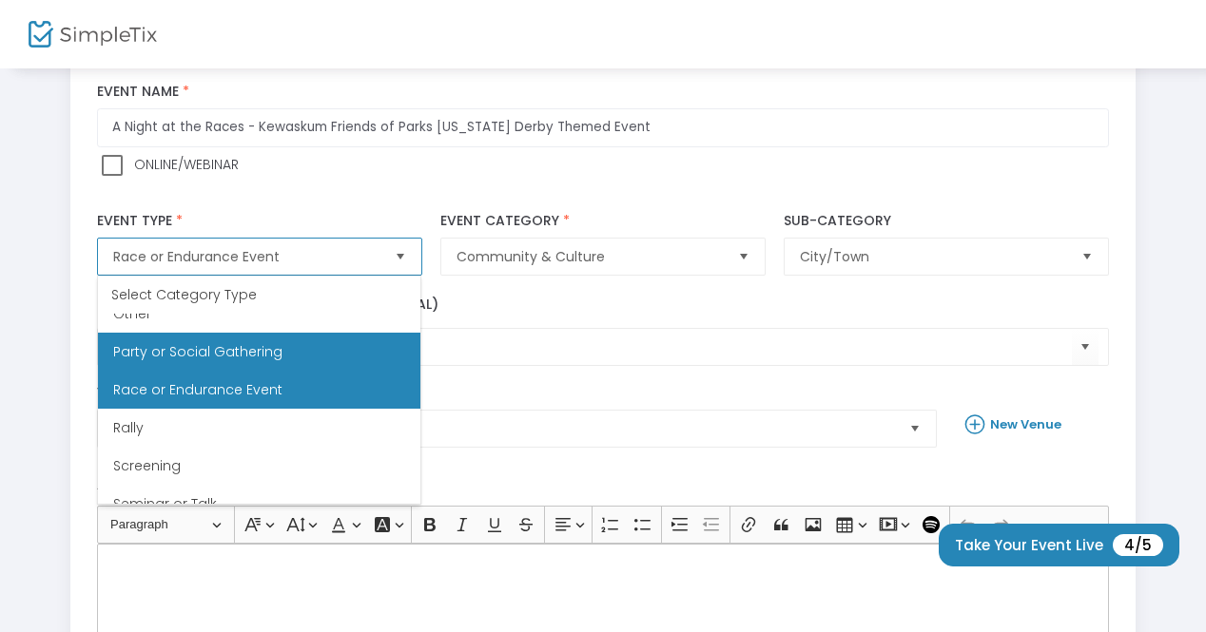
click at [264, 352] on span "Party or Social Gathering" at bounding box center [197, 351] width 169 height 19
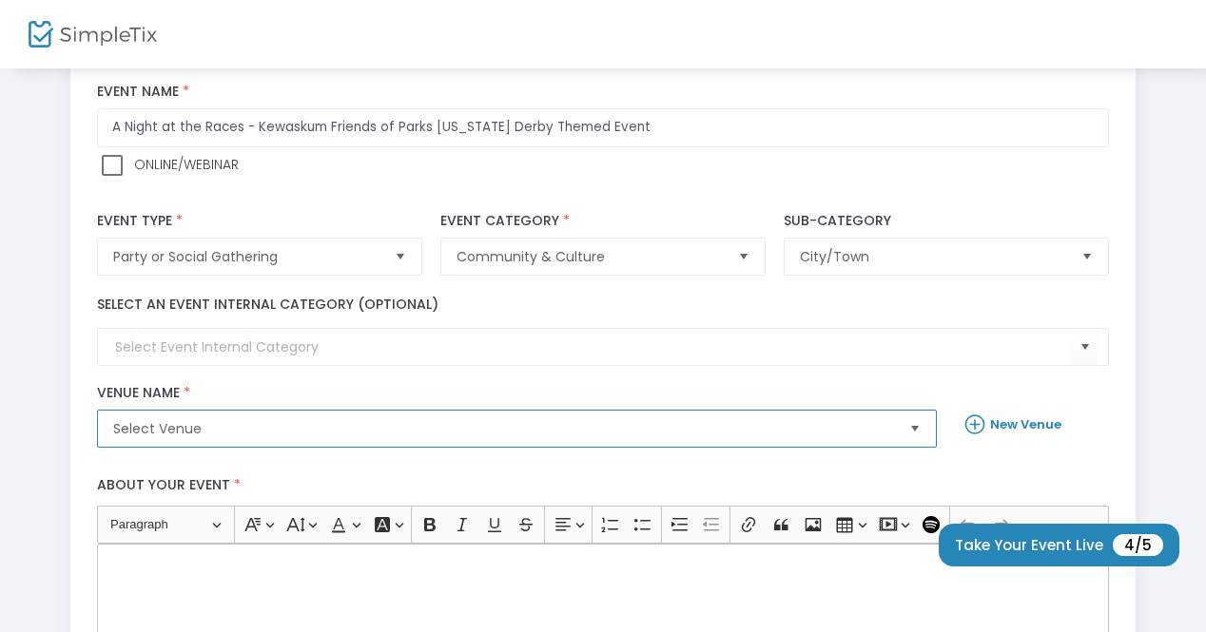
click at [264, 425] on span "Select Venue" at bounding box center [503, 428] width 781 height 19
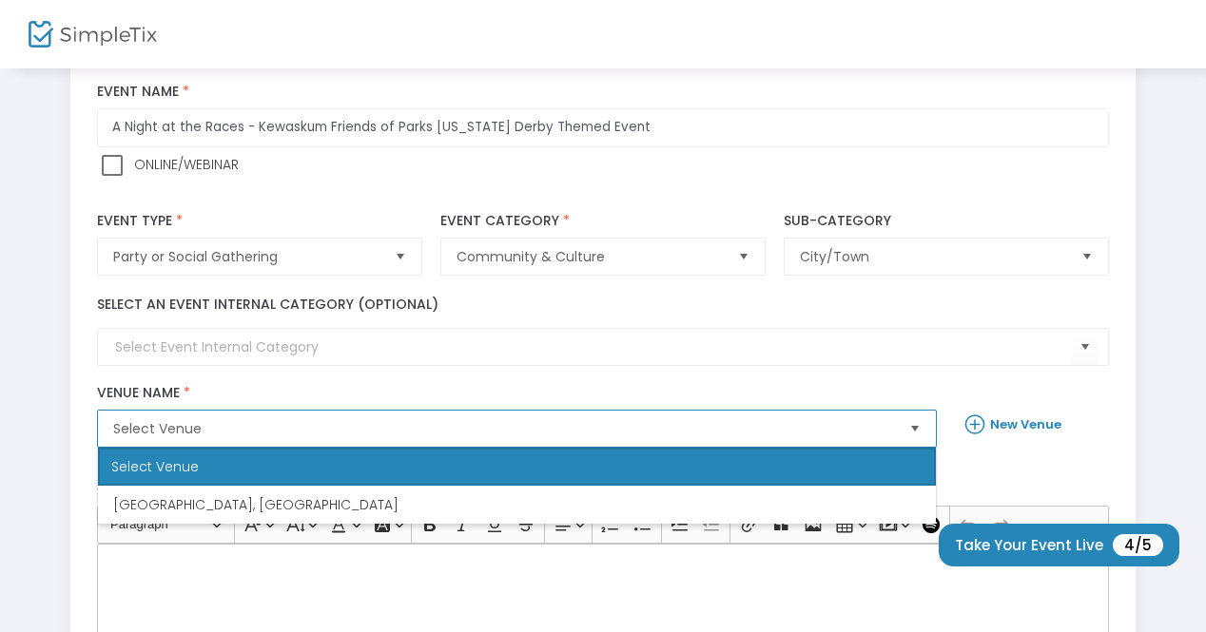
click at [264, 425] on span "Select Venue" at bounding box center [503, 428] width 781 height 19
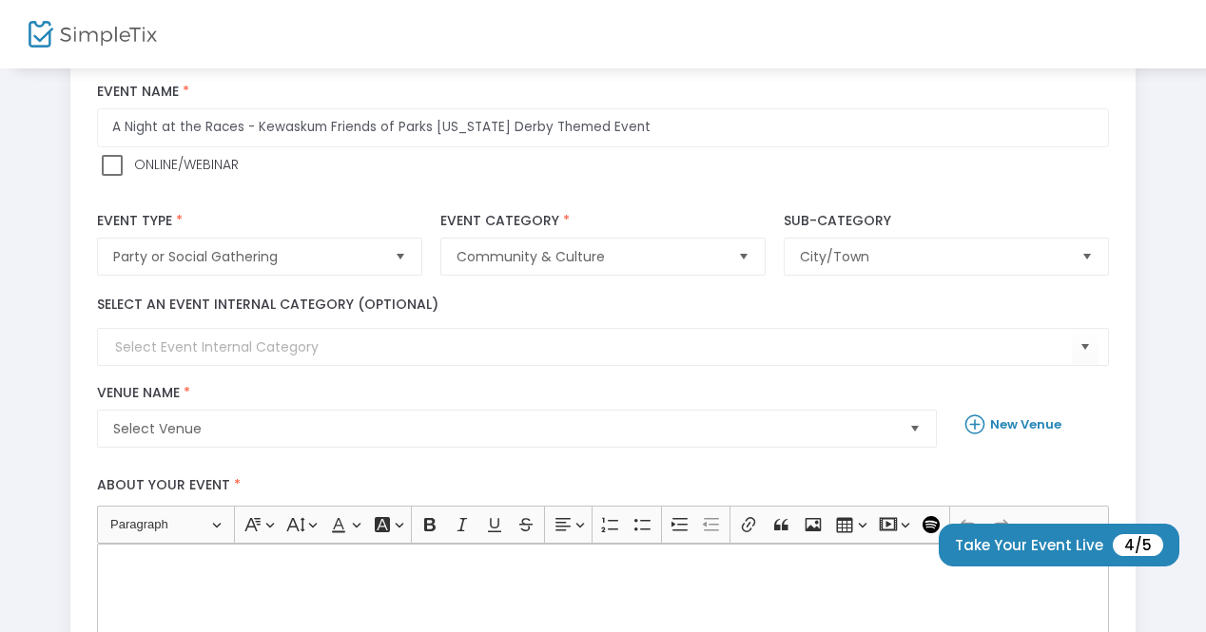
click at [1010, 425] on b "New Venue" at bounding box center [1025, 425] width 71 height 18
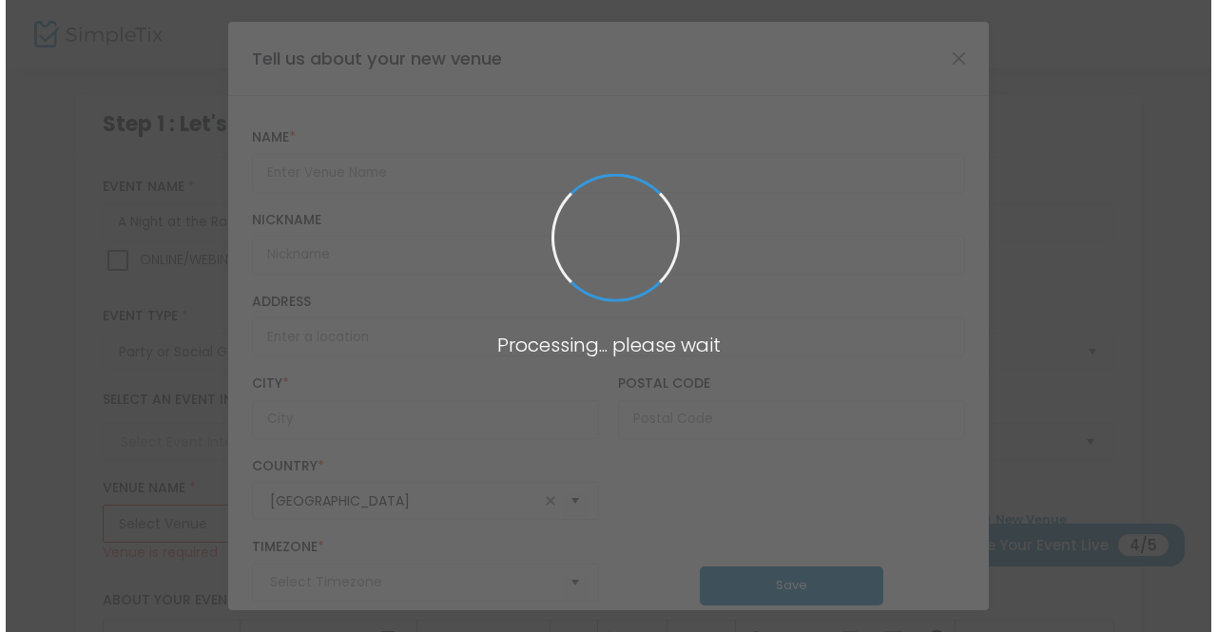
scroll to position [0, 0]
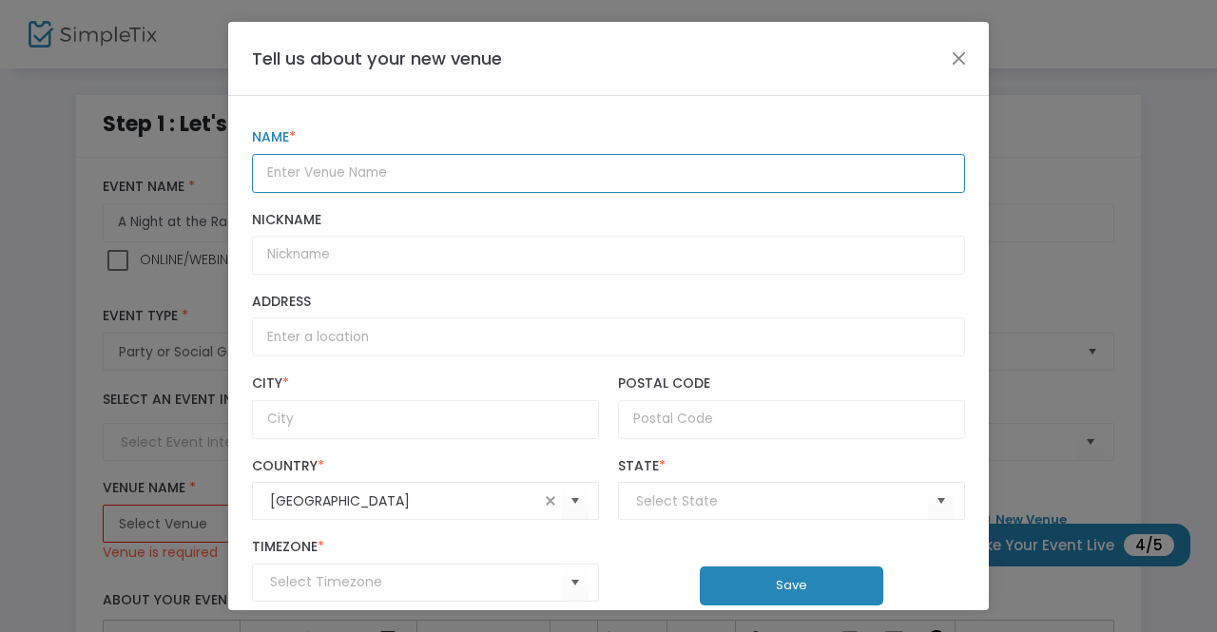
click at [380, 176] on input "text" at bounding box center [608, 173] width 713 height 39
type input "Foundry 45"
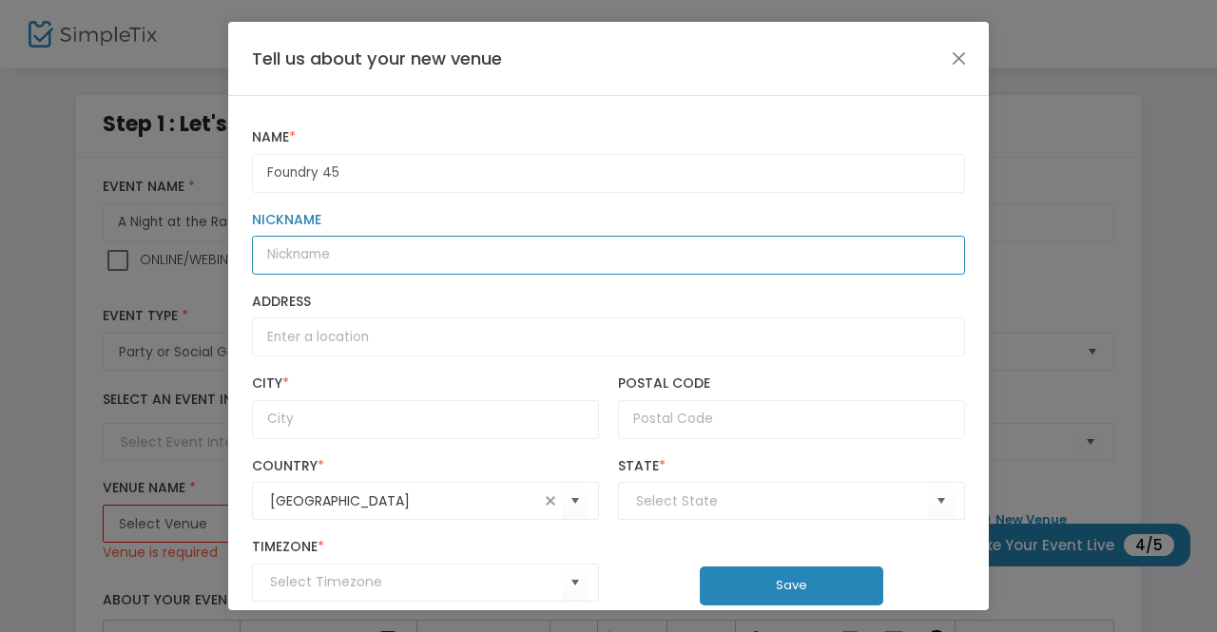
click at [351, 263] on input "Nickname" at bounding box center [608, 255] width 713 height 39
type input "Foundry 45"
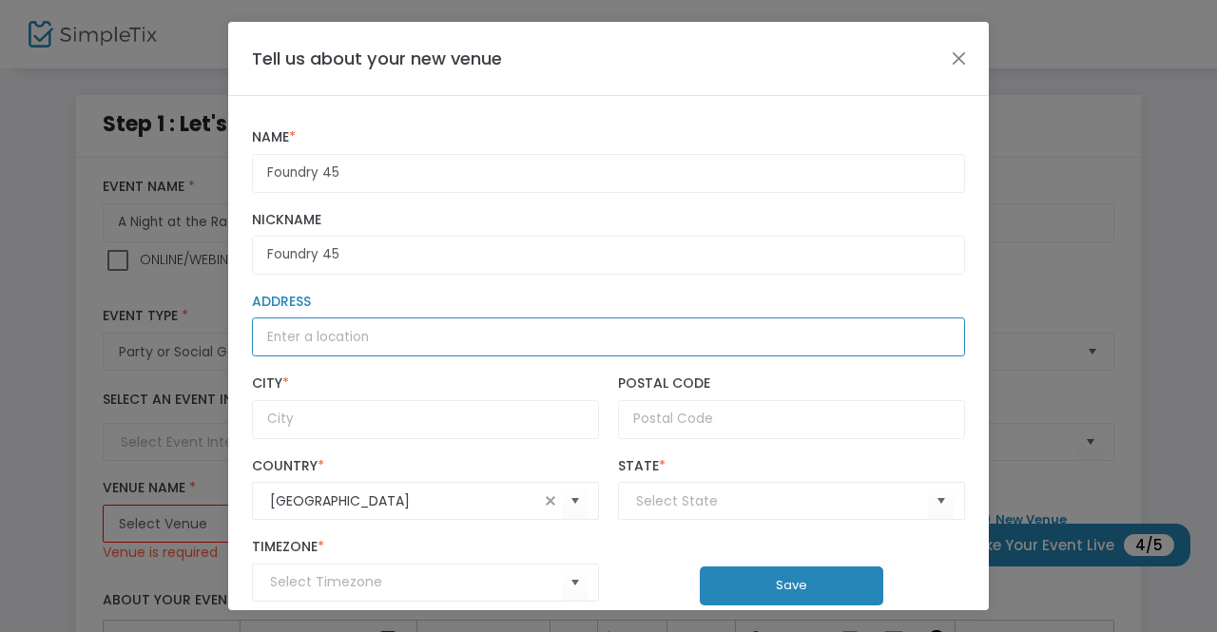
click at [355, 343] on input "Address" at bounding box center [608, 337] width 713 height 39
click at [314, 336] on input "Address" at bounding box center [608, 337] width 713 height 39
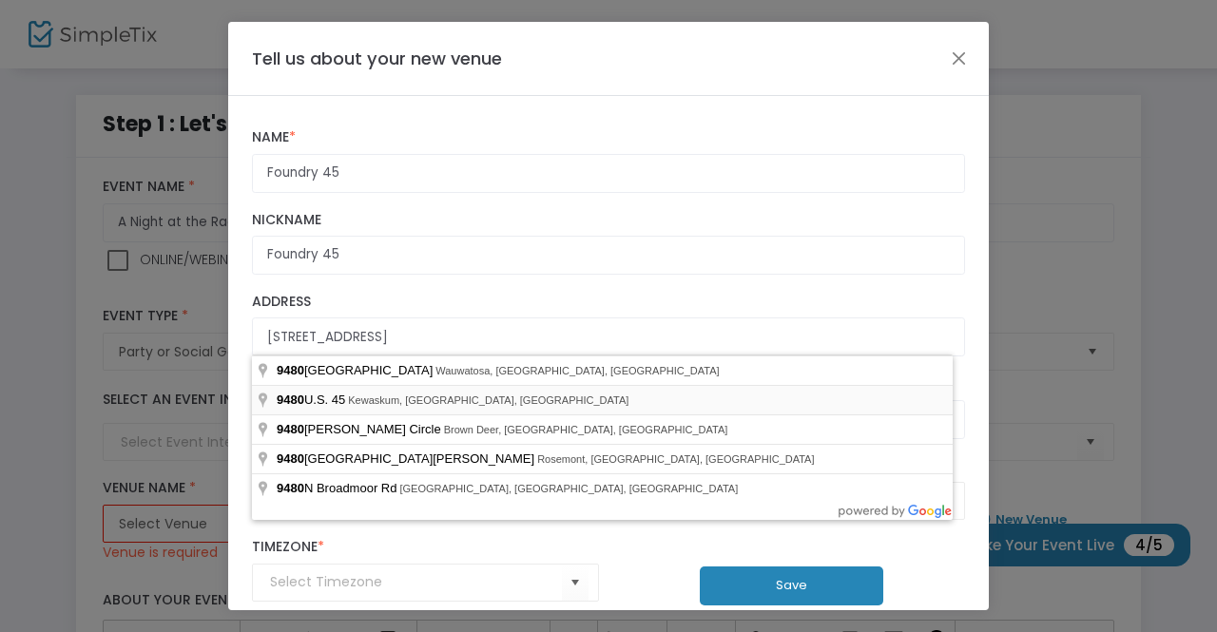
type input "9480 U.S. 45"
type input "Kewaskum"
type input "53040"
type input "(UTC-06:00) Central Time ([GEOGRAPHIC_DATA] & [GEOGRAPHIC_DATA])"
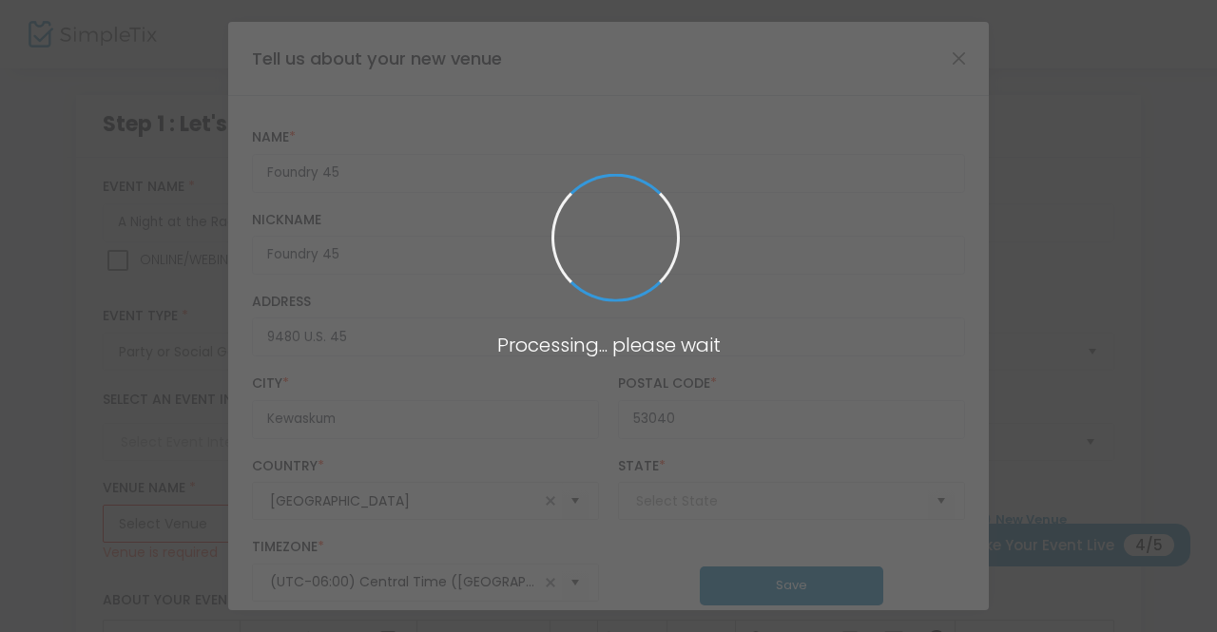
type input "[US_STATE]"
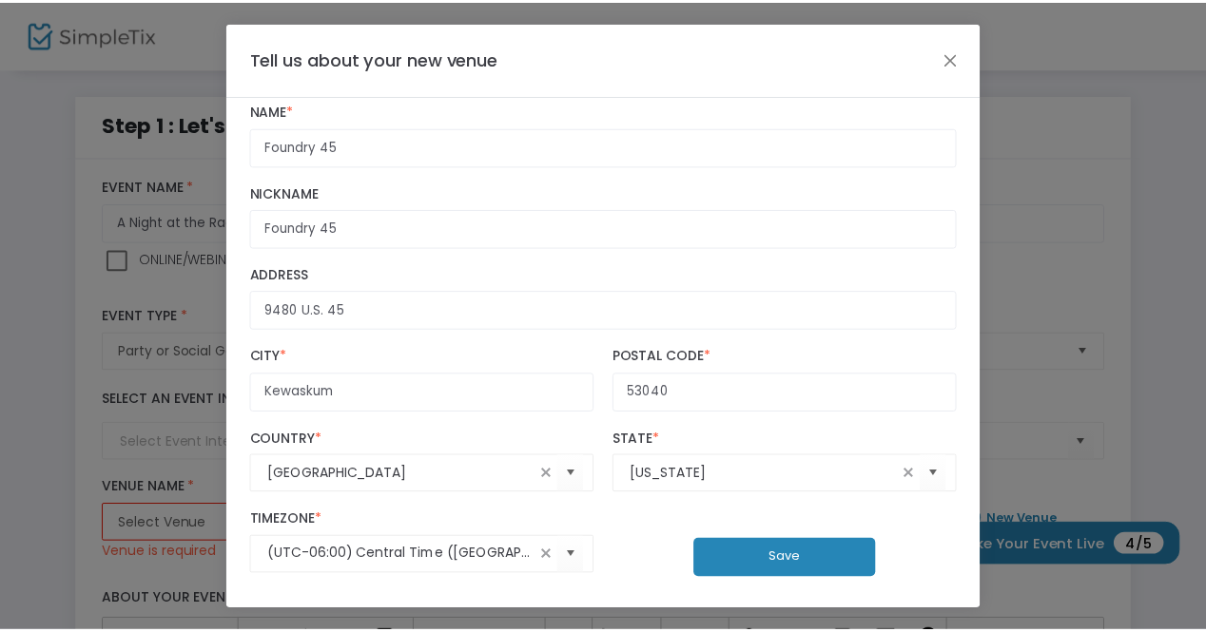
scroll to position [51, 0]
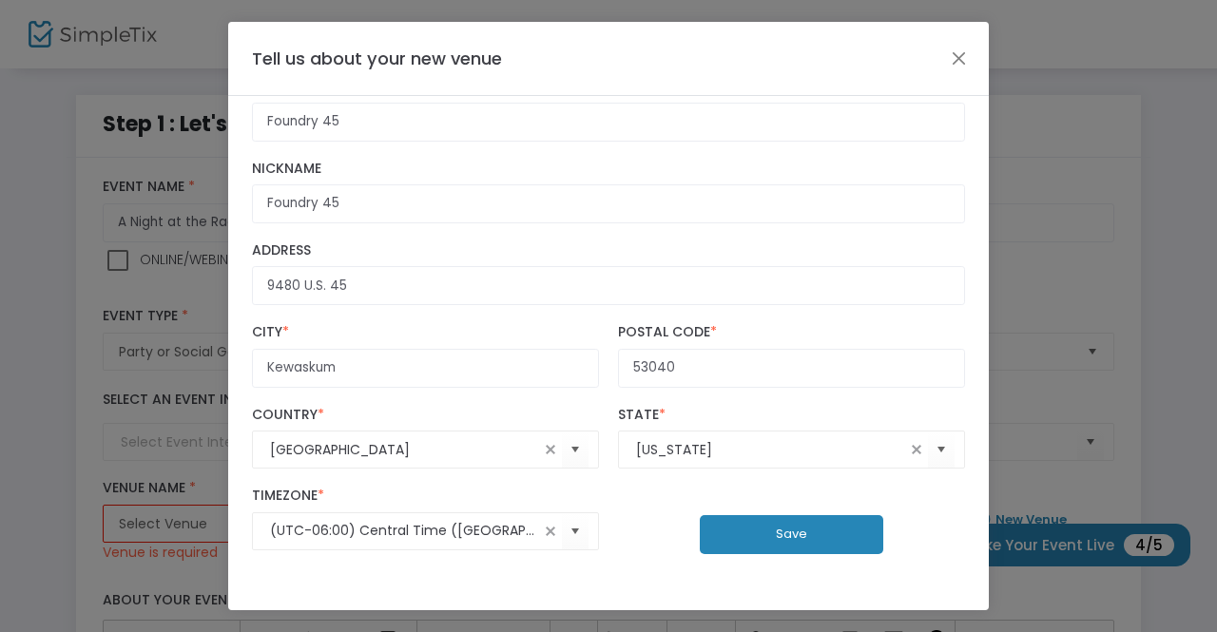
click at [761, 539] on button "Save" at bounding box center [792, 534] width 184 height 39
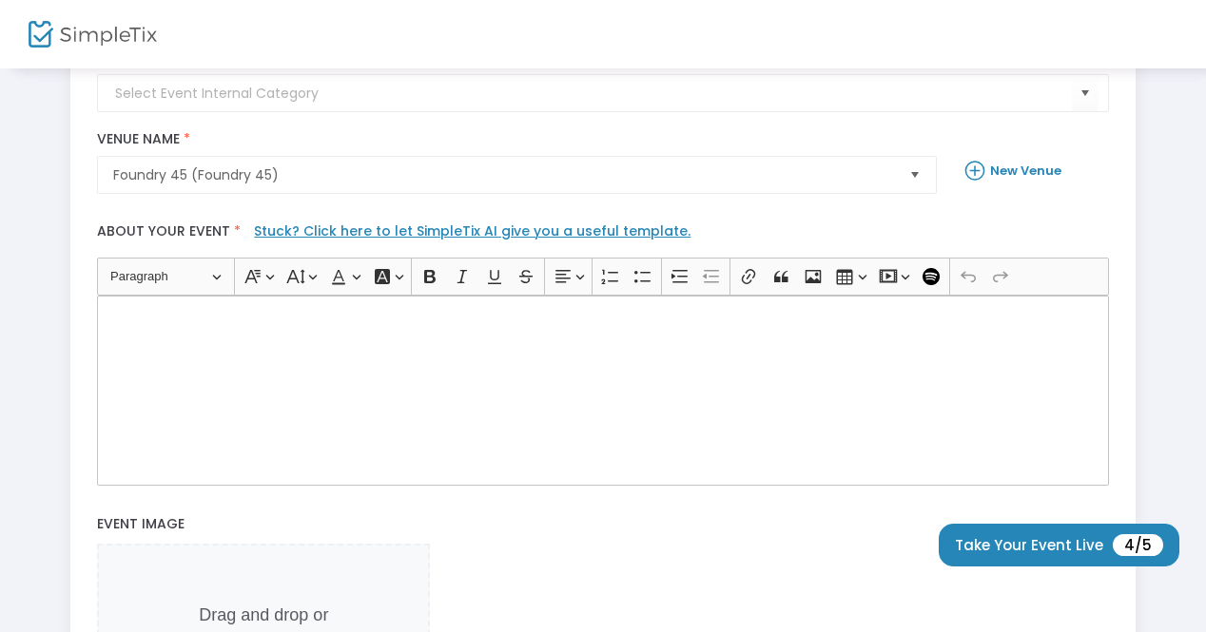
scroll to position [380, 0]
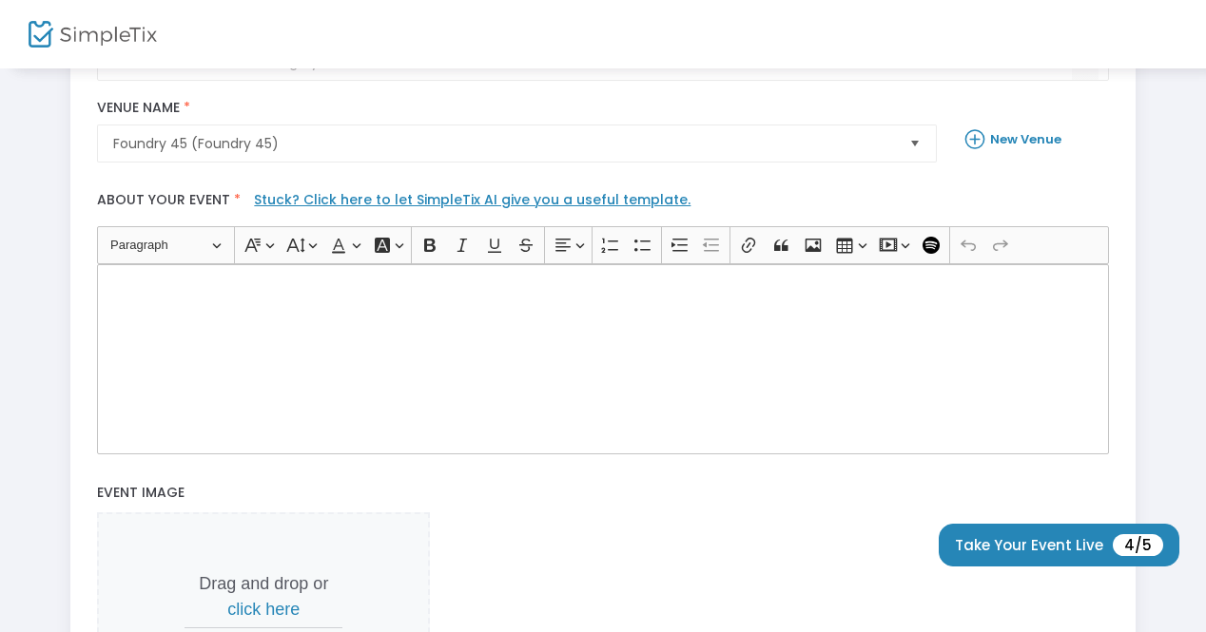
click at [407, 318] on div "Rich Text Editor, main" at bounding box center [602, 359] width 1011 height 190
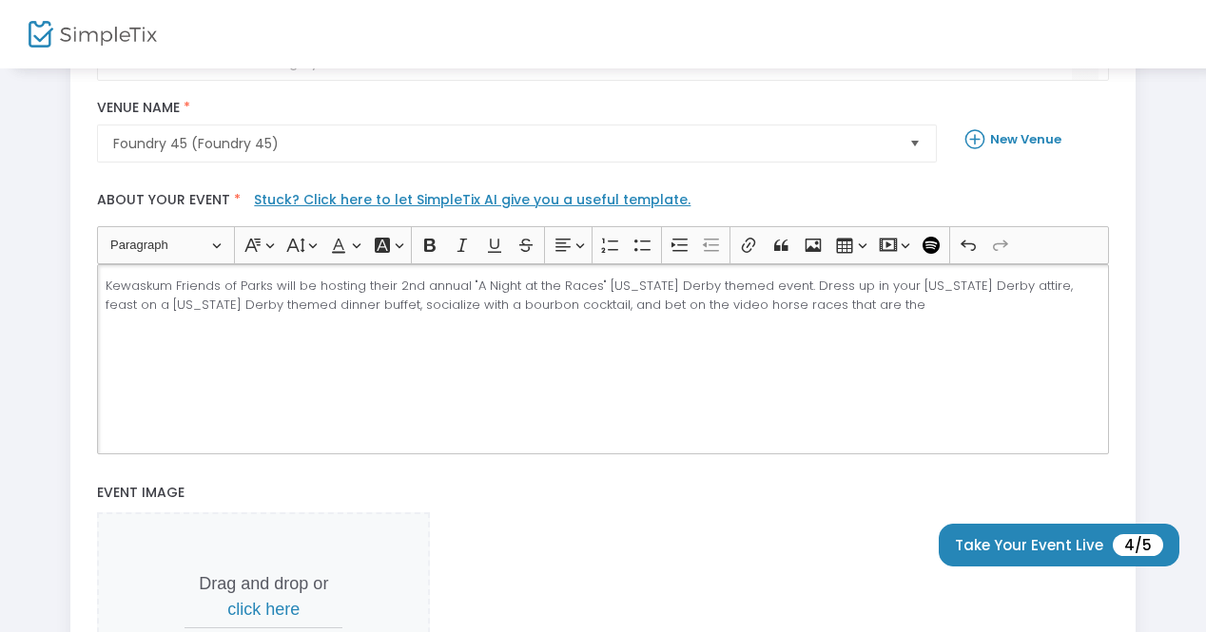
click at [567, 307] on p "Kewaskum Friends of Parks will be hosting their 2nd annual "A Night at the Race…" at bounding box center [603, 295] width 995 height 37
click at [659, 302] on p "Kewaskum Friends of Parks will be hosting their 2nd annual "A Night at the Race…" at bounding box center [603, 295] width 995 height 37
click at [903, 300] on p "Kewaskum Friends of Parks will be hosting their 2nd annual "A Night at the Race…" at bounding box center [603, 295] width 995 height 37
